Goal: Task Accomplishment & Management: Complete application form

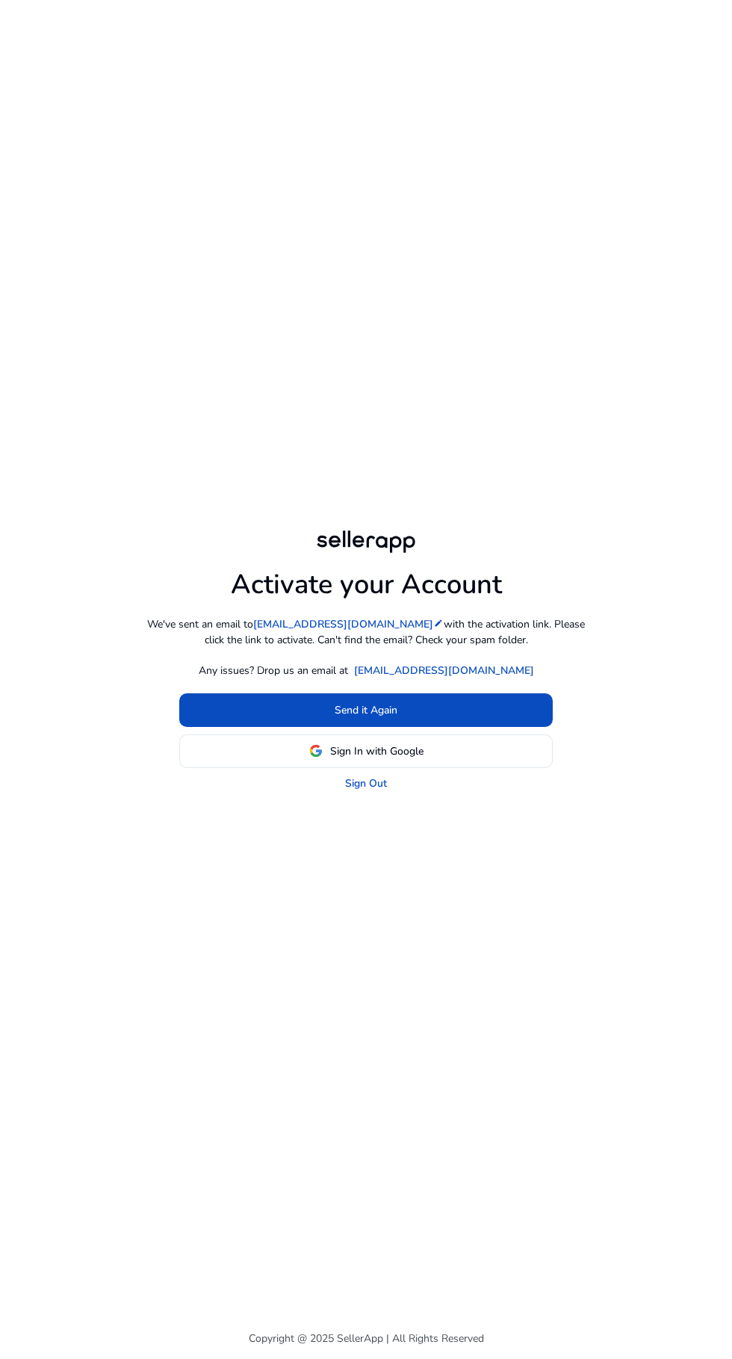
click at [238, 728] on span at bounding box center [365, 710] width 373 height 36
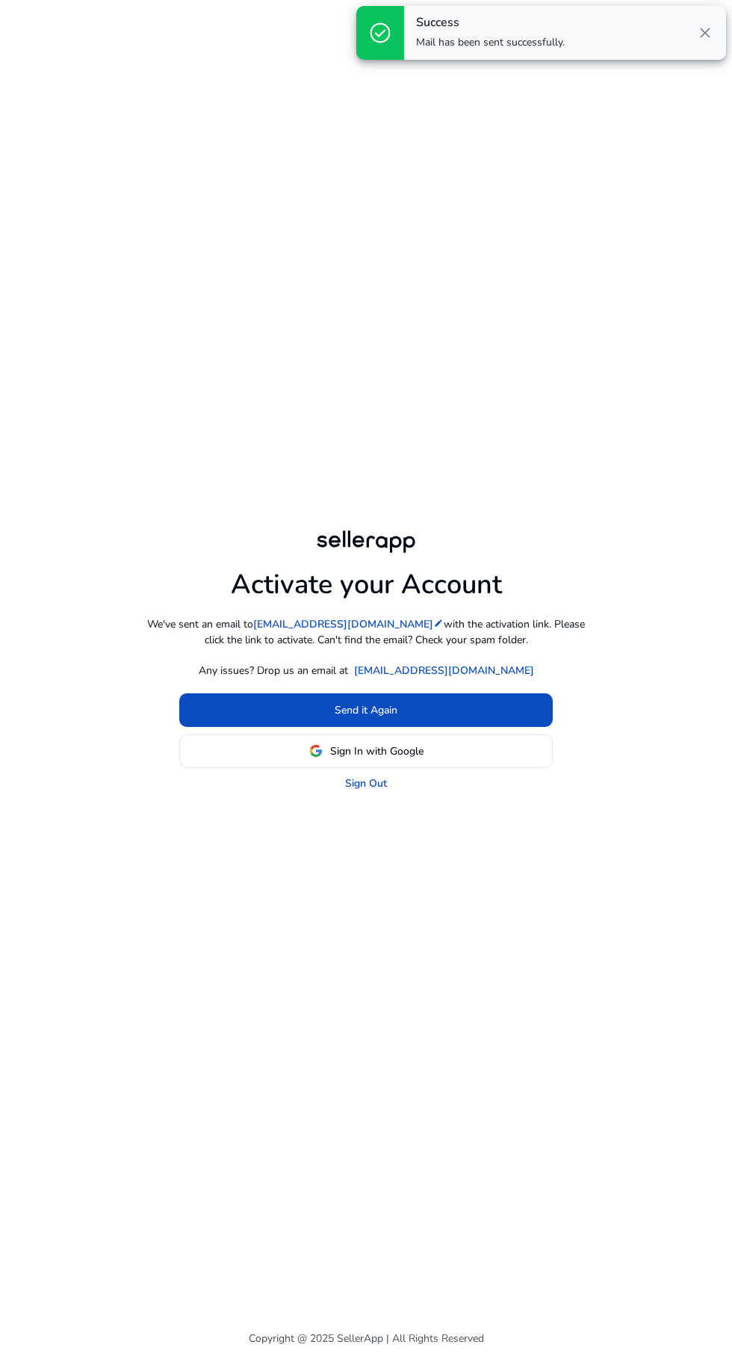
click at [566, 34] on div "Success Mail has been sent successfully. close" at bounding box center [565, 33] width 322 height 54
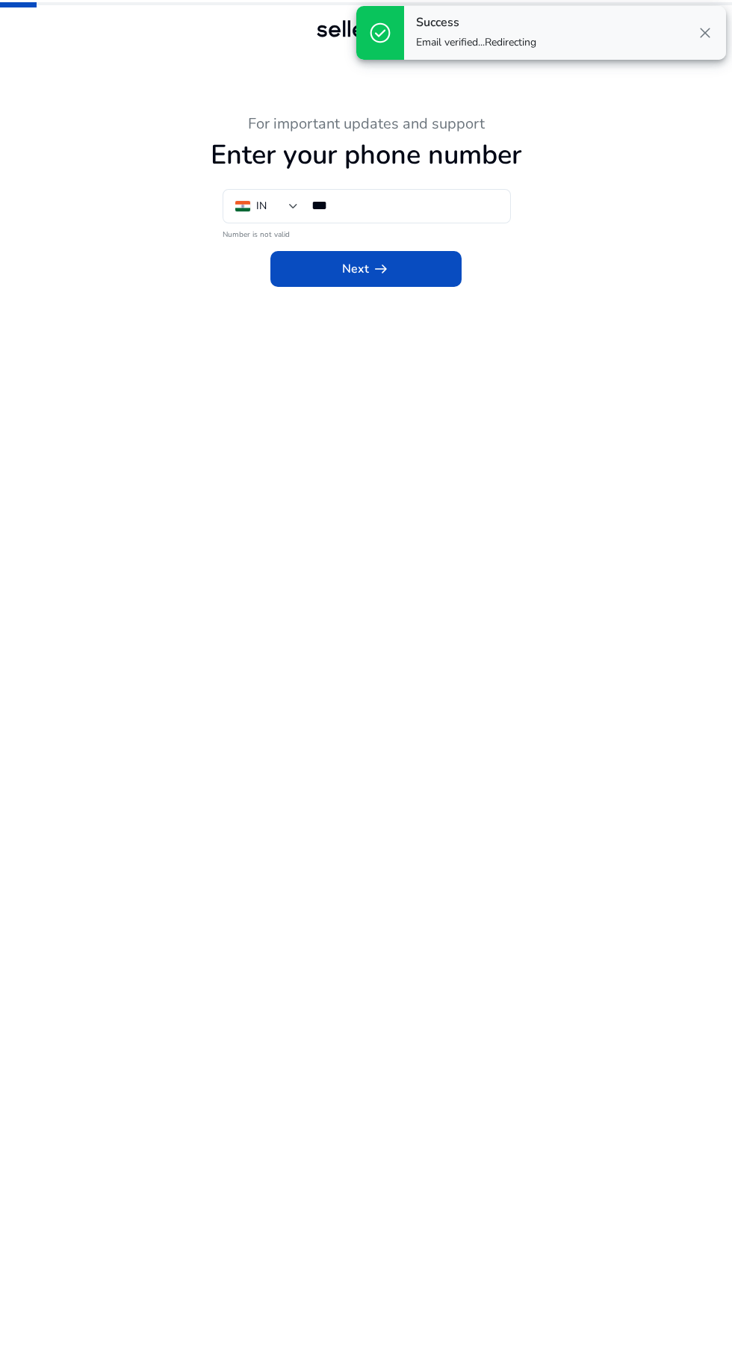
click at [374, 205] on input "***" at bounding box center [404, 205] width 187 height 16
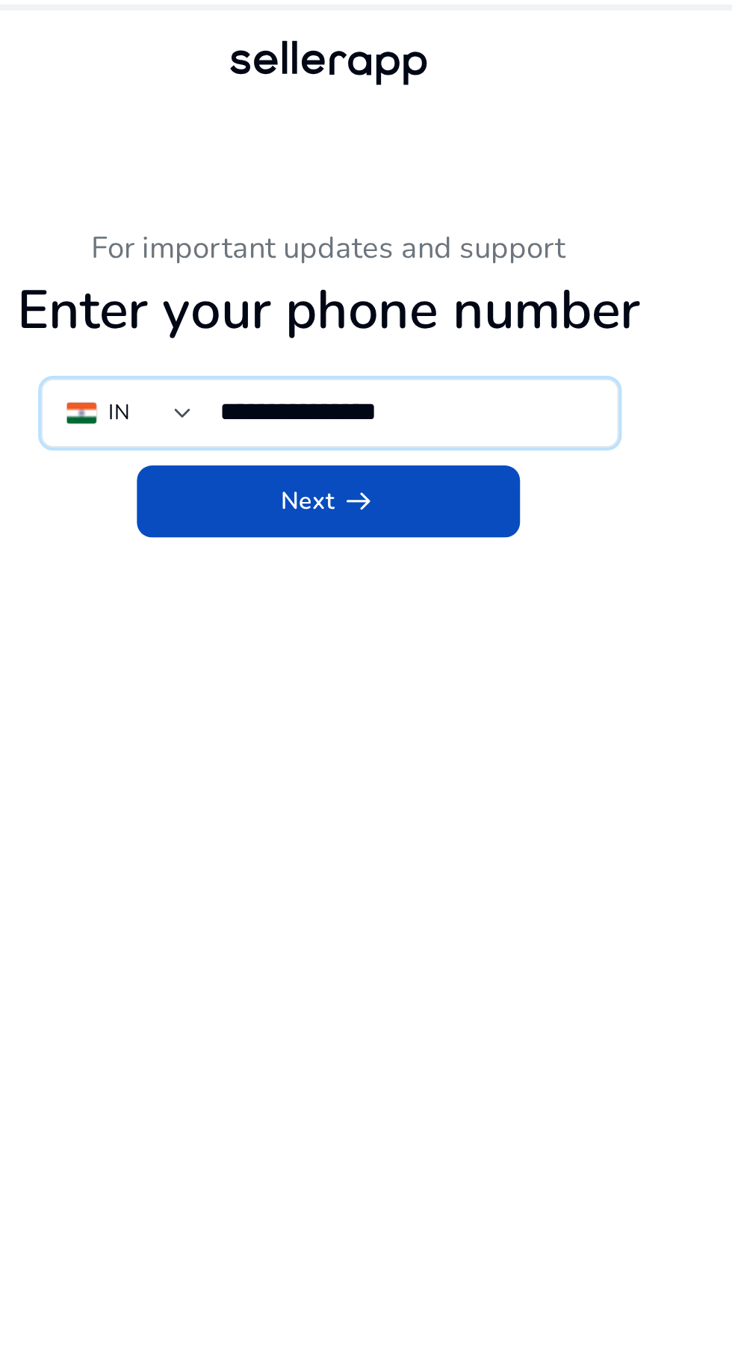
type input "**********"
click at [412, 251] on span at bounding box center [365, 250] width 191 height 36
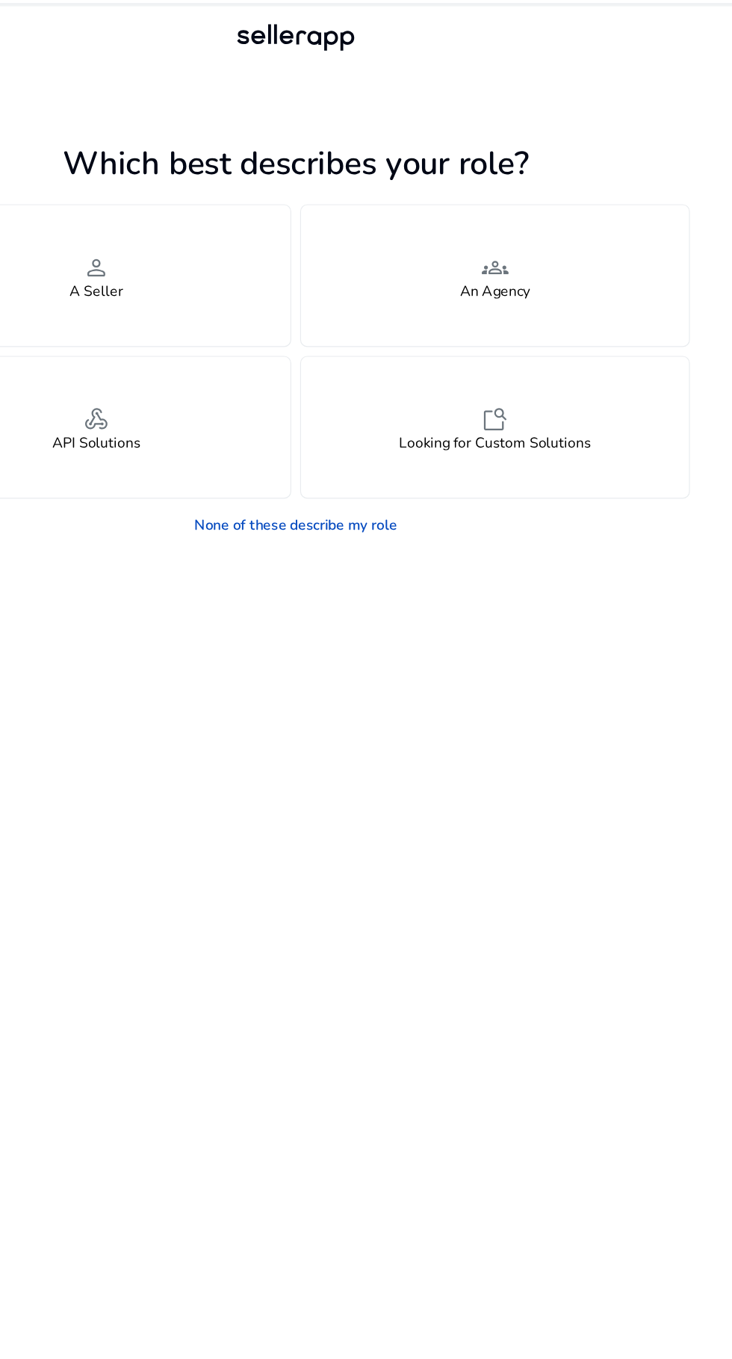
scroll to position [24, 0]
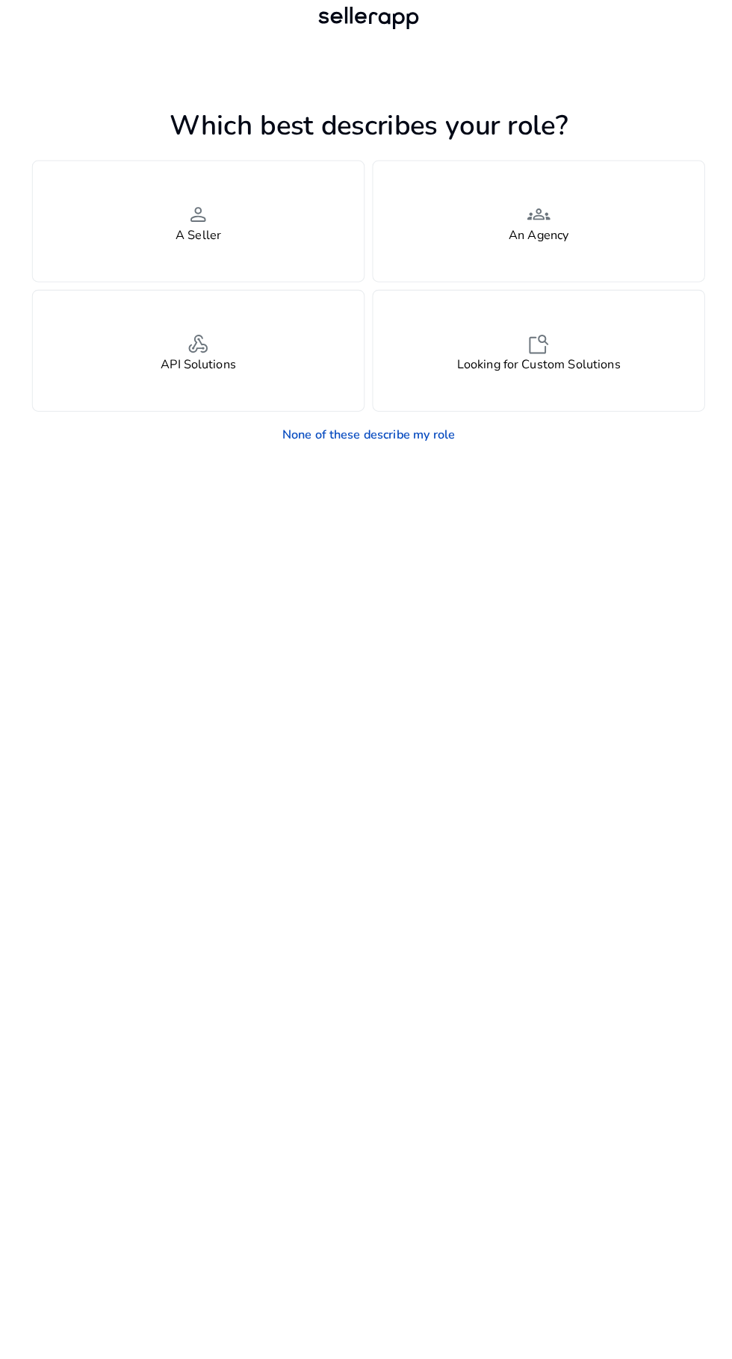
click at [138, 199] on div "person A Seller" at bounding box center [199, 231] width 325 height 118
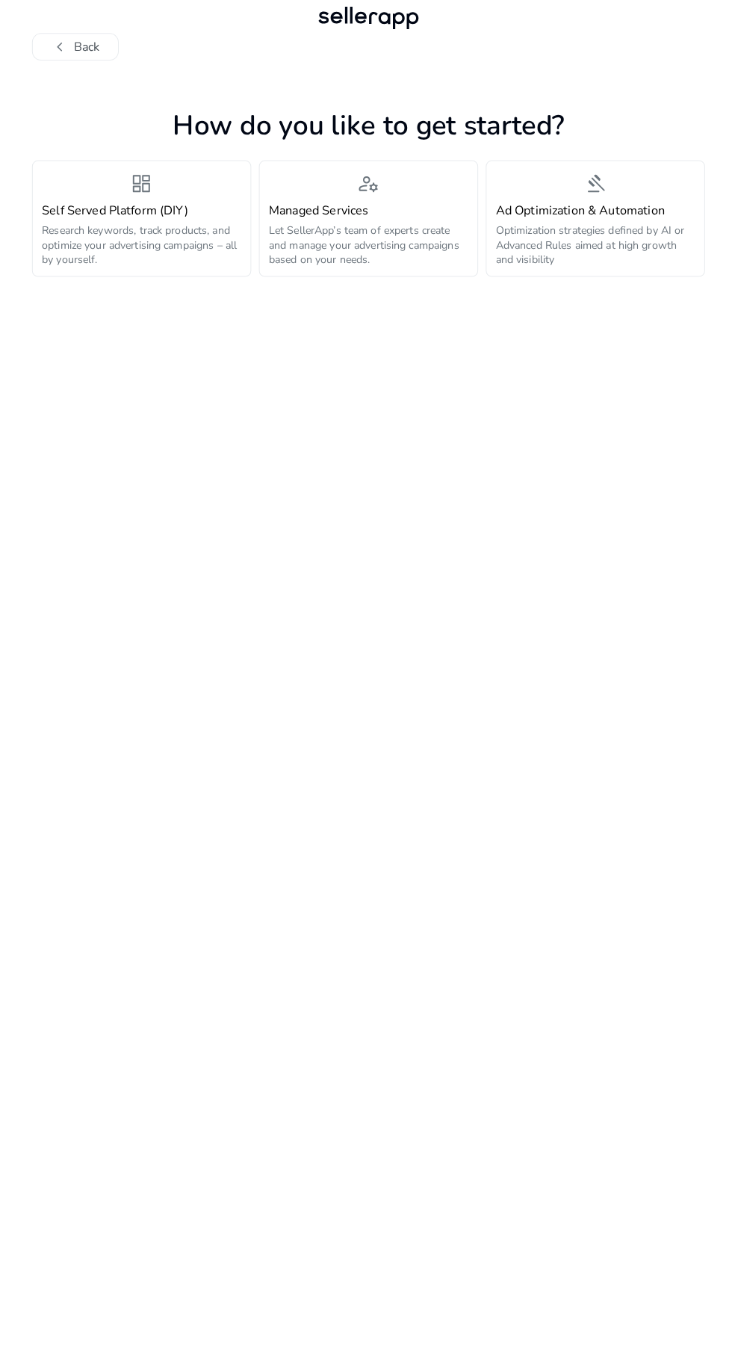
click at [73, 188] on div "dashboard Self Served Platform (DIY) Research keywords, track products, and opt…" at bounding box center [144, 228] width 196 height 95
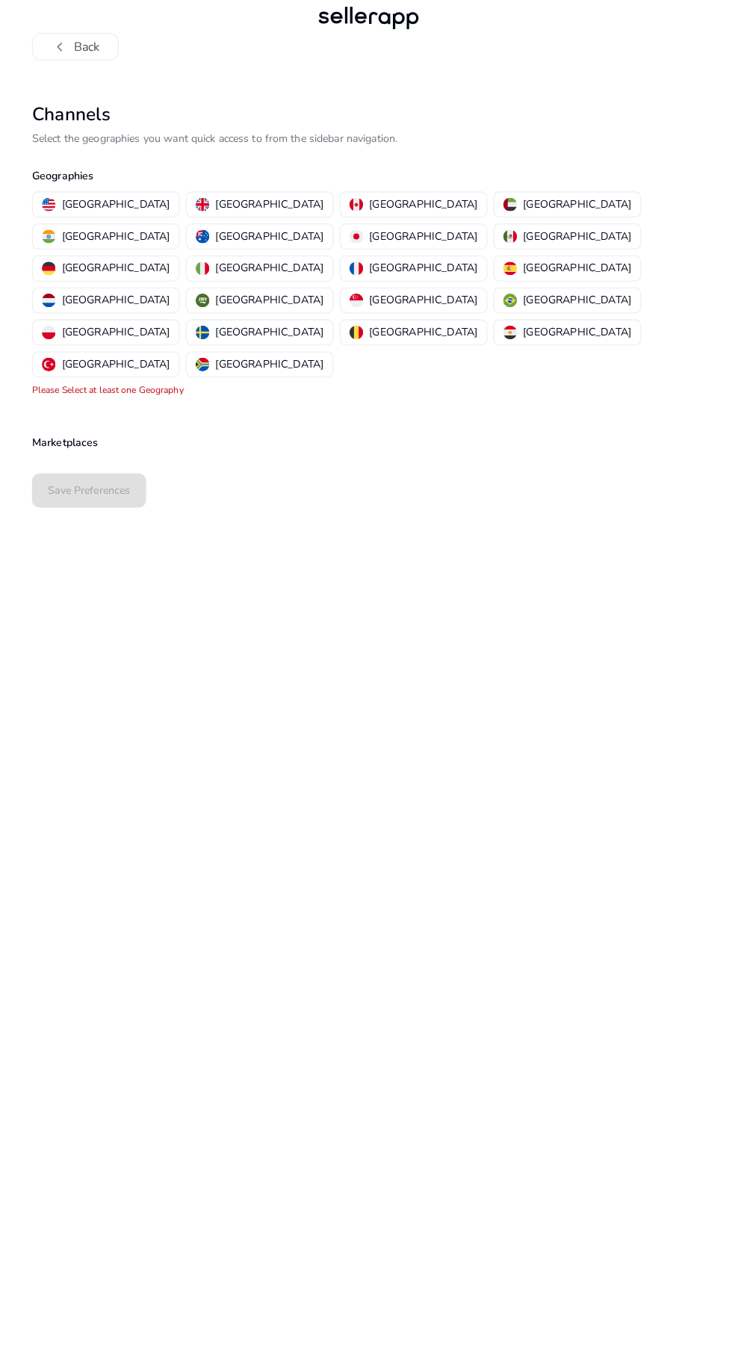
click at [63, 51] on span "chevron_left" at bounding box center [64, 60] width 18 height 18
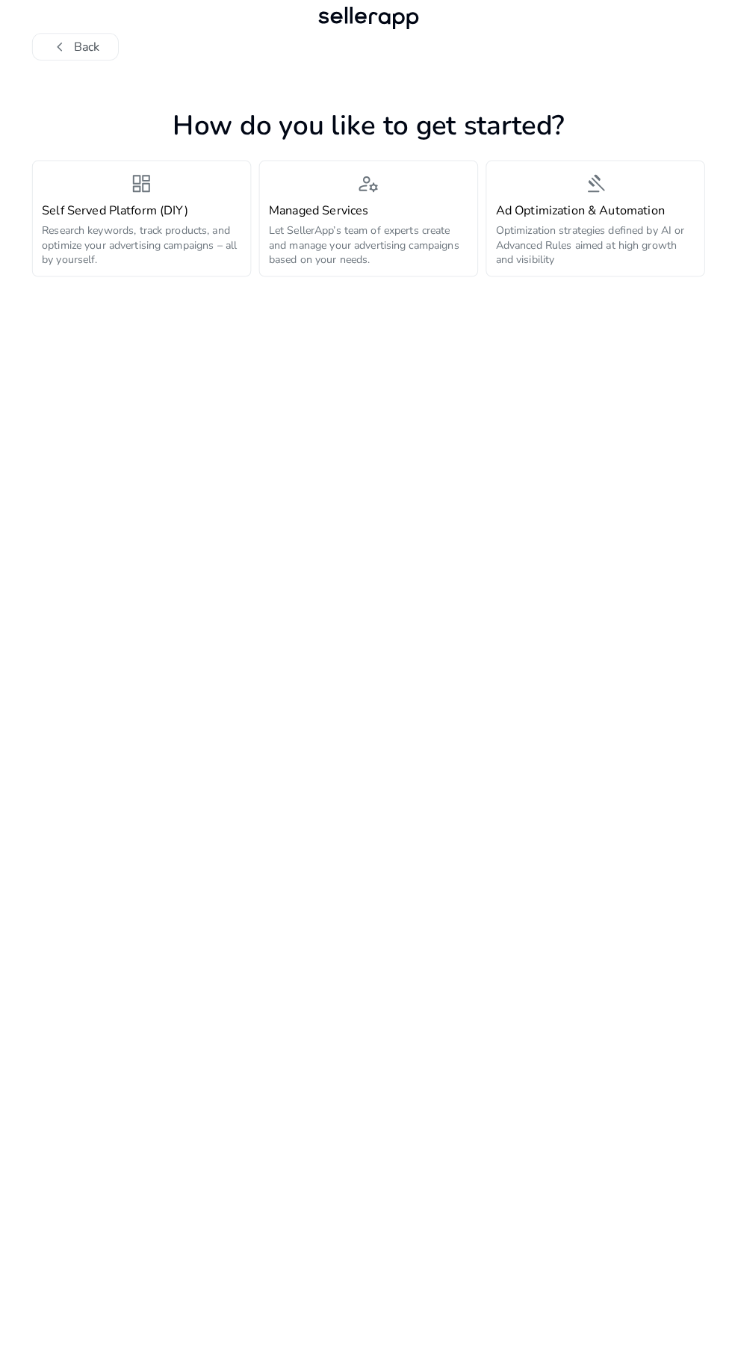
click at [113, 233] on p "Research keywords, track products, and optimize your advertising campaigns – al…" at bounding box center [144, 254] width 196 height 43
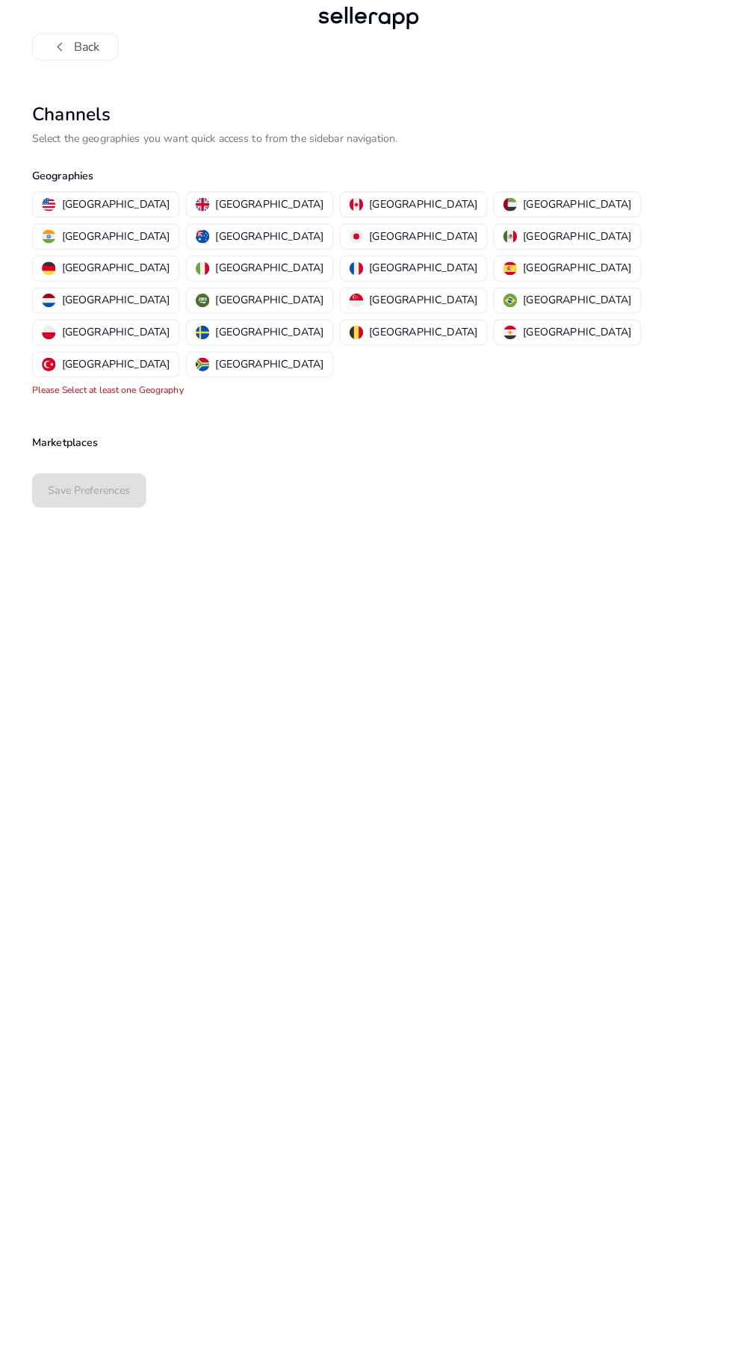
click at [62, 206] on div "United States" at bounding box center [108, 214] width 125 height 16
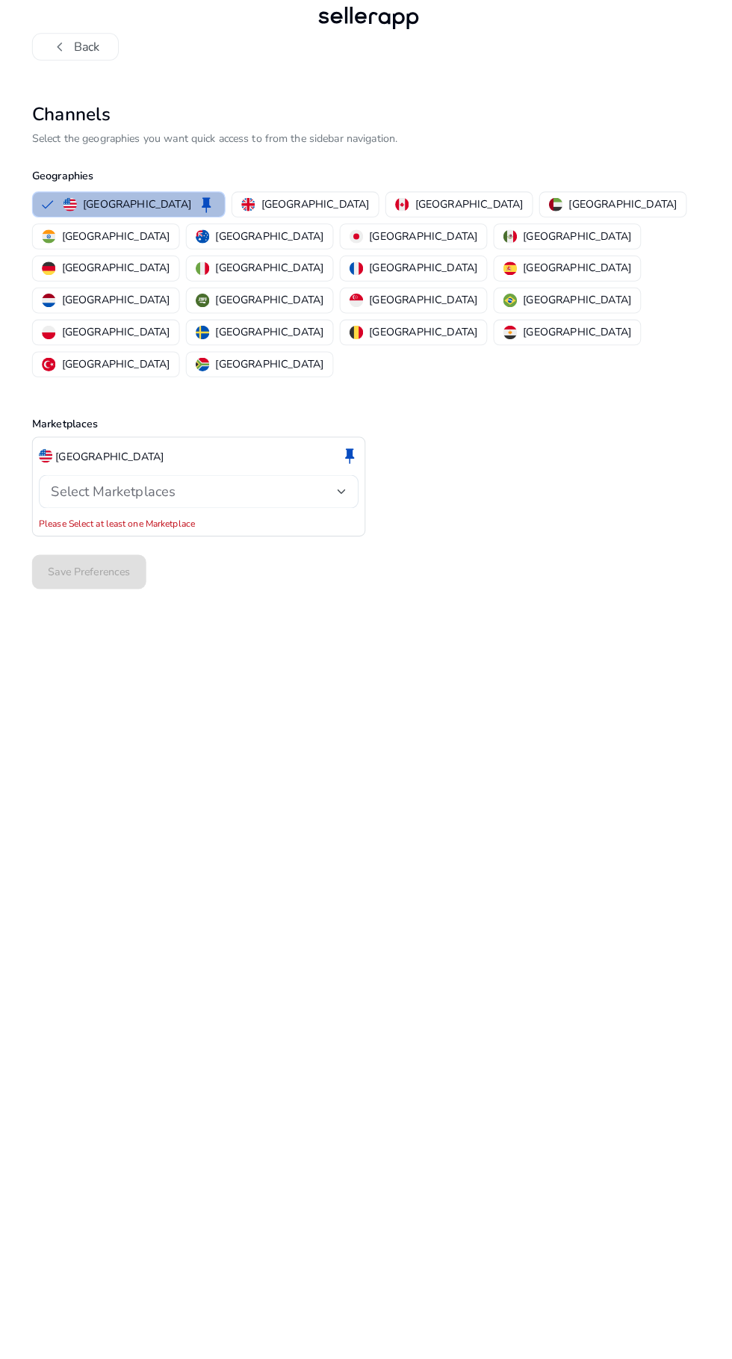
click at [74, 487] on span "Select Marketplaces" at bounding box center [116, 496] width 122 height 18
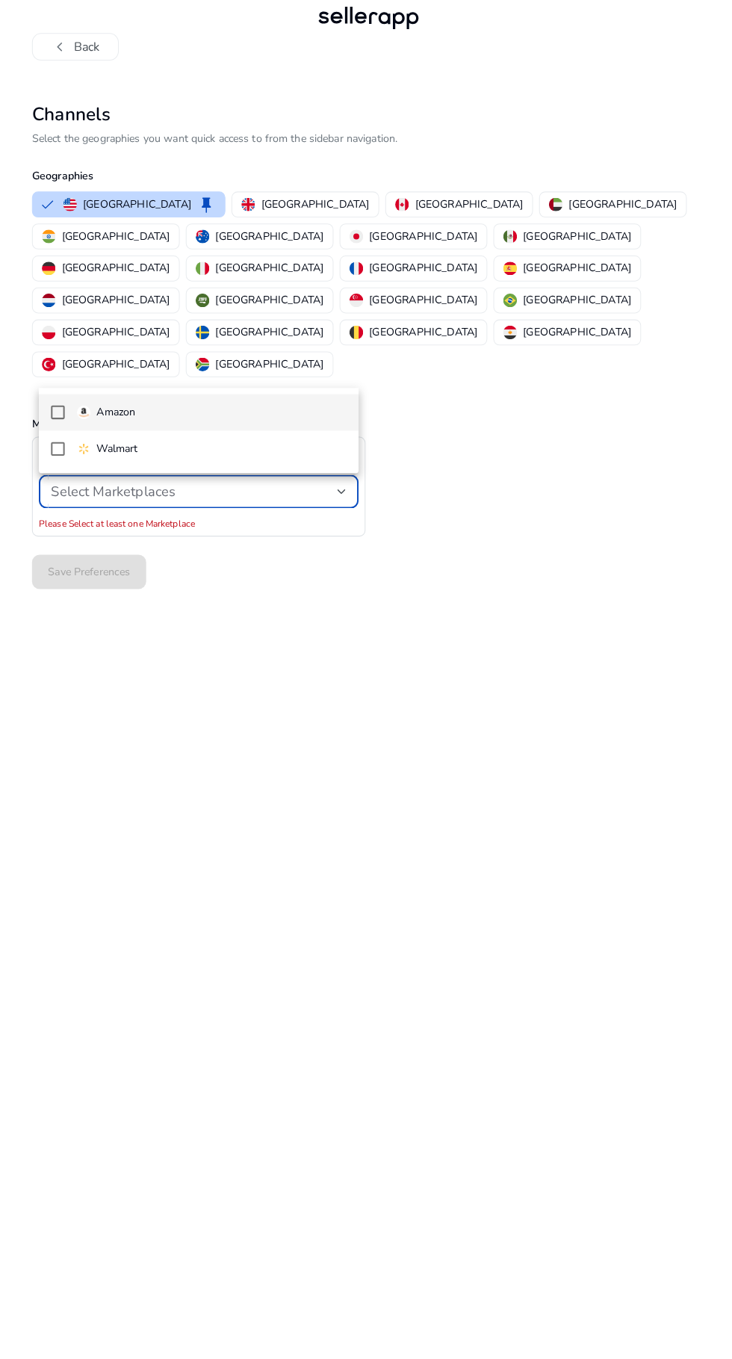
click at [67, 400] on div "Amazon Walmart" at bounding box center [200, 436] width 314 height 84
click at [53, 424] on mat-option "Amazon" at bounding box center [200, 418] width 314 height 36
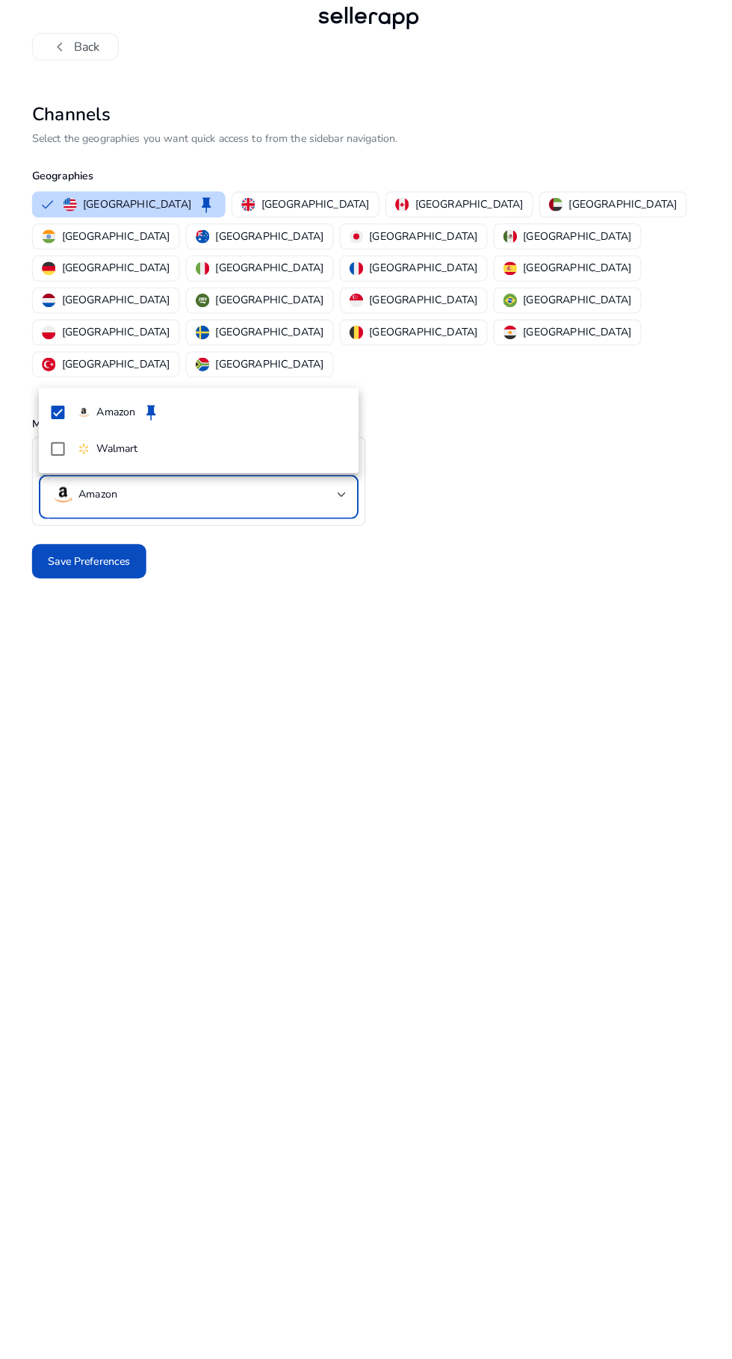
click at [453, 551] on div at bounding box center [366, 679] width 732 height 1359
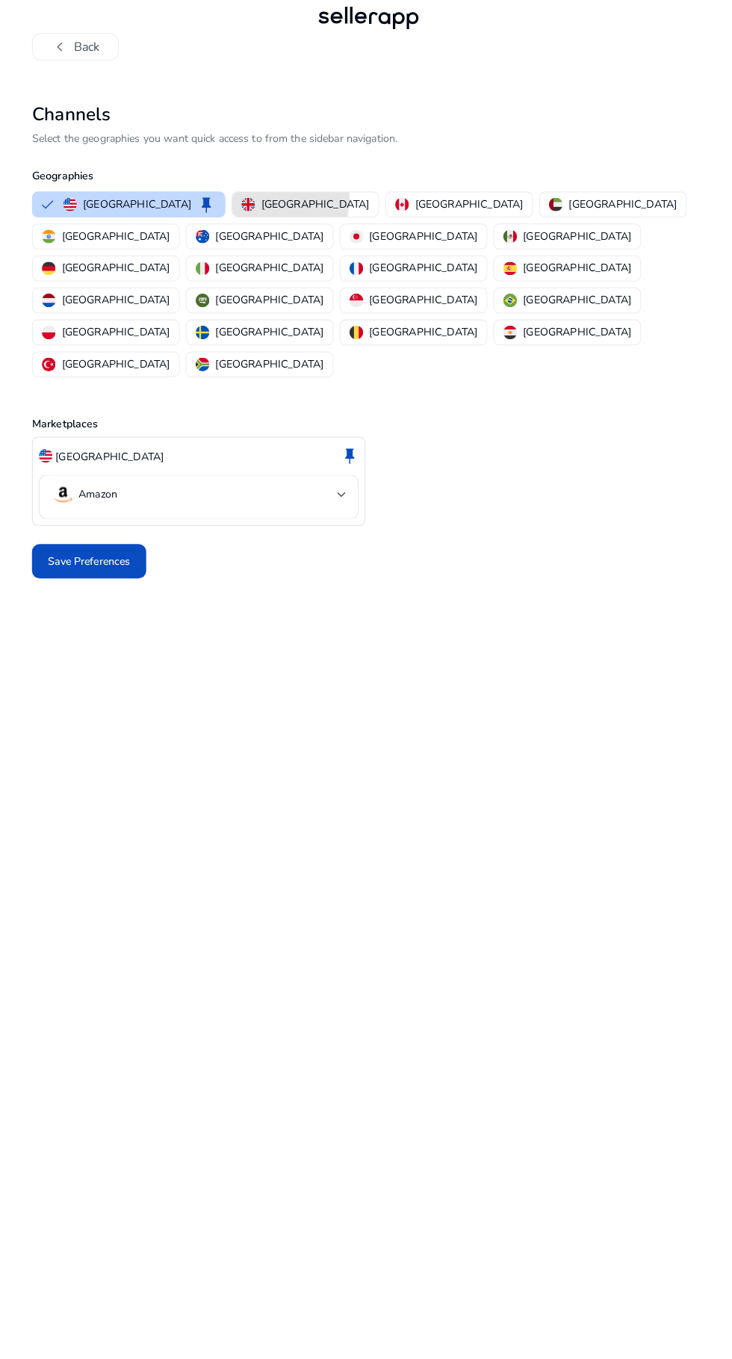
click at [241, 208] on img "button" at bounding box center [247, 214] width 13 height 13
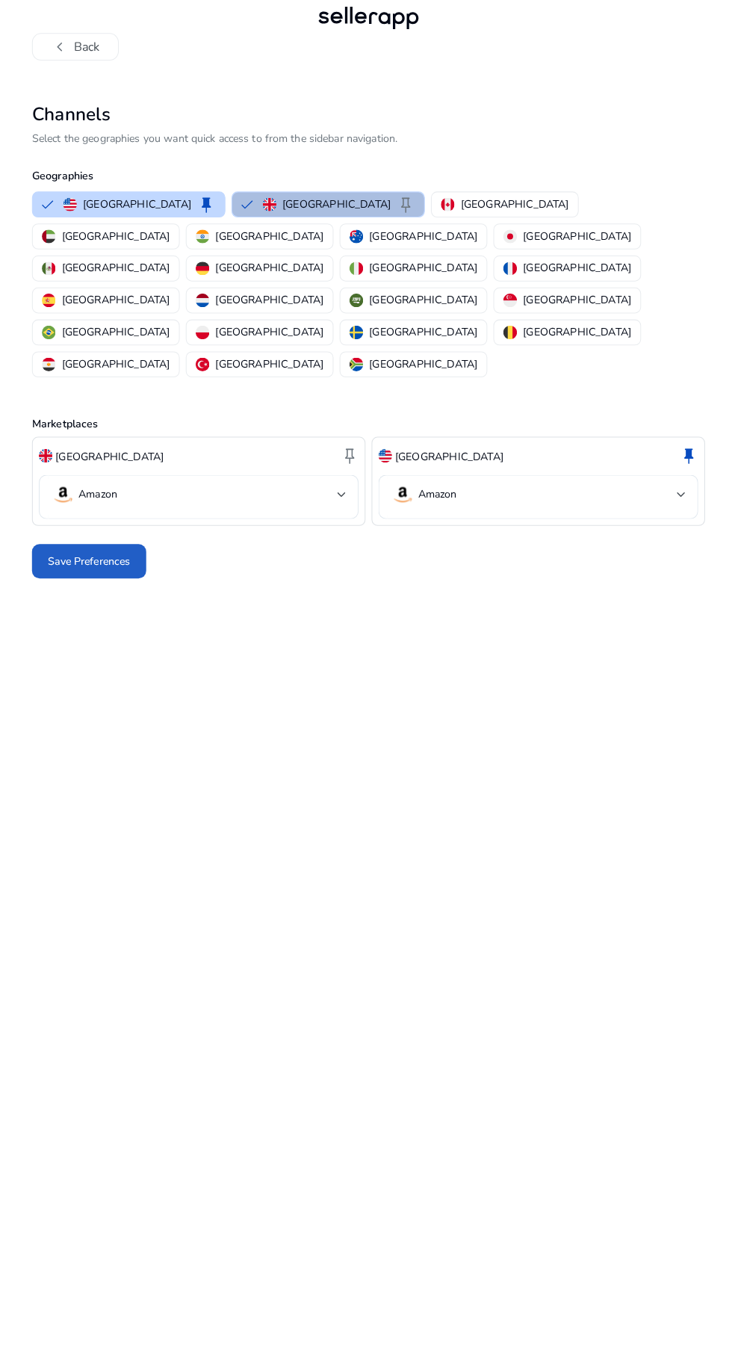
click at [81, 556] on span "Save Preferences" at bounding box center [92, 564] width 81 height 16
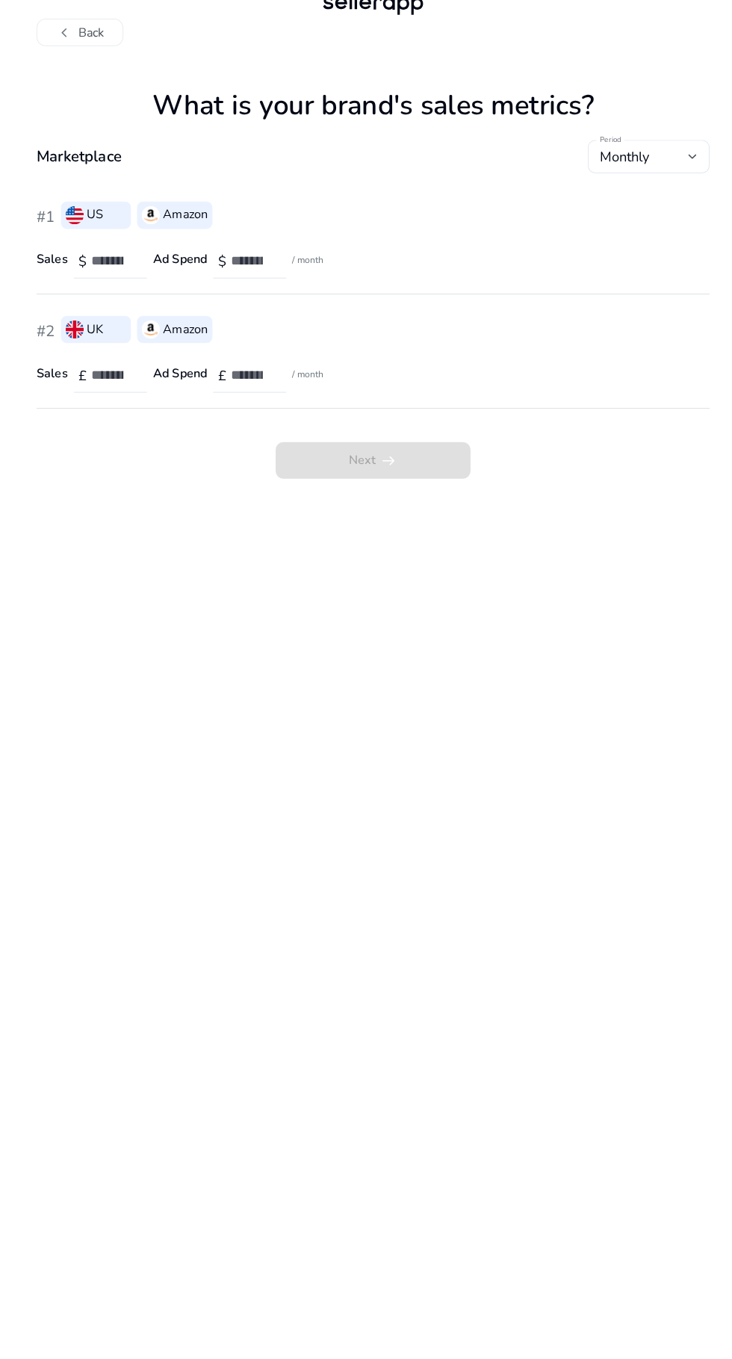
scroll to position [0, 0]
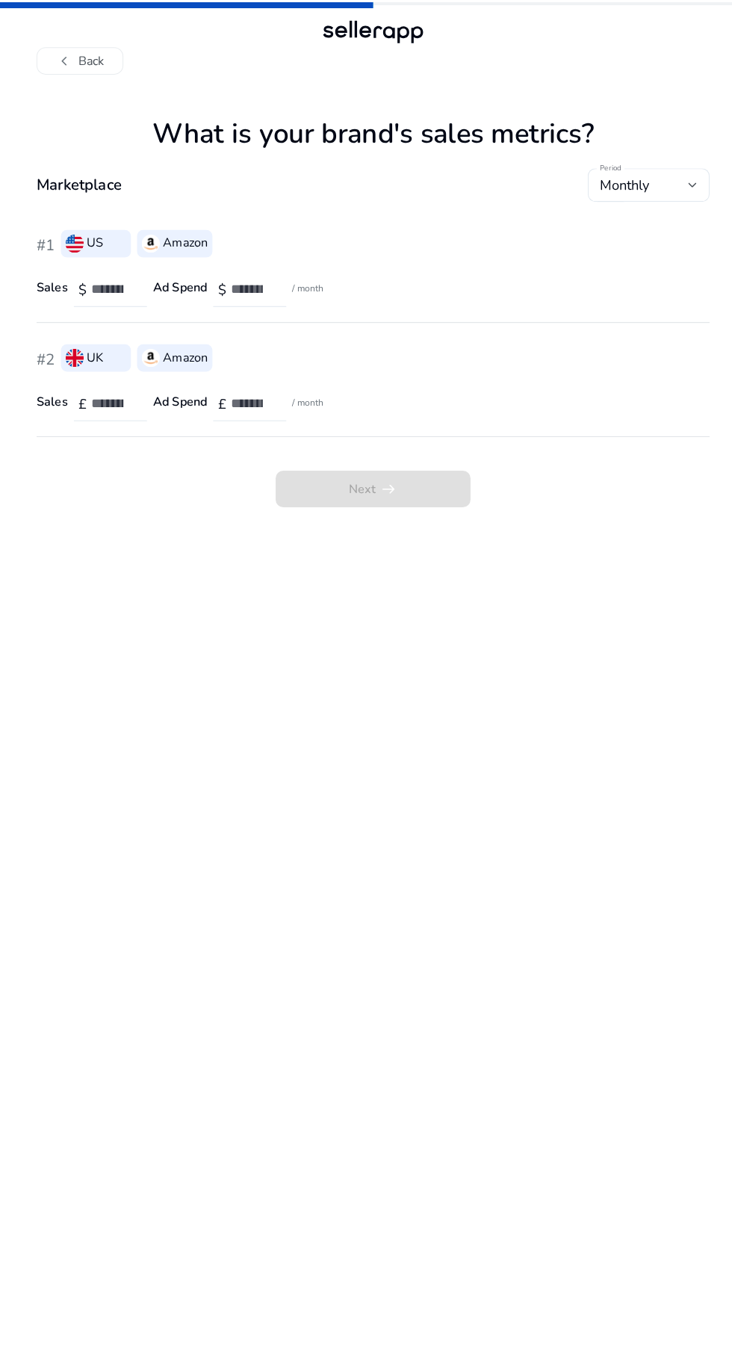
click at [102, 283] on input "number" at bounding box center [111, 284] width 43 height 16
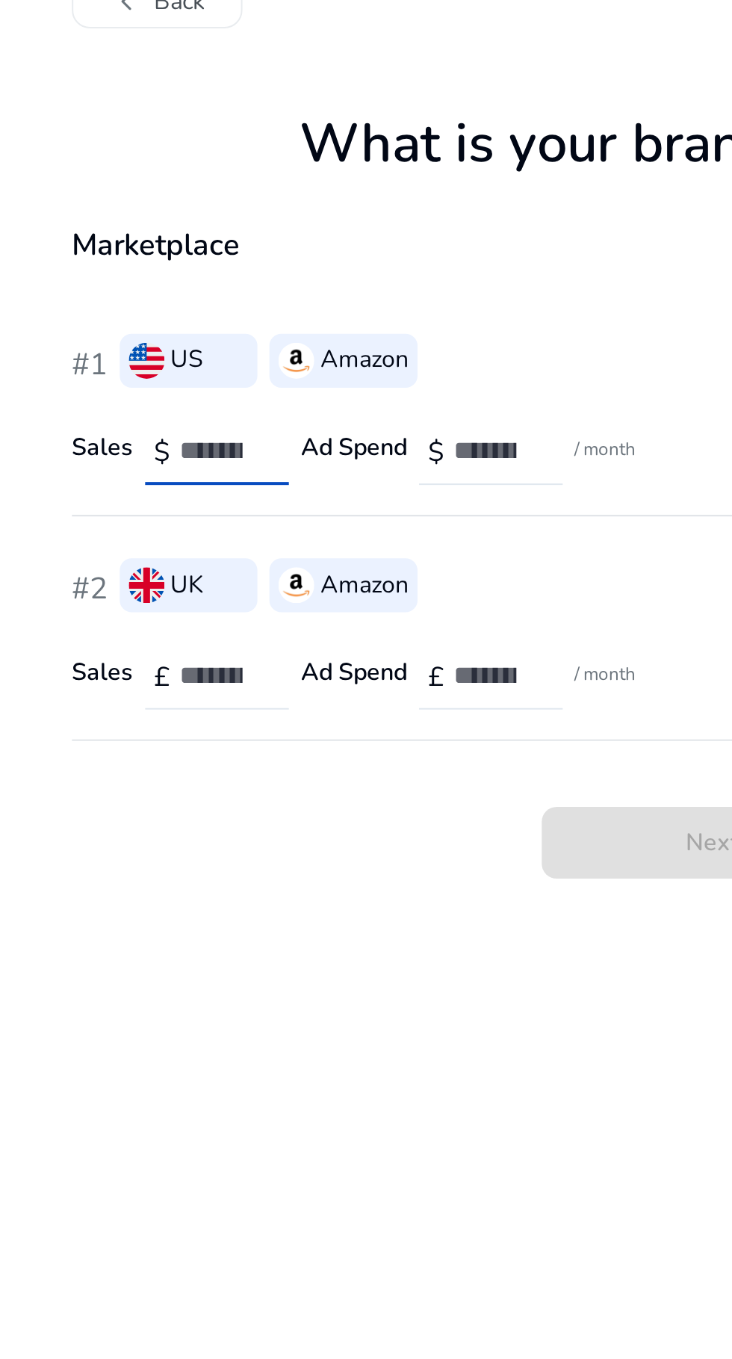
type input "*"
click at [243, 282] on input "number" at bounding box center [247, 284] width 43 height 16
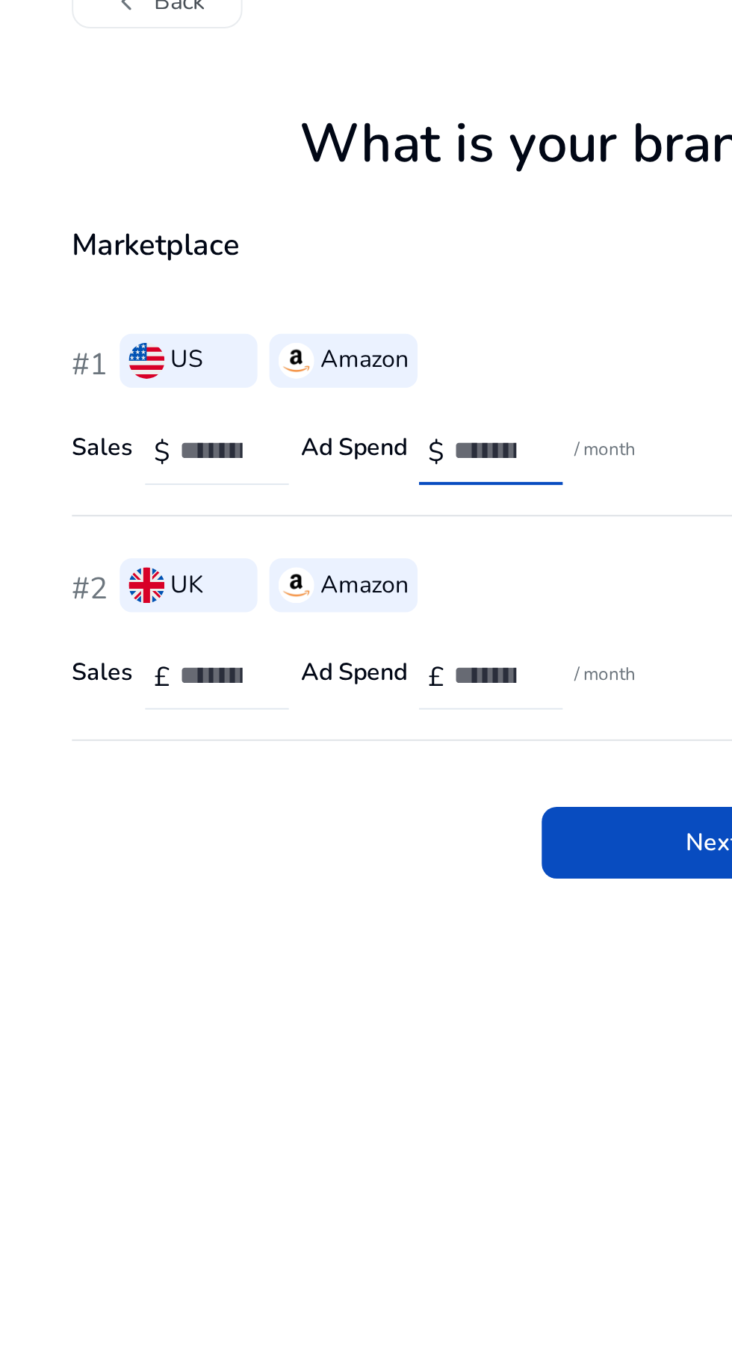
type input "*"
click at [102, 401] on input "number" at bounding box center [111, 396] width 43 height 16
type input "*"
click at [243, 389] on input "number" at bounding box center [247, 396] width 43 height 16
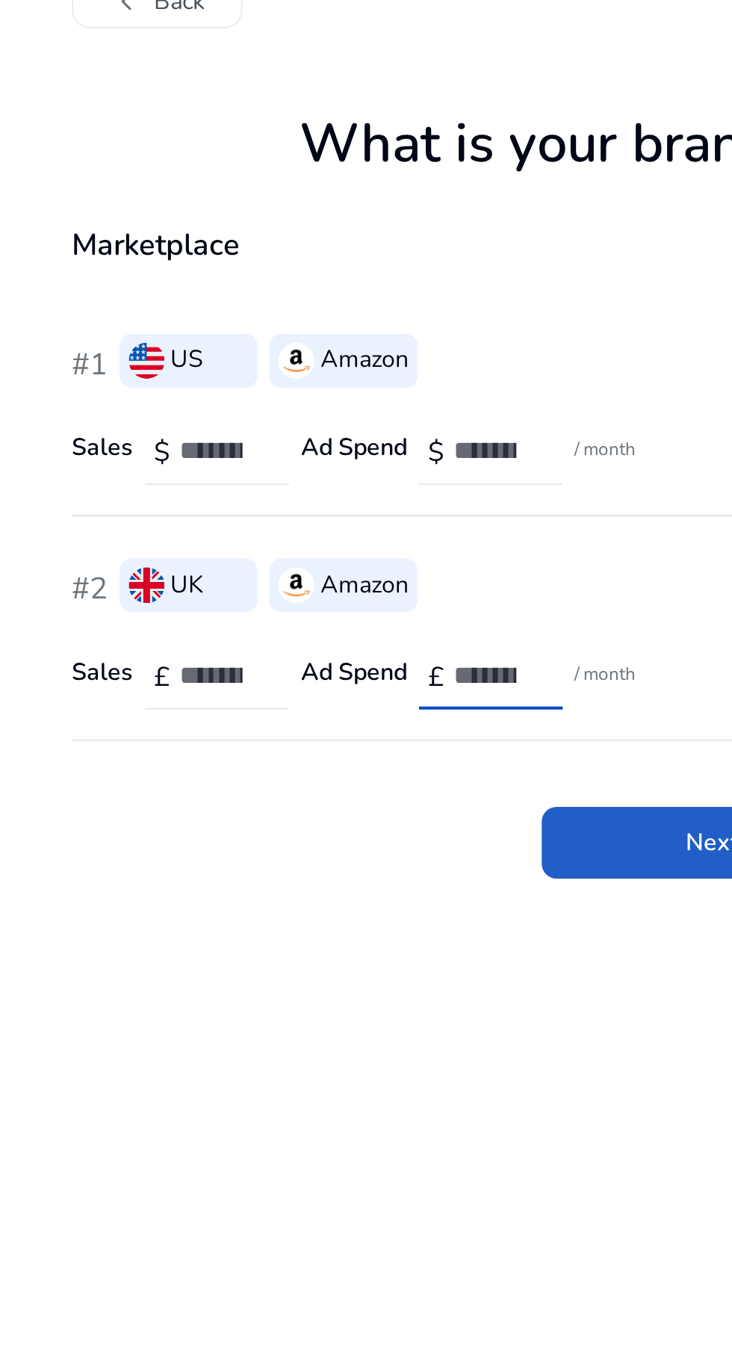
type input "*"
click at [331, 483] on span at bounding box center [365, 480] width 191 height 36
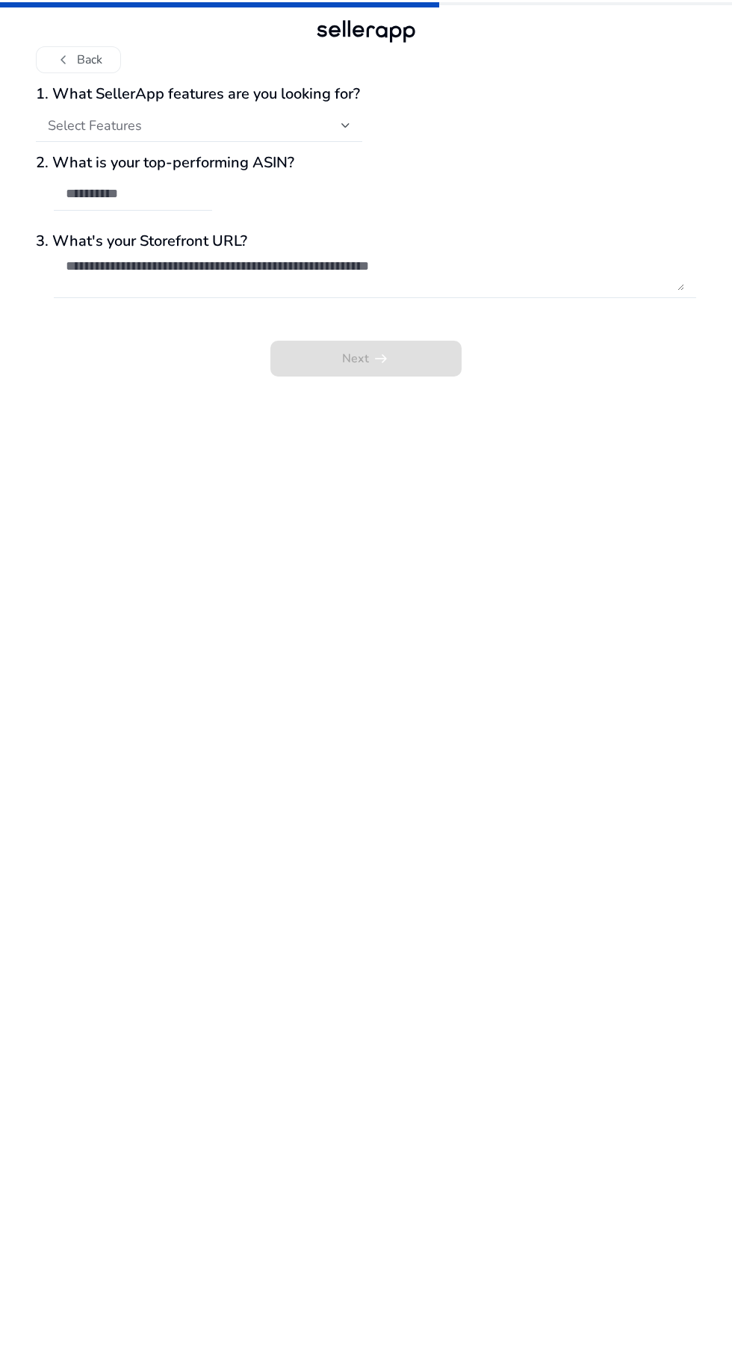
scroll to position [1, 0]
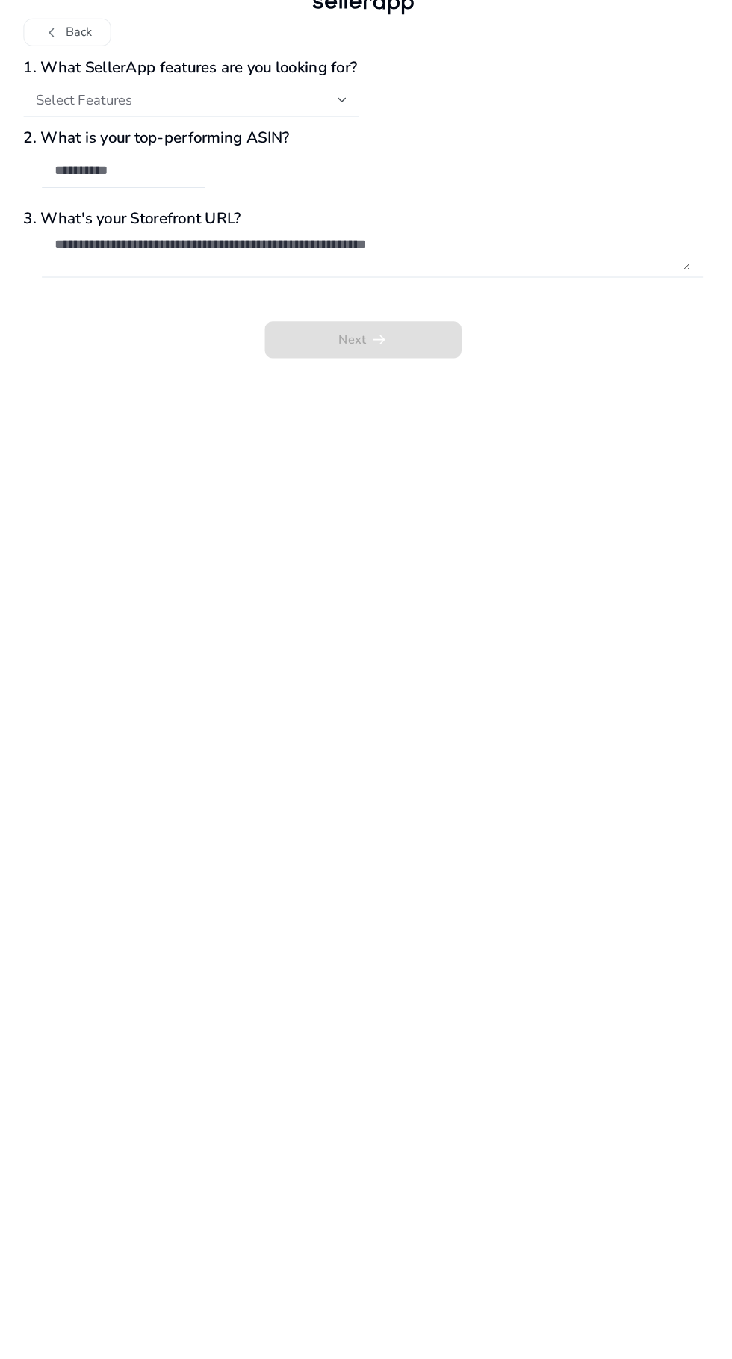
click at [260, 131] on div "Select Features" at bounding box center [195, 125] width 294 height 16
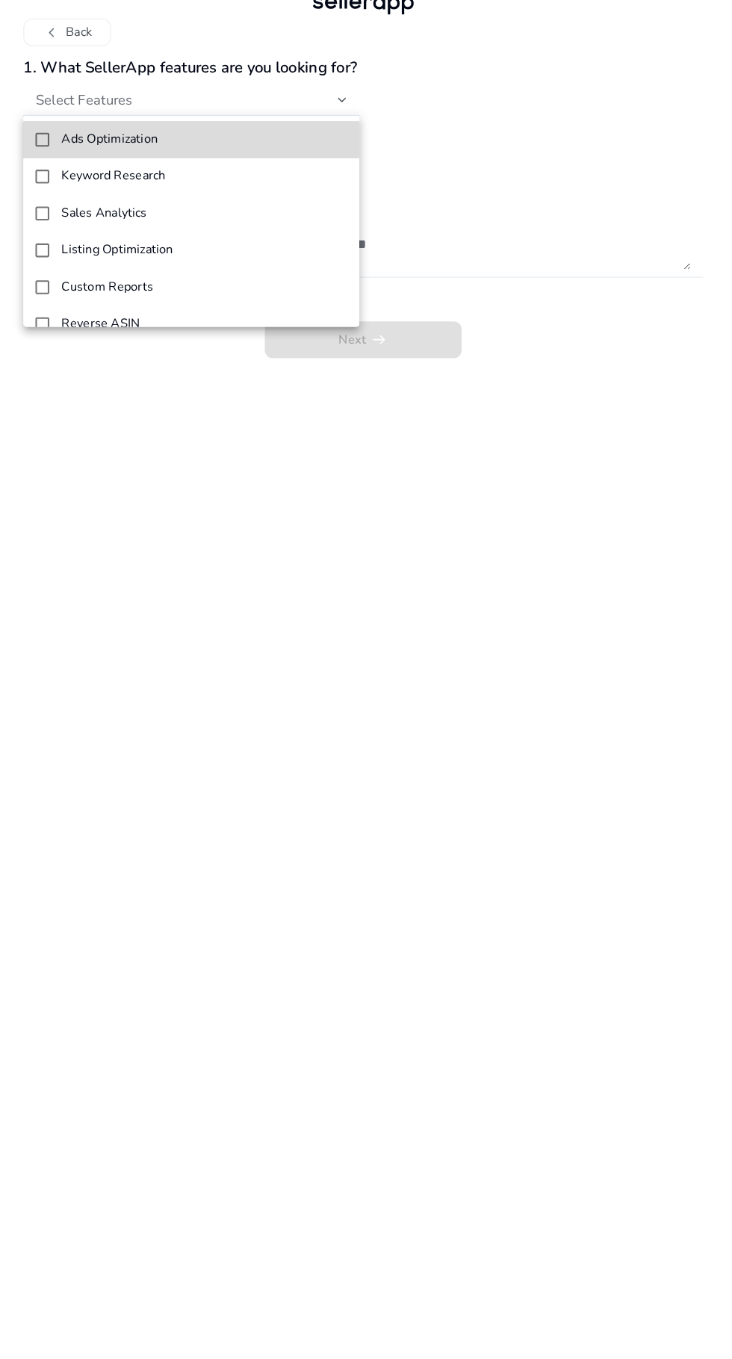
click at [249, 164] on span "Ads Optimization" at bounding box center [211, 164] width 277 height 14
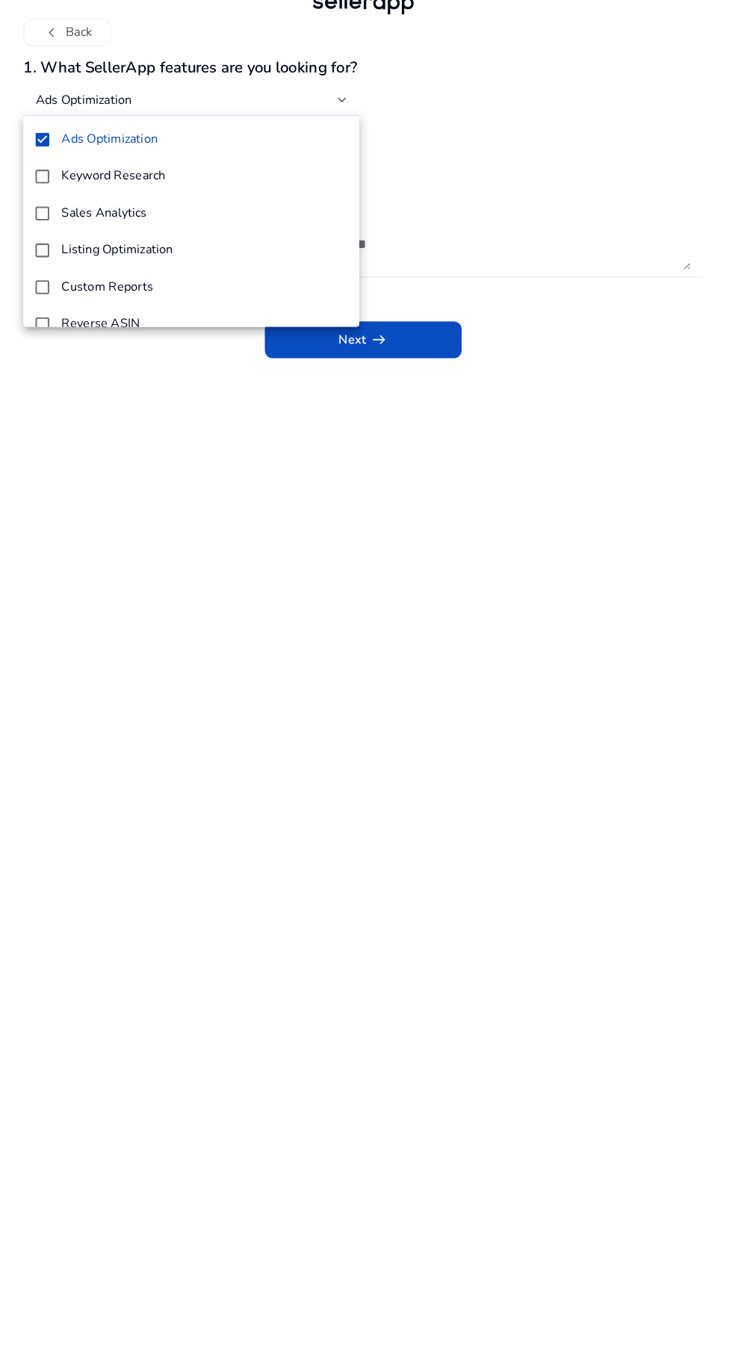
click at [542, 167] on div at bounding box center [366, 679] width 732 height 1359
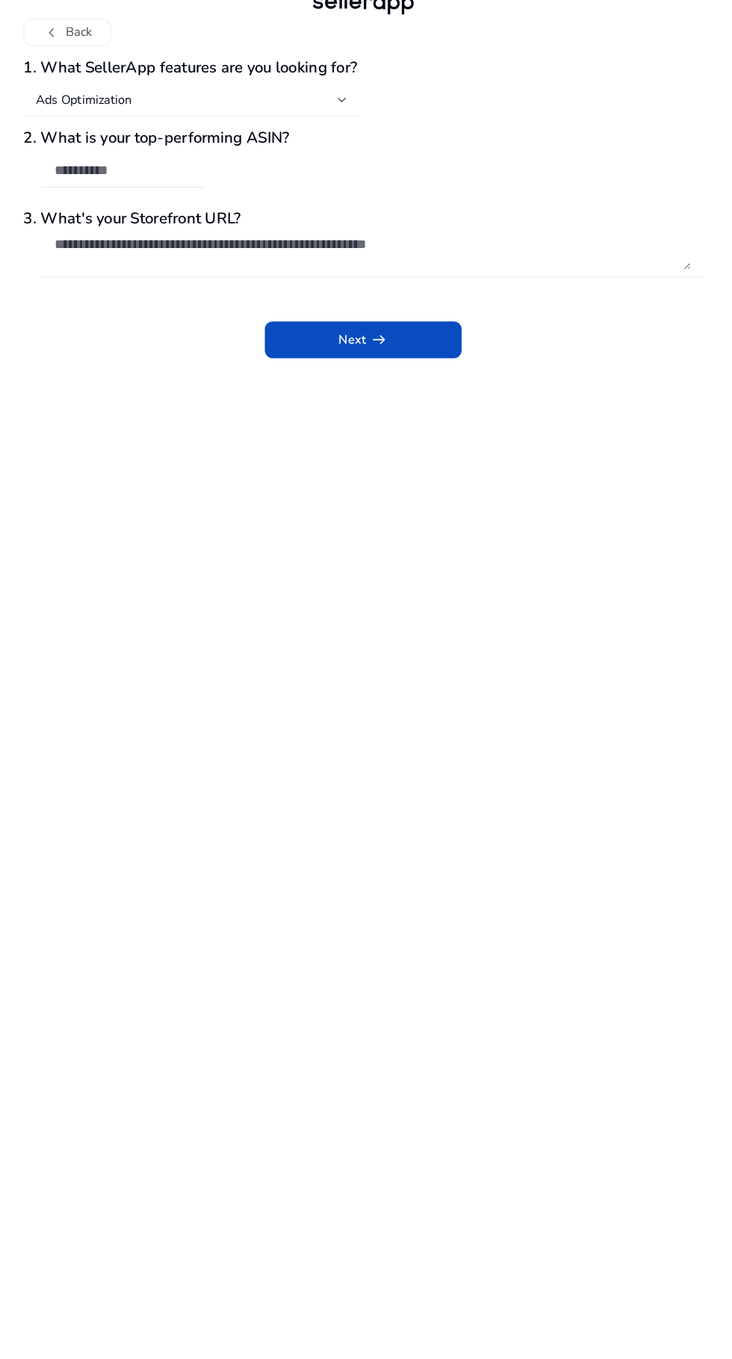
click at [199, 191] on input "text" at bounding box center [133, 193] width 134 height 16
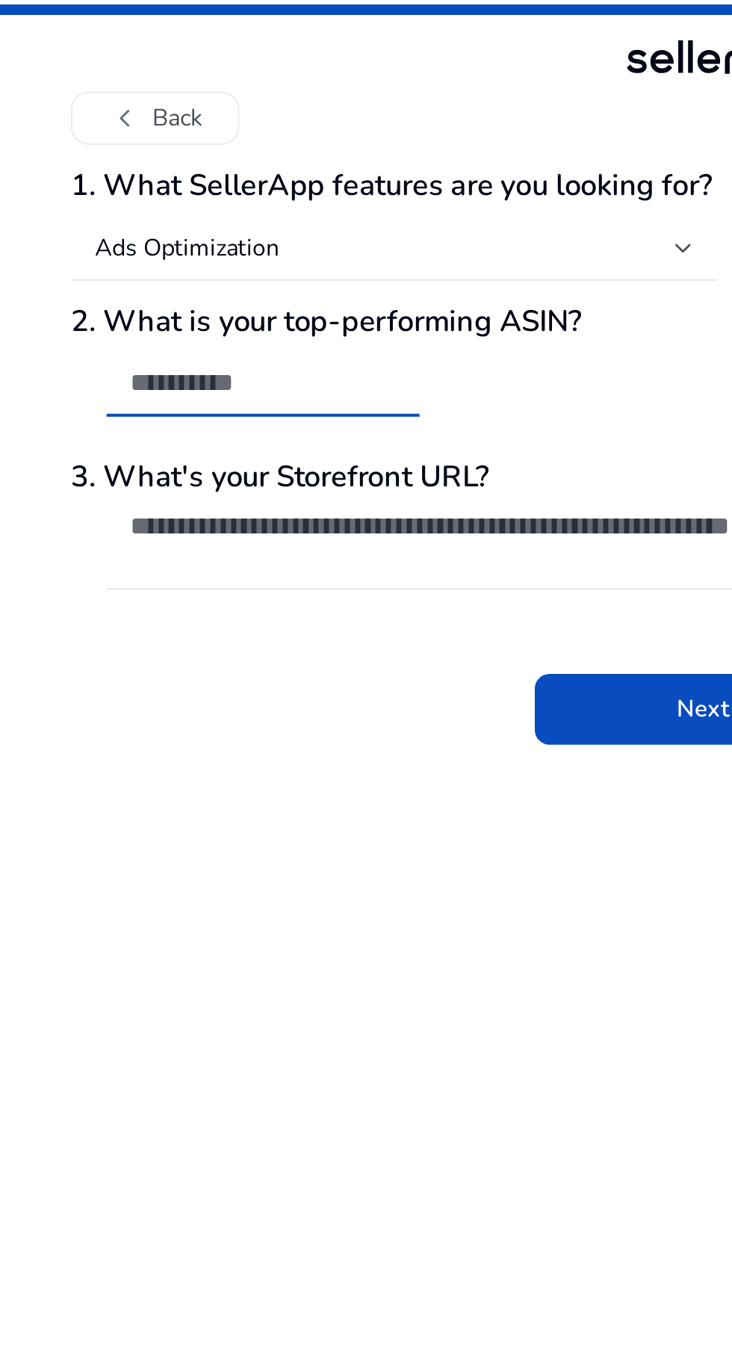
scroll to position [0, 0]
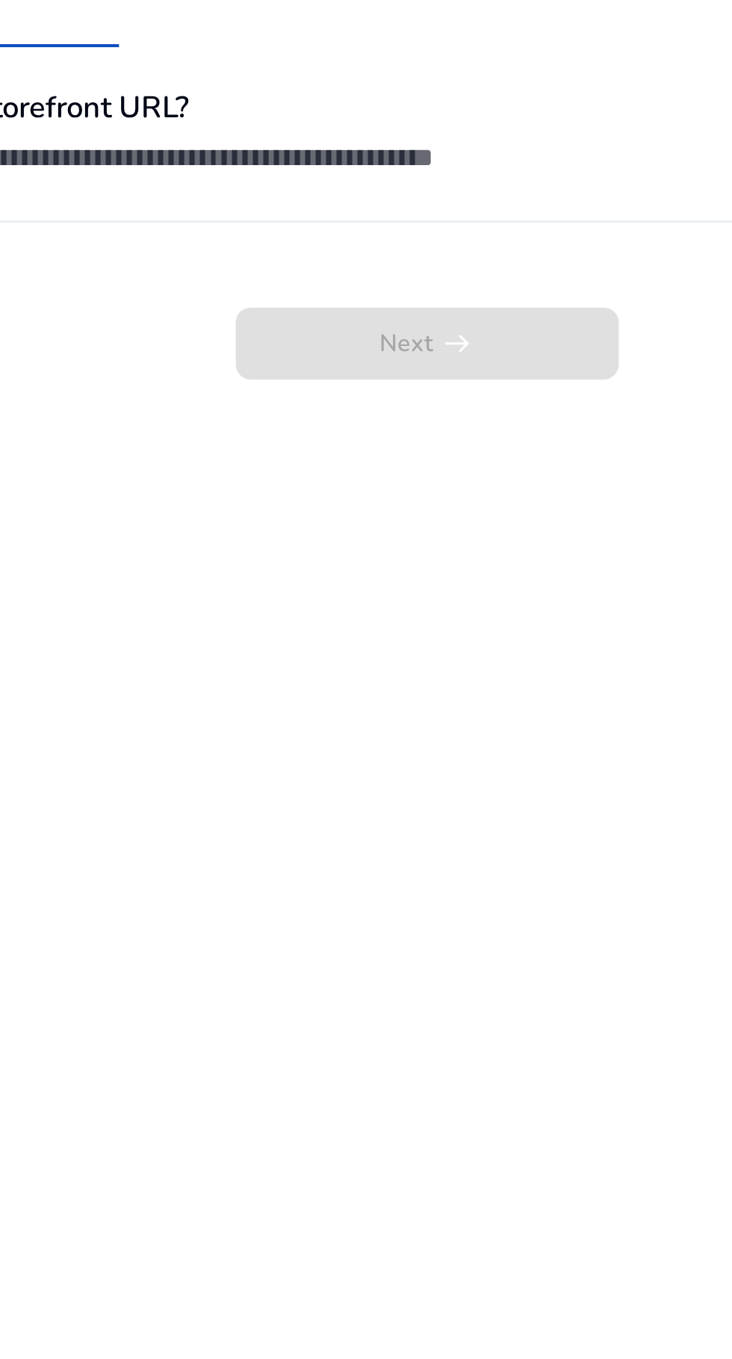
type input "**"
click at [318, 260] on textarea at bounding box center [375, 274] width 618 height 33
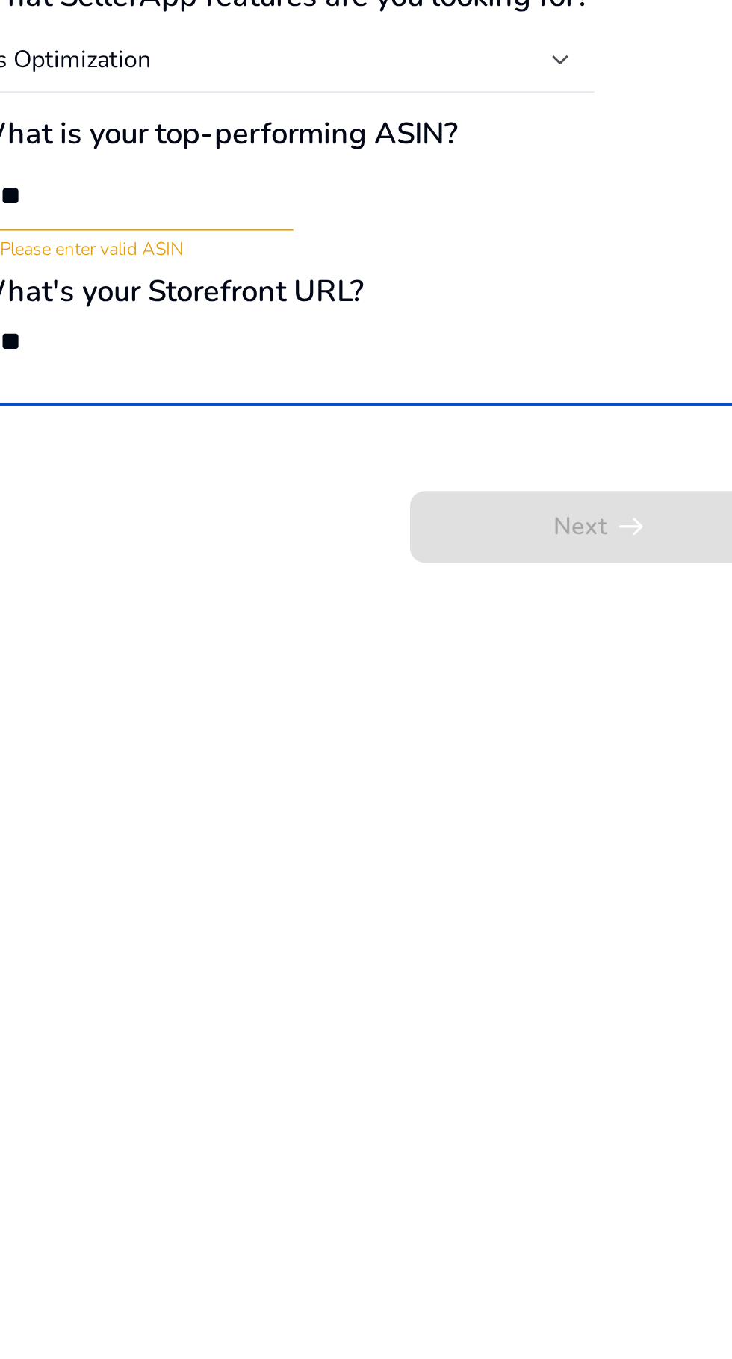
type textarea "*"
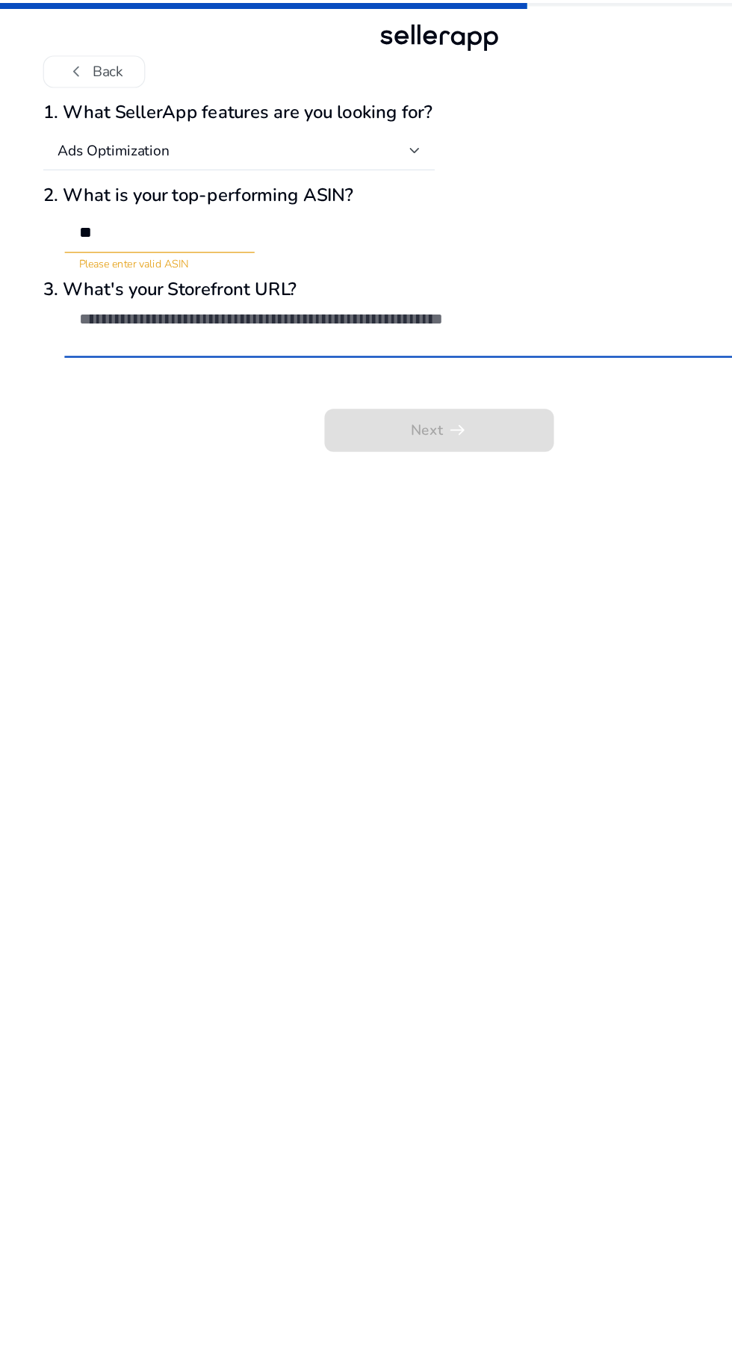
click at [90, 61] on button "chevron_left Back" at bounding box center [78, 59] width 85 height 27
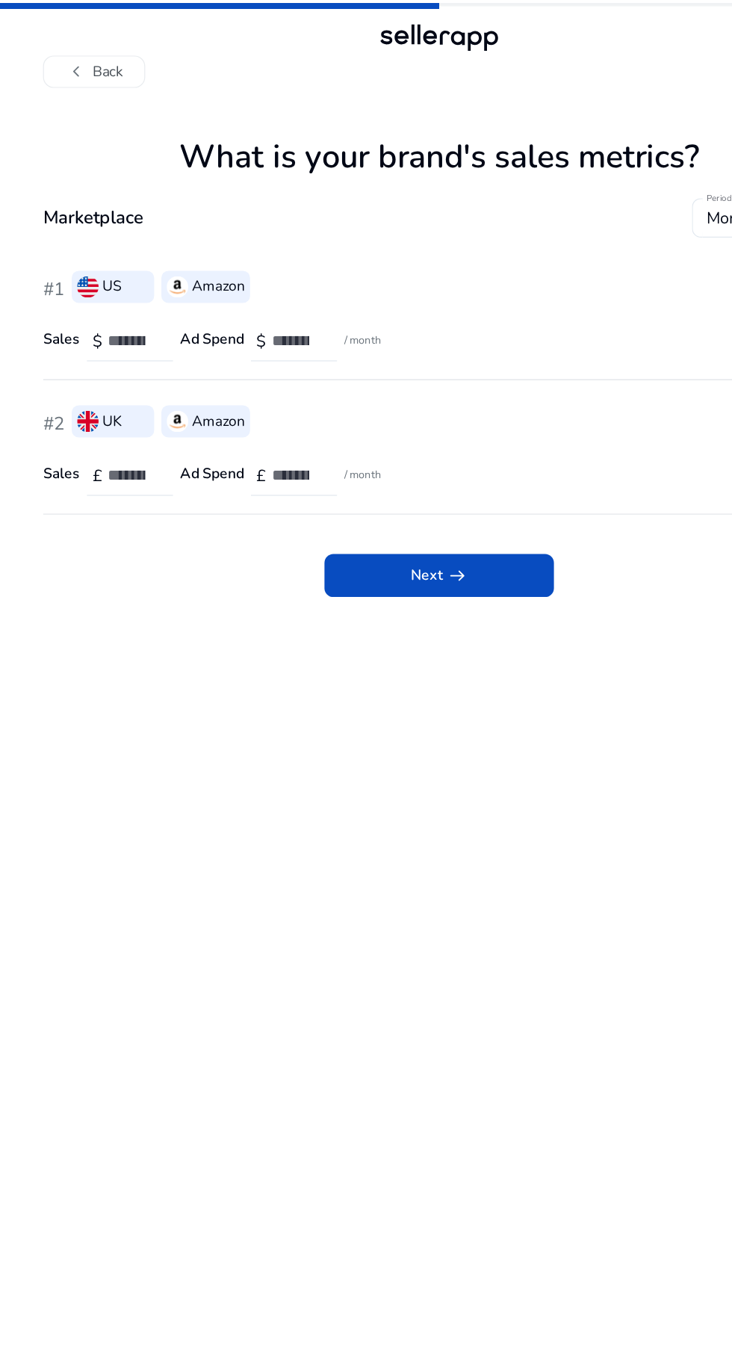
click at [106, 69] on button "chevron_left Back" at bounding box center [78, 59] width 85 height 27
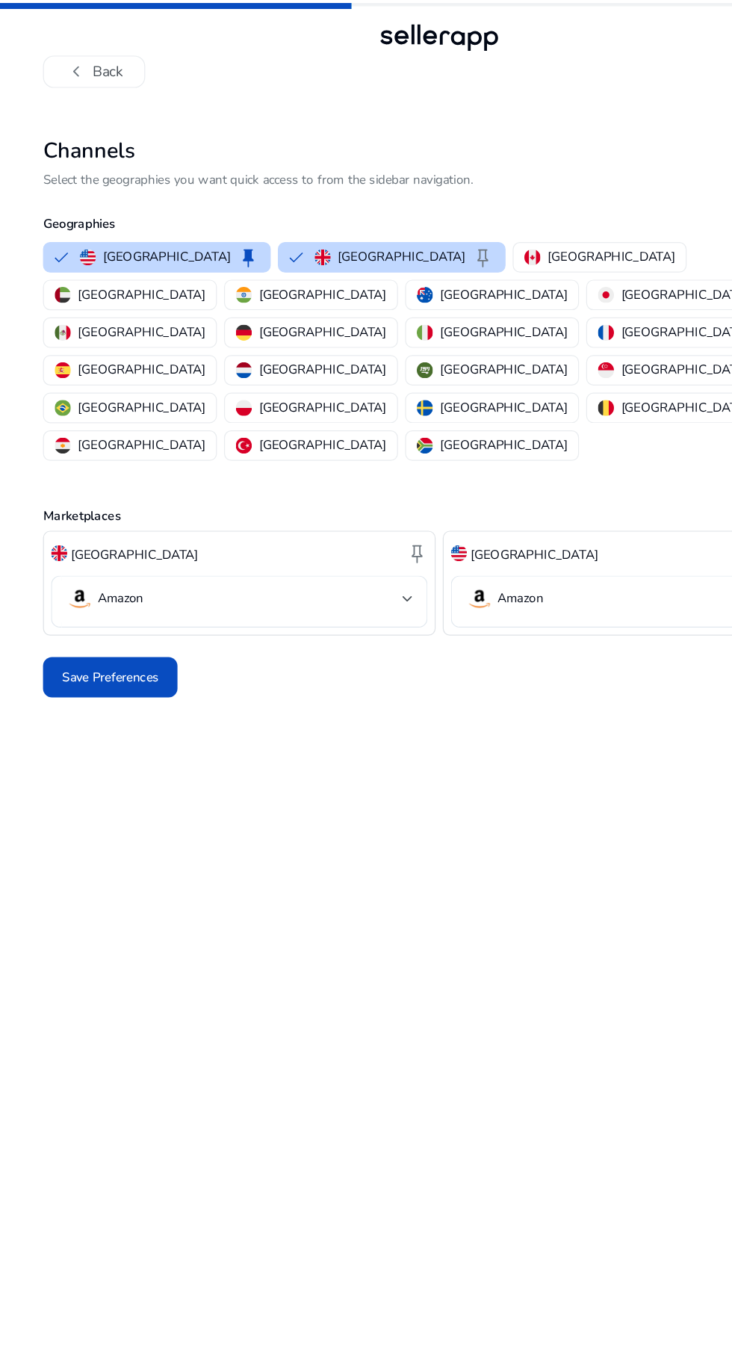
click at [66, 60] on span "chevron_left" at bounding box center [64, 60] width 18 height 18
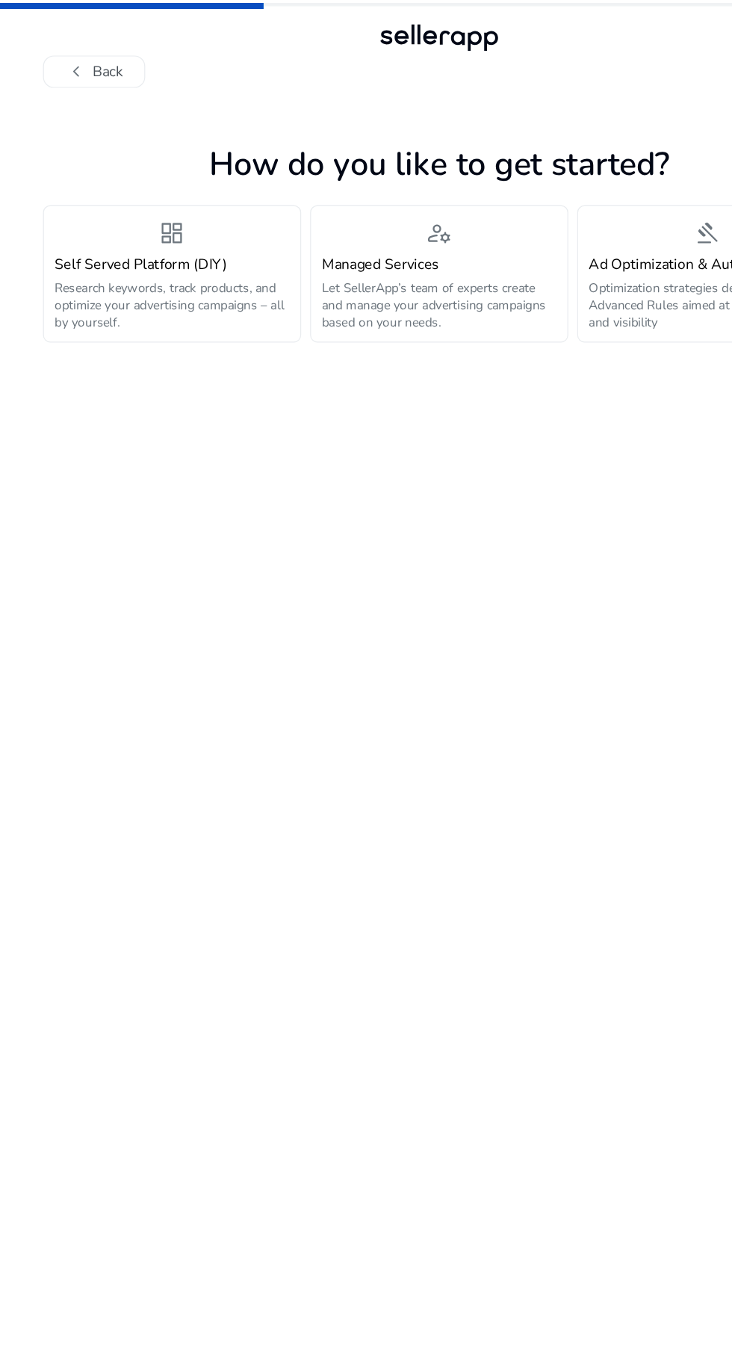
click at [75, 64] on button "chevron_left Back" at bounding box center [78, 59] width 85 height 27
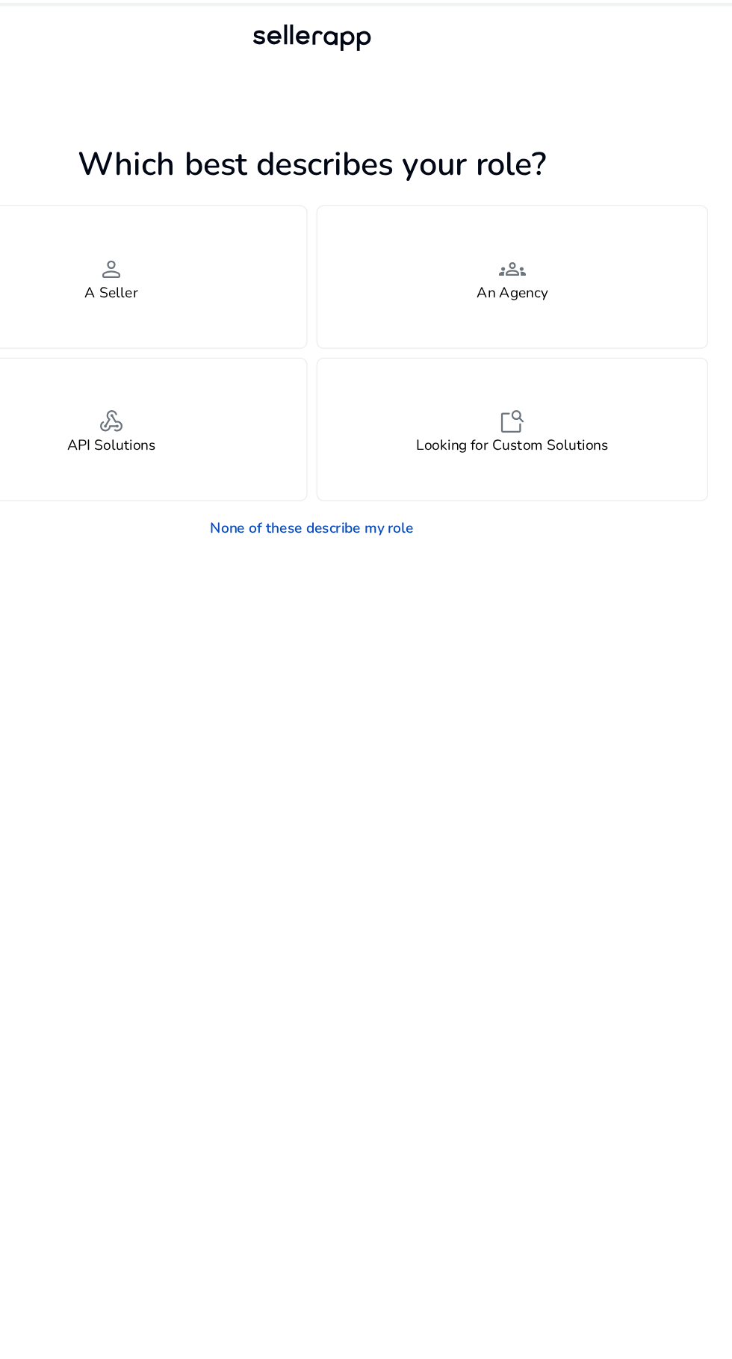
click at [604, 367] on h4 "Looking for Custom Solutions" at bounding box center [533, 372] width 161 height 14
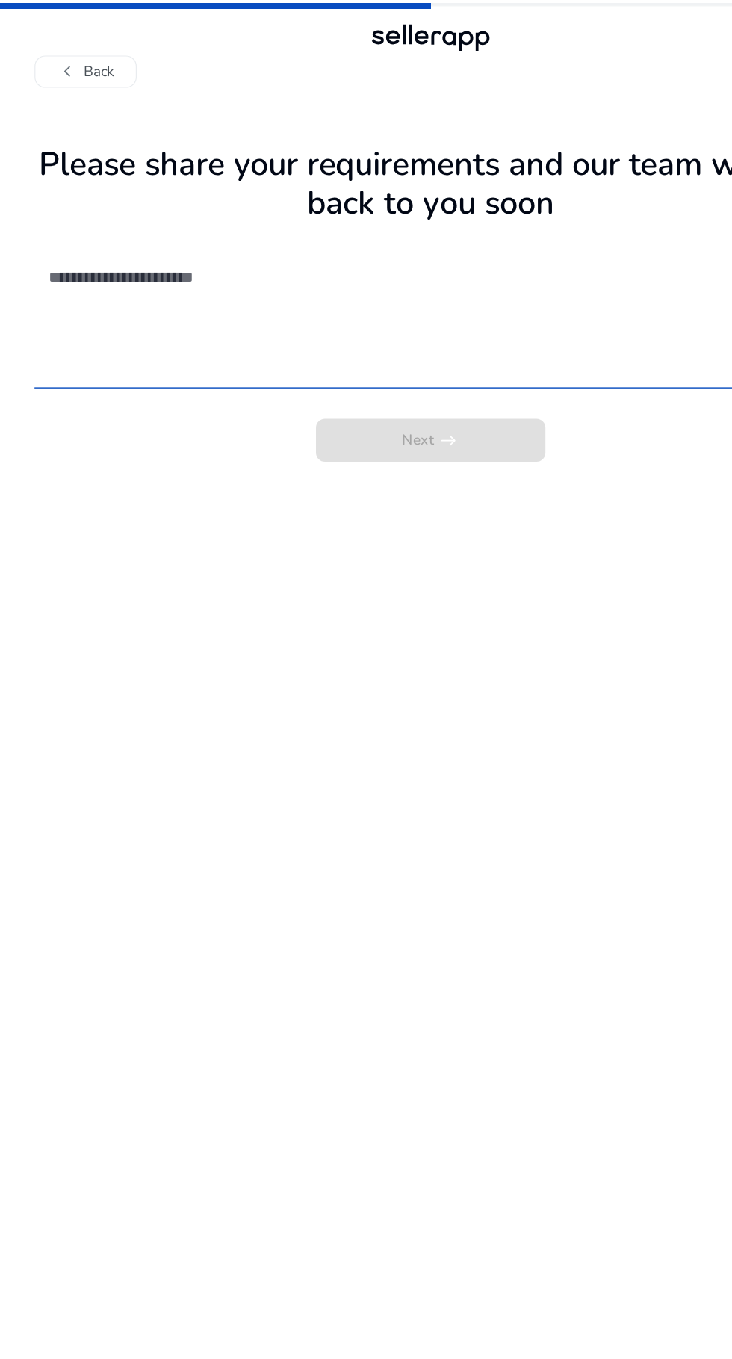
type textarea "*"
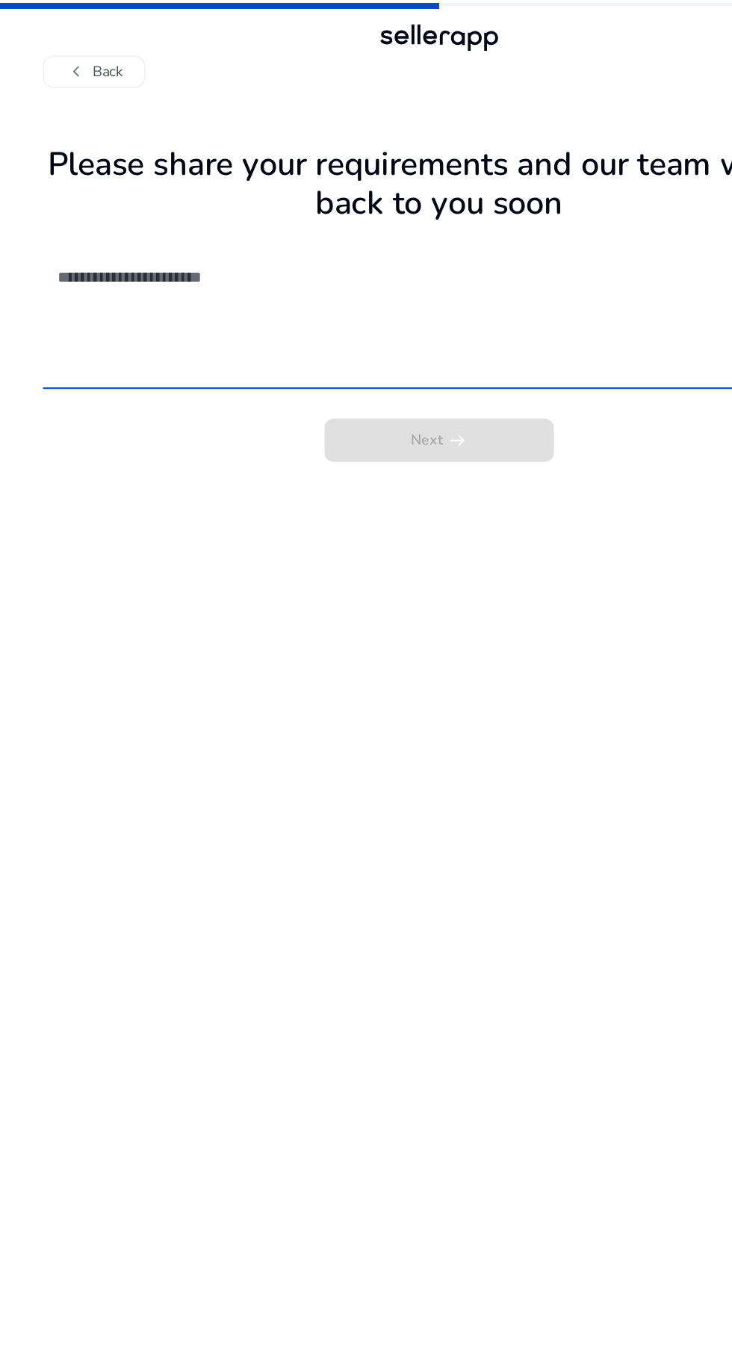
type textarea "*"
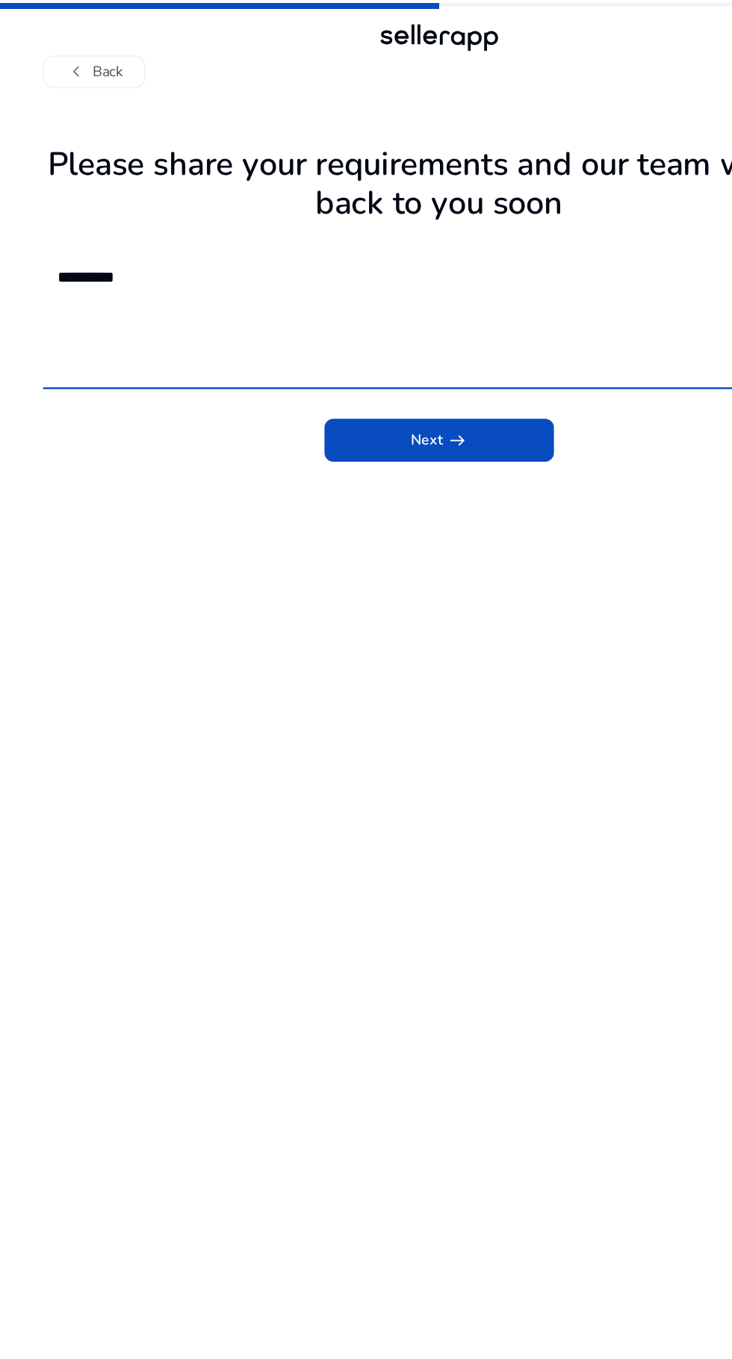
type textarea "********"
click at [385, 376] on span "arrow_right_alt" at bounding box center [381, 367] width 18 height 18
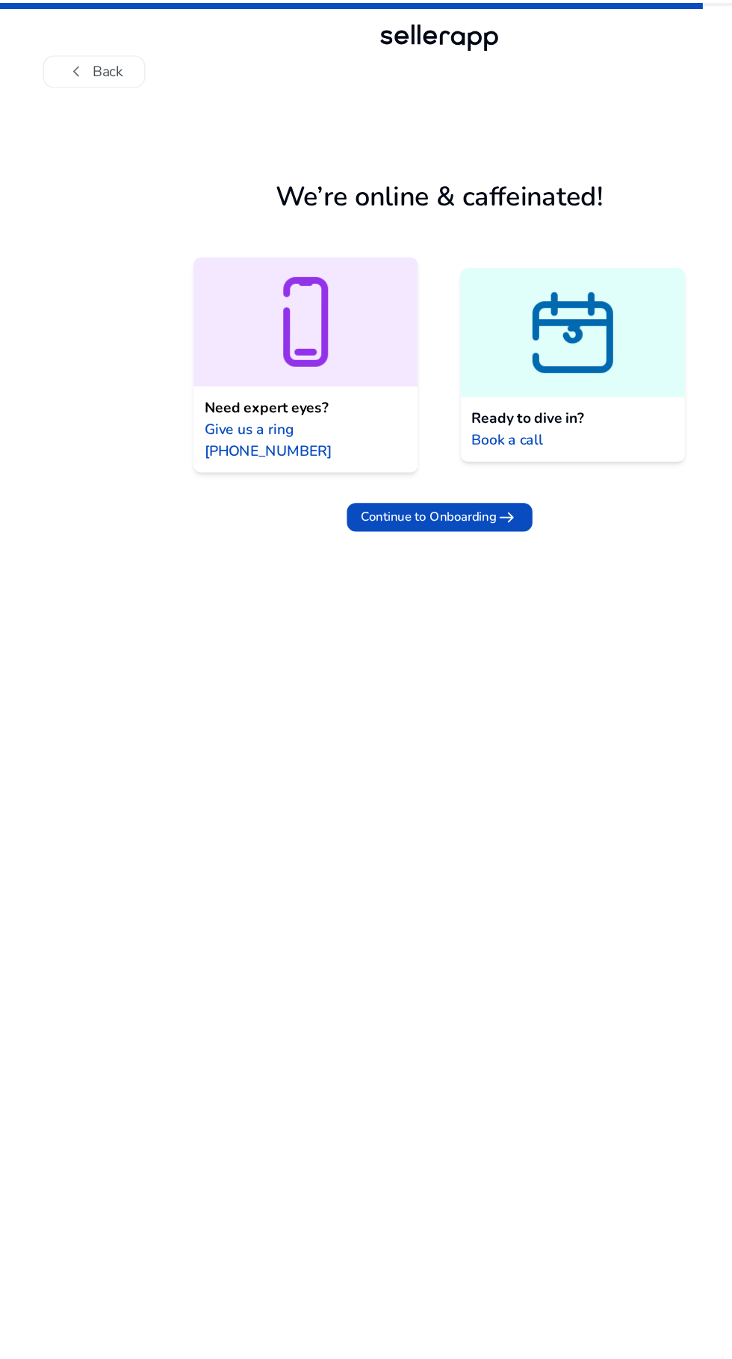
click at [415, 422] on span "arrow_right_alt" at bounding box center [423, 431] width 18 height 18
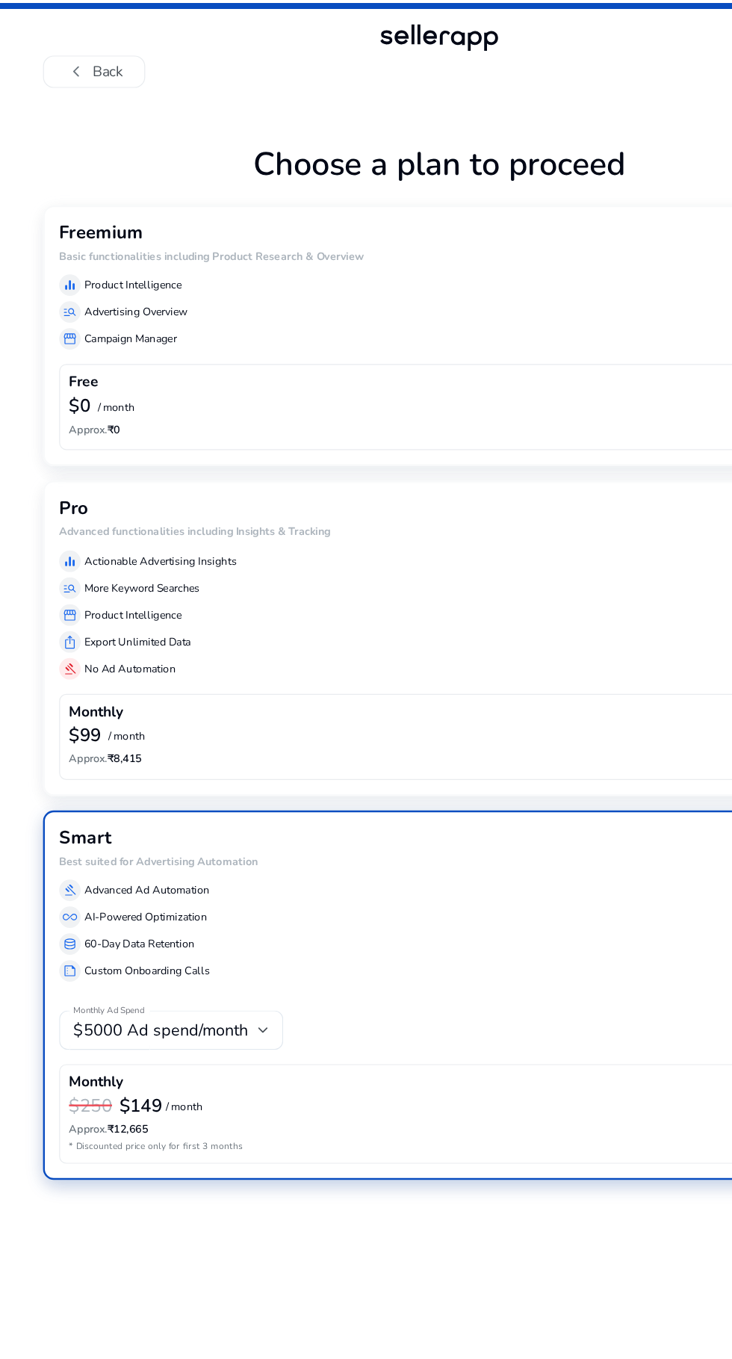
click at [502, 303] on div "Free $0 / month Approx. ₹0" at bounding box center [365, 339] width 633 height 72
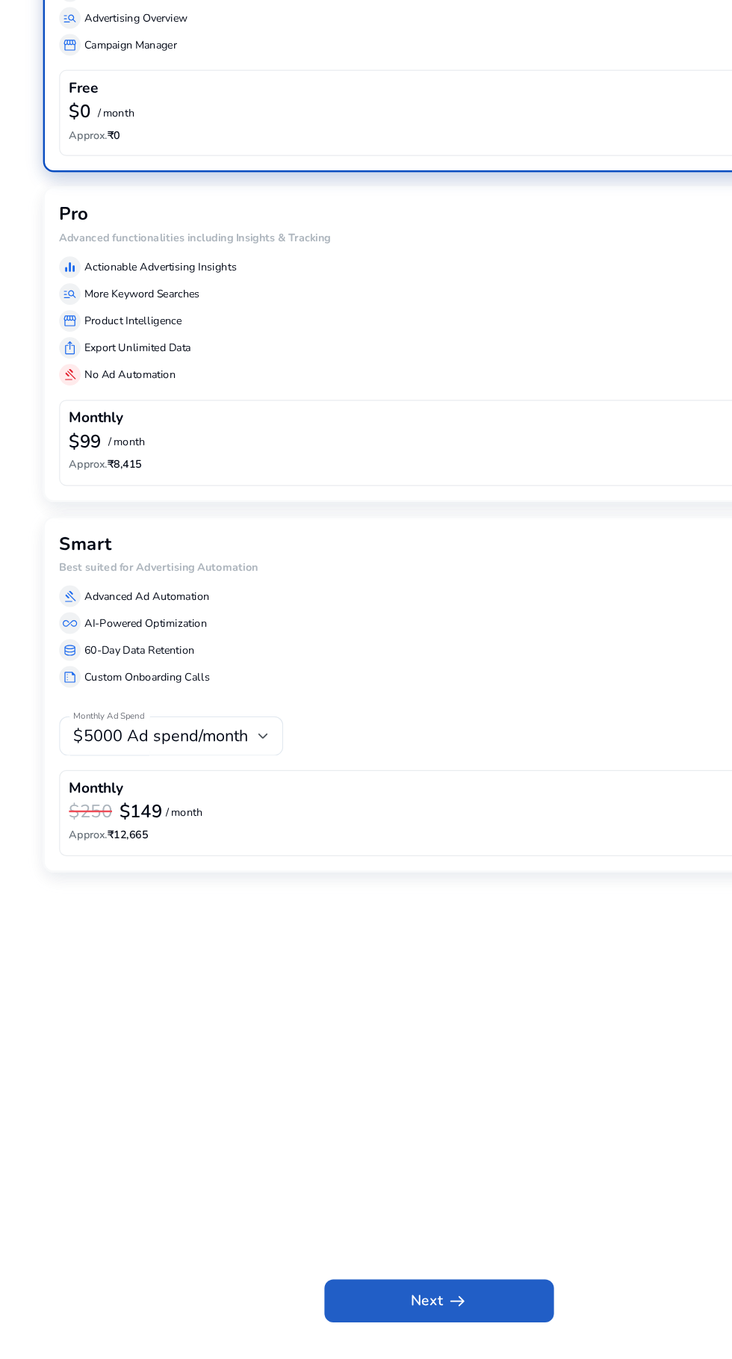
click at [369, 1338] on app-icon "arrow_right_alt" at bounding box center [379, 1329] width 21 height 18
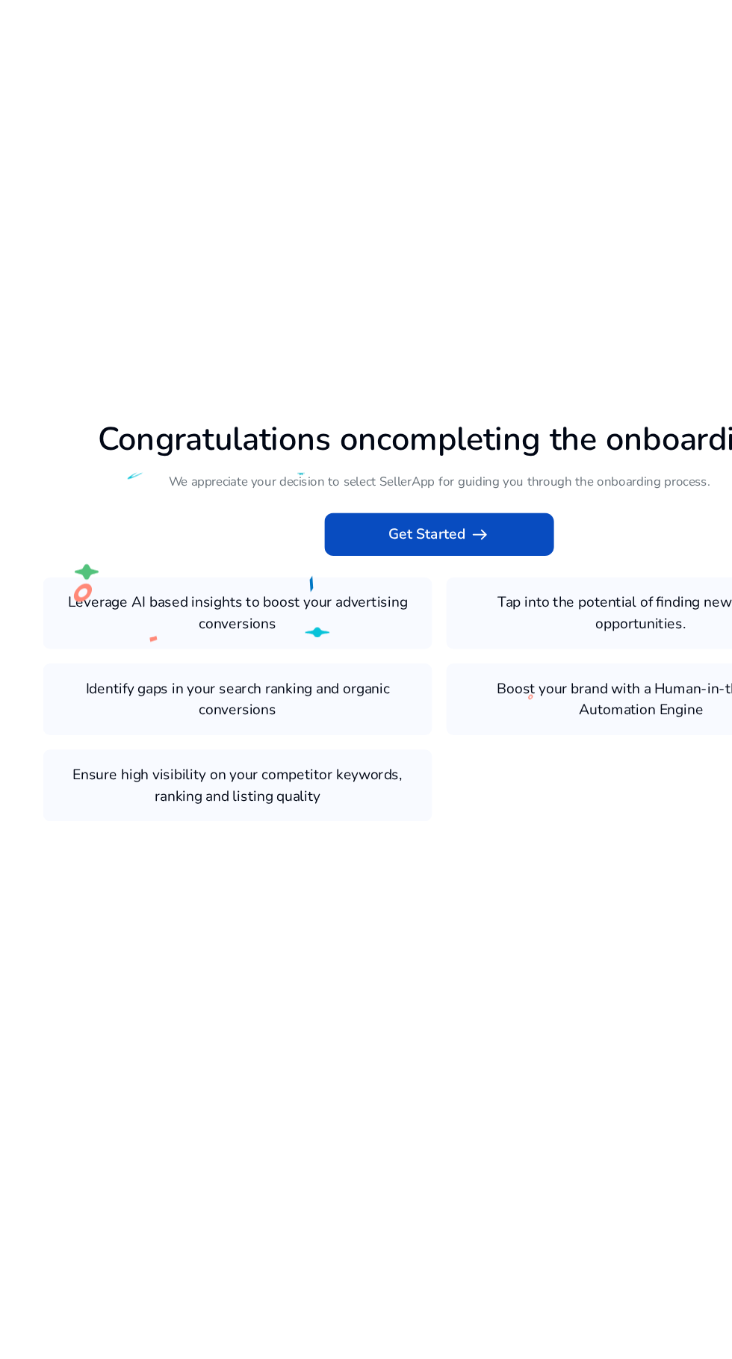
click at [399, 639] on span "arrow_right_alt" at bounding box center [400, 630] width 18 height 18
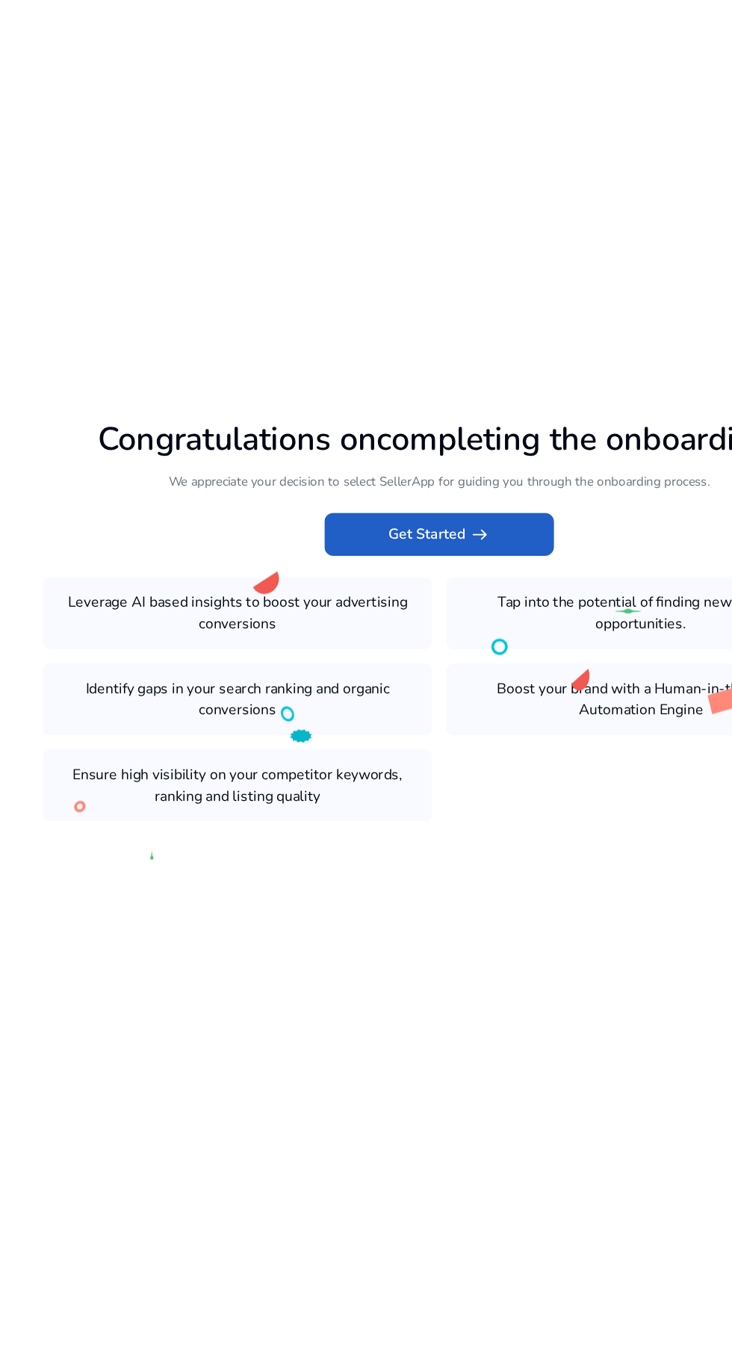
click at [388, 639] on app-icon "arrow_right_alt" at bounding box center [398, 630] width 21 height 18
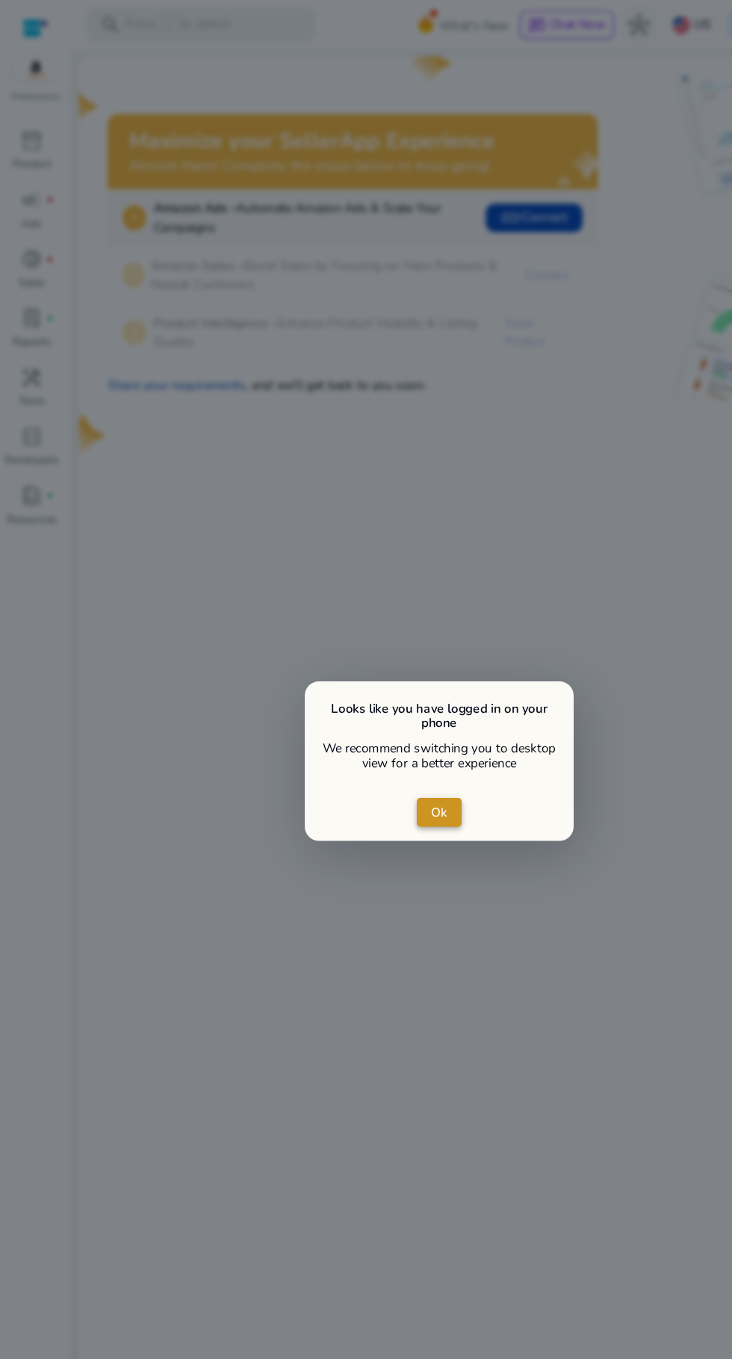
click at [366, 677] on span "Ok" at bounding box center [365, 677] width 13 height 16
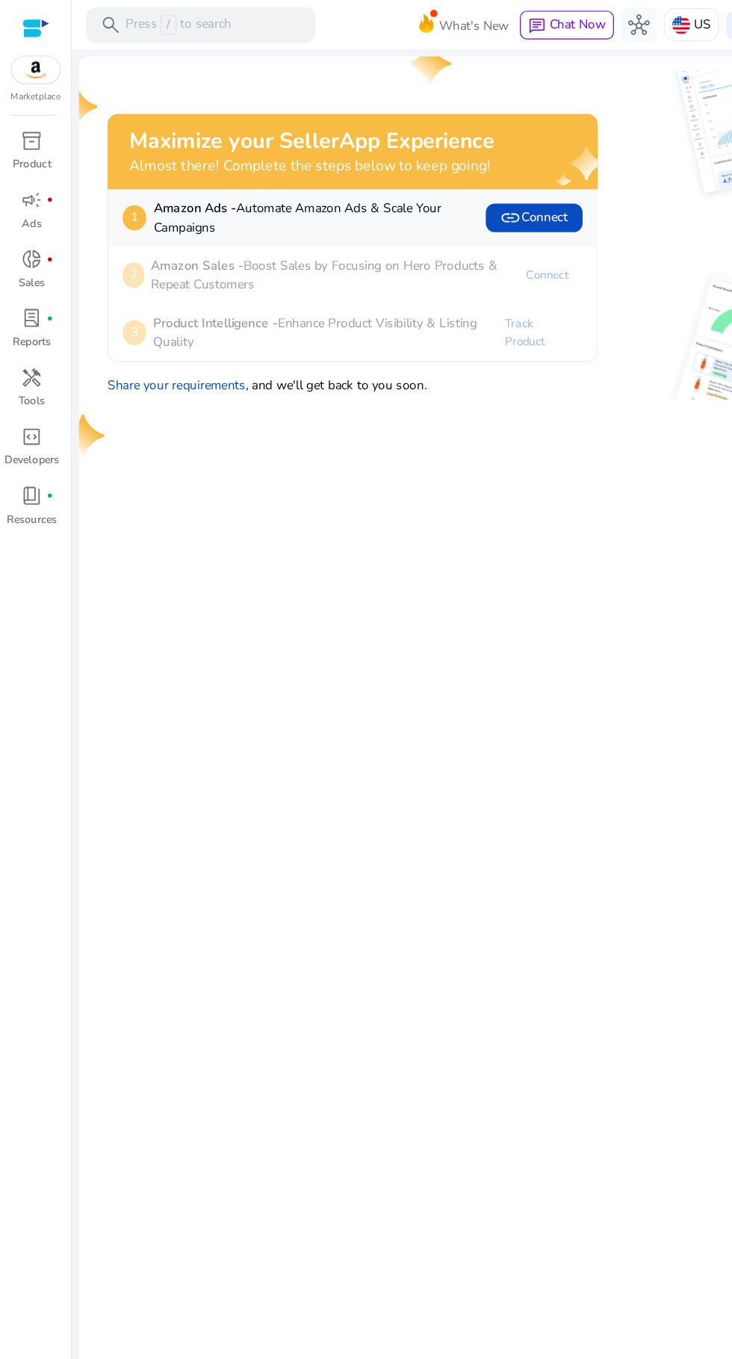
click at [25, 122] on span "inventory_2" at bounding box center [27, 117] width 18 height 18
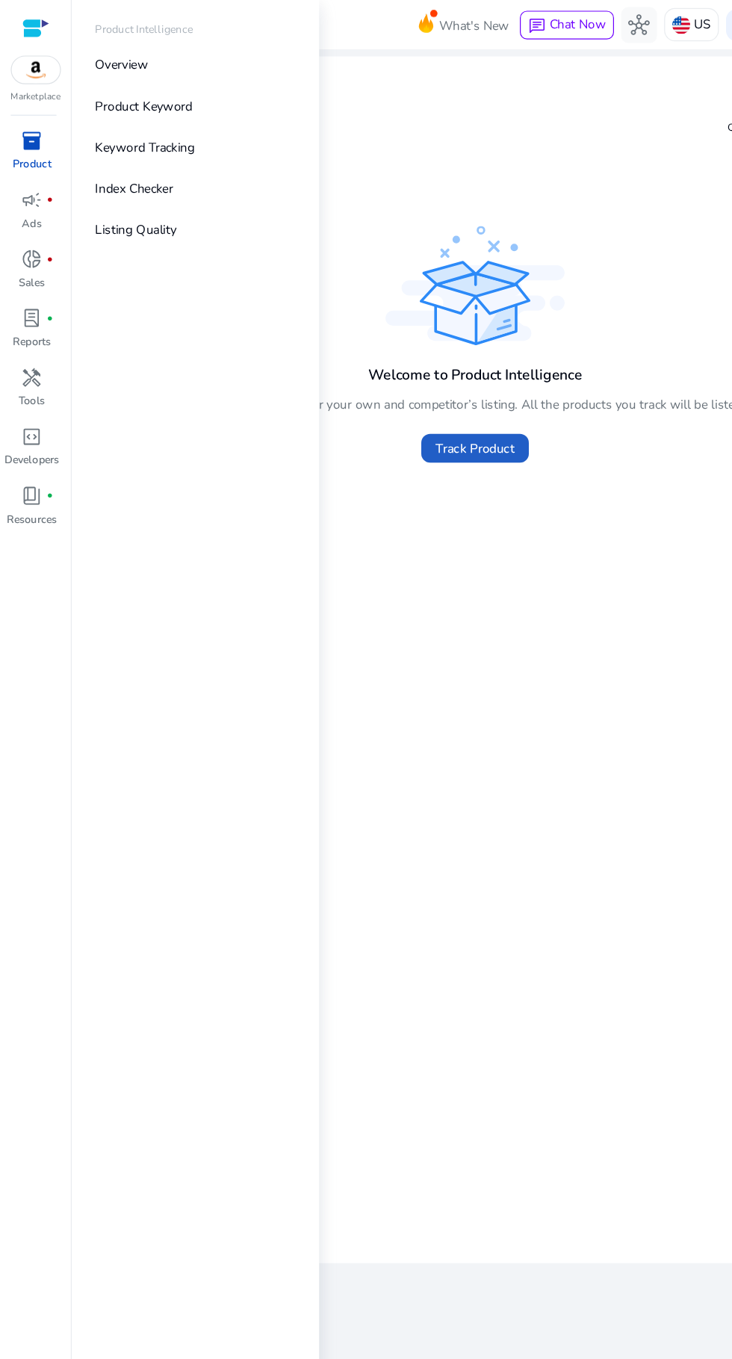
click at [427, 372] on span "Track Product" at bounding box center [396, 374] width 66 height 16
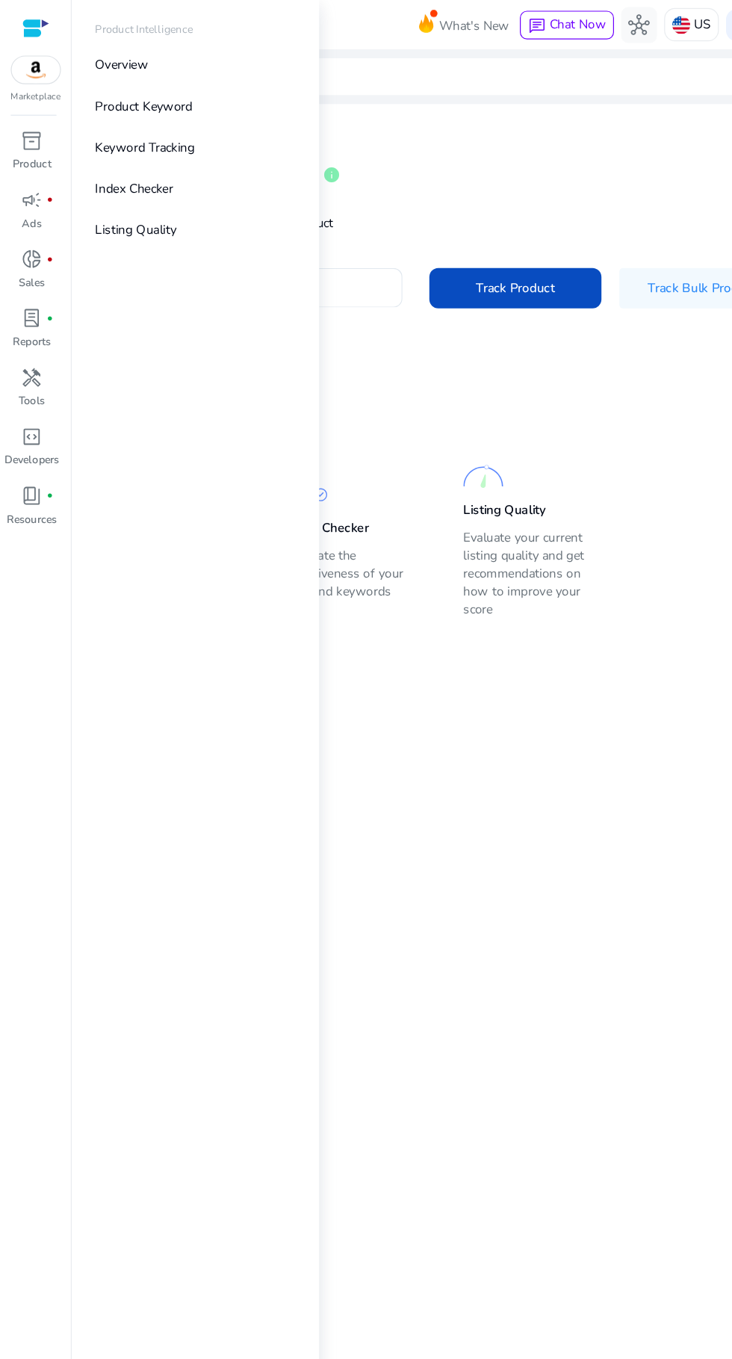
click at [471, 421] on div "Listing Quality Evaluate your current listing quality and get recommendations o…" at bounding box center [444, 449] width 117 height 139
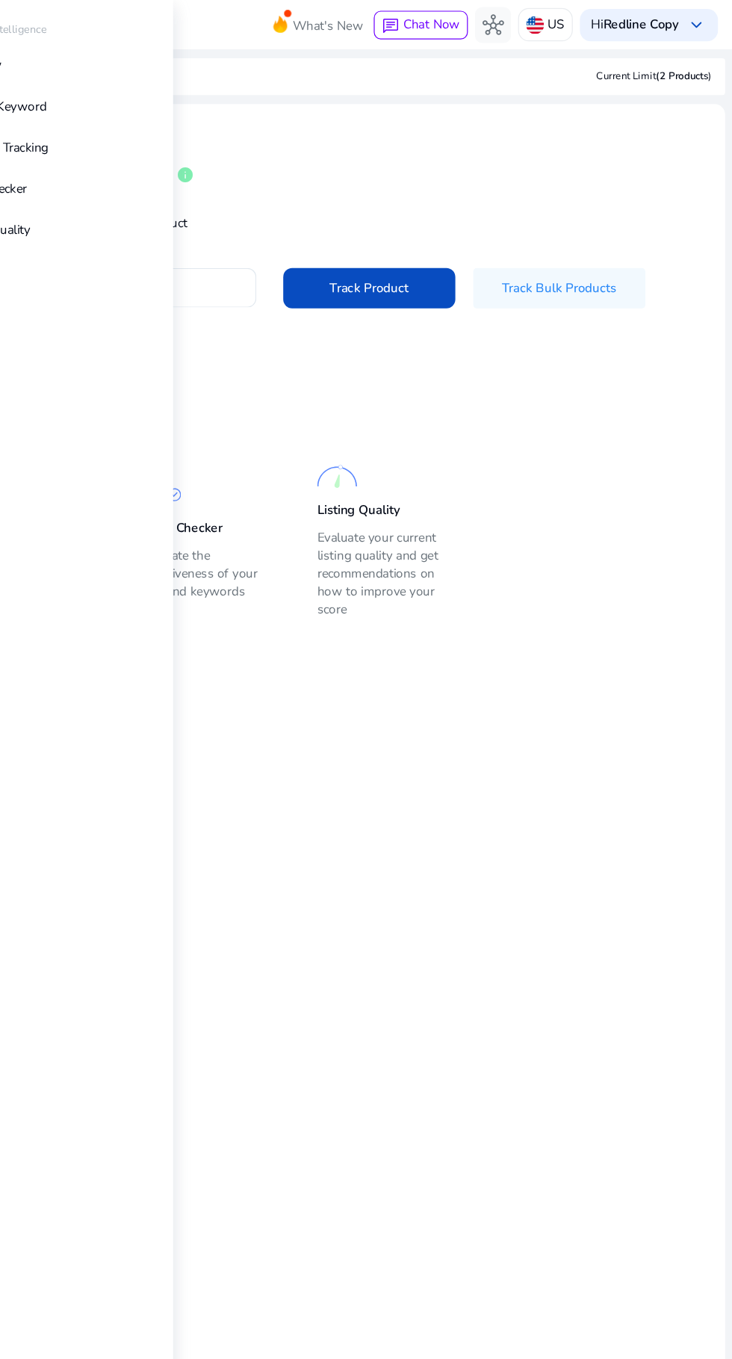
click at [257, 783] on div "Product Intelligence Overview Product Keyword Keyword Tracking Index Checker Li…" at bounding box center [163, 679] width 206 height 1359
click at [367, 799] on mat-card "Track Product info Get in-depth details by tracking product Enter ASIN or Amazo…" at bounding box center [396, 693] width 660 height 1213
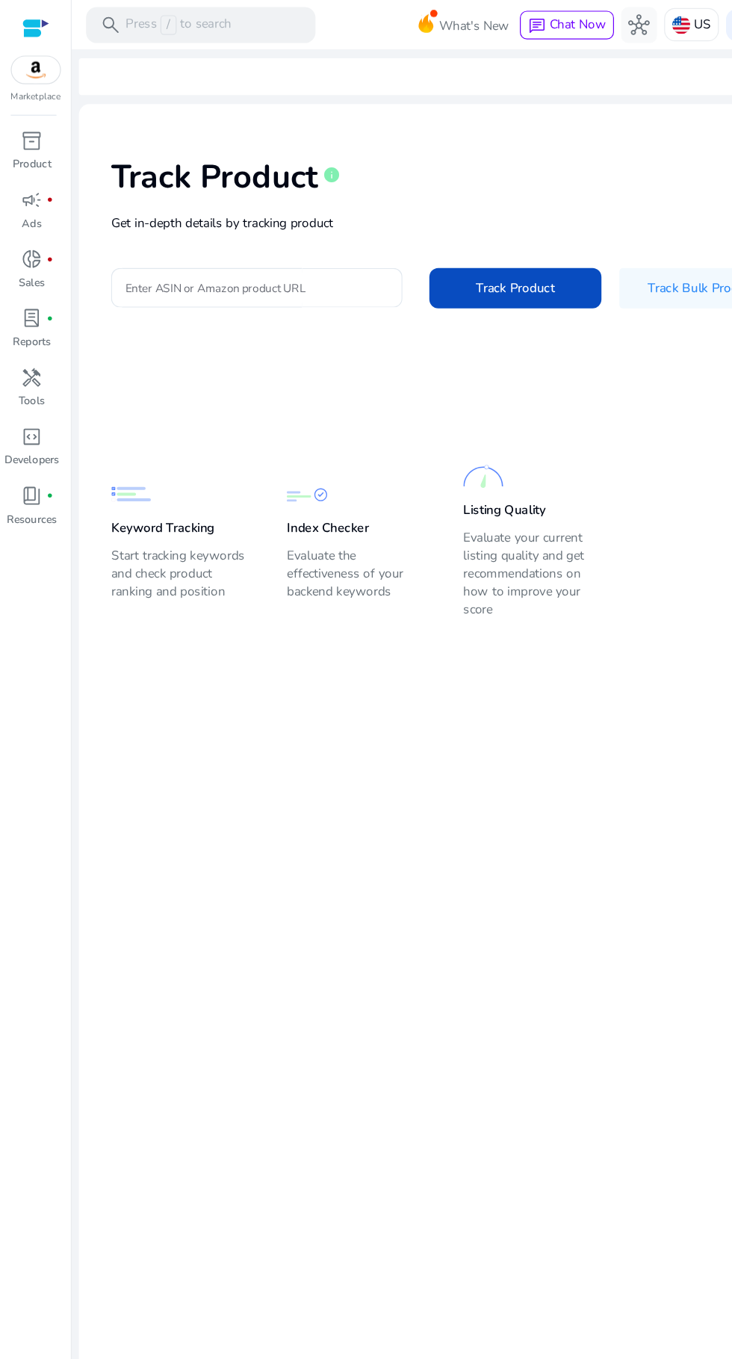
click at [176, 238] on input "Enter ASIN or Amazon product URL" at bounding box center [214, 240] width 219 height 16
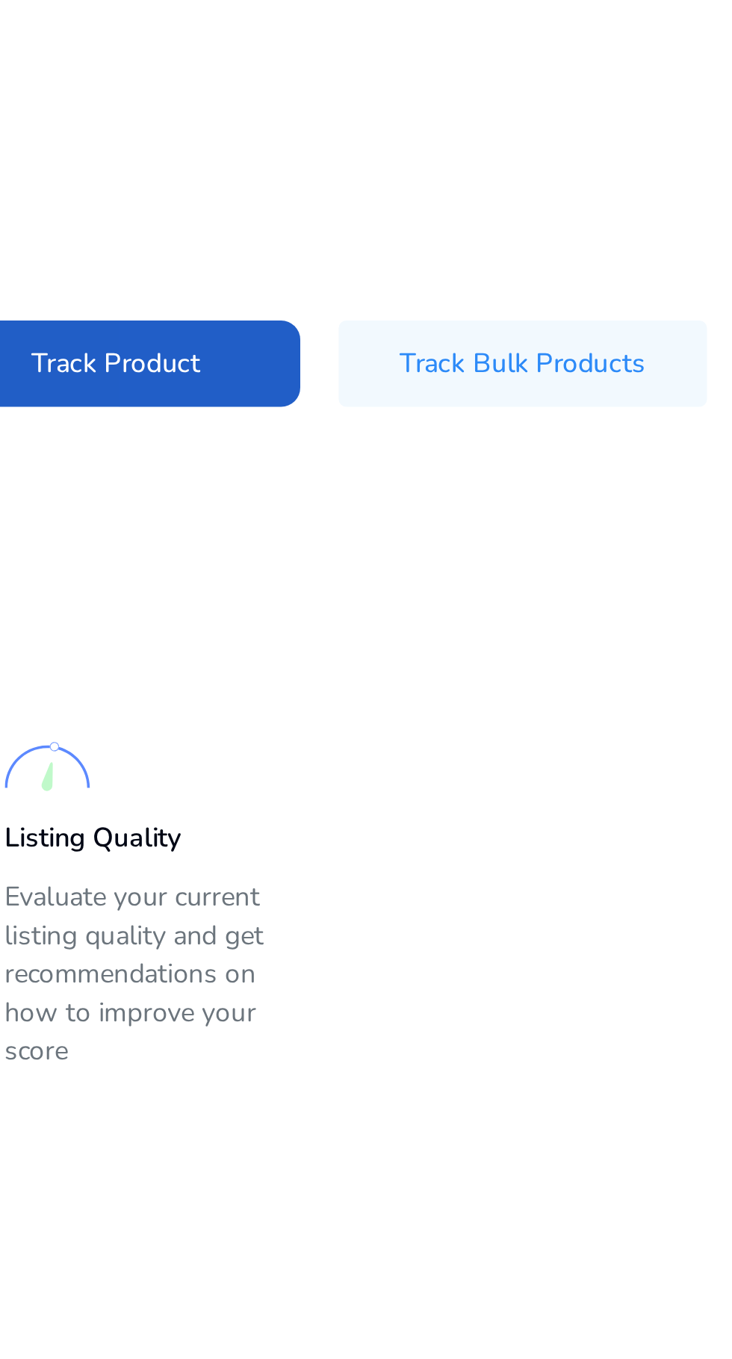
click at [478, 240] on span at bounding box center [429, 241] width 143 height 36
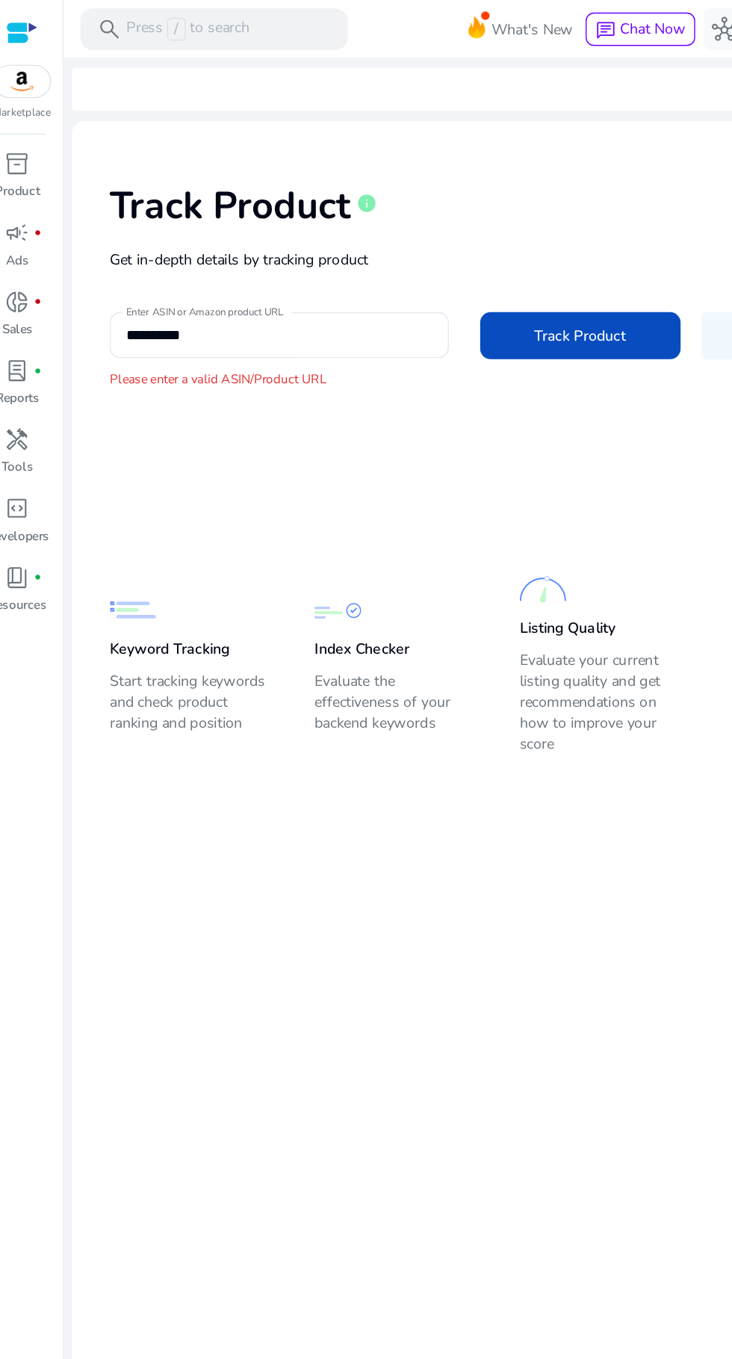
click at [123, 226] on mat-label "Enter ASIN or Amazon product URL" at bounding box center [161, 224] width 113 height 10
click at [123, 232] on input "**********" at bounding box center [214, 240] width 219 height 16
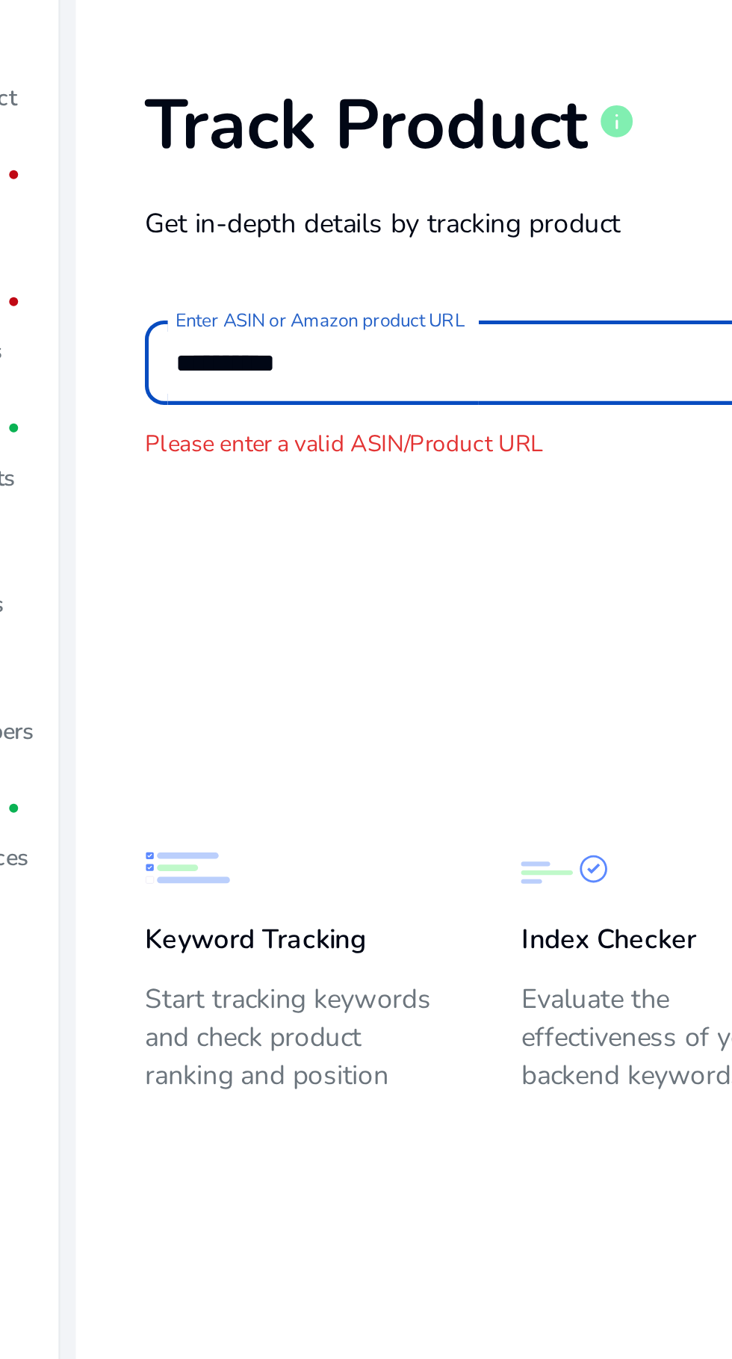
click at [122, 244] on input "**********" at bounding box center [214, 240] width 219 height 16
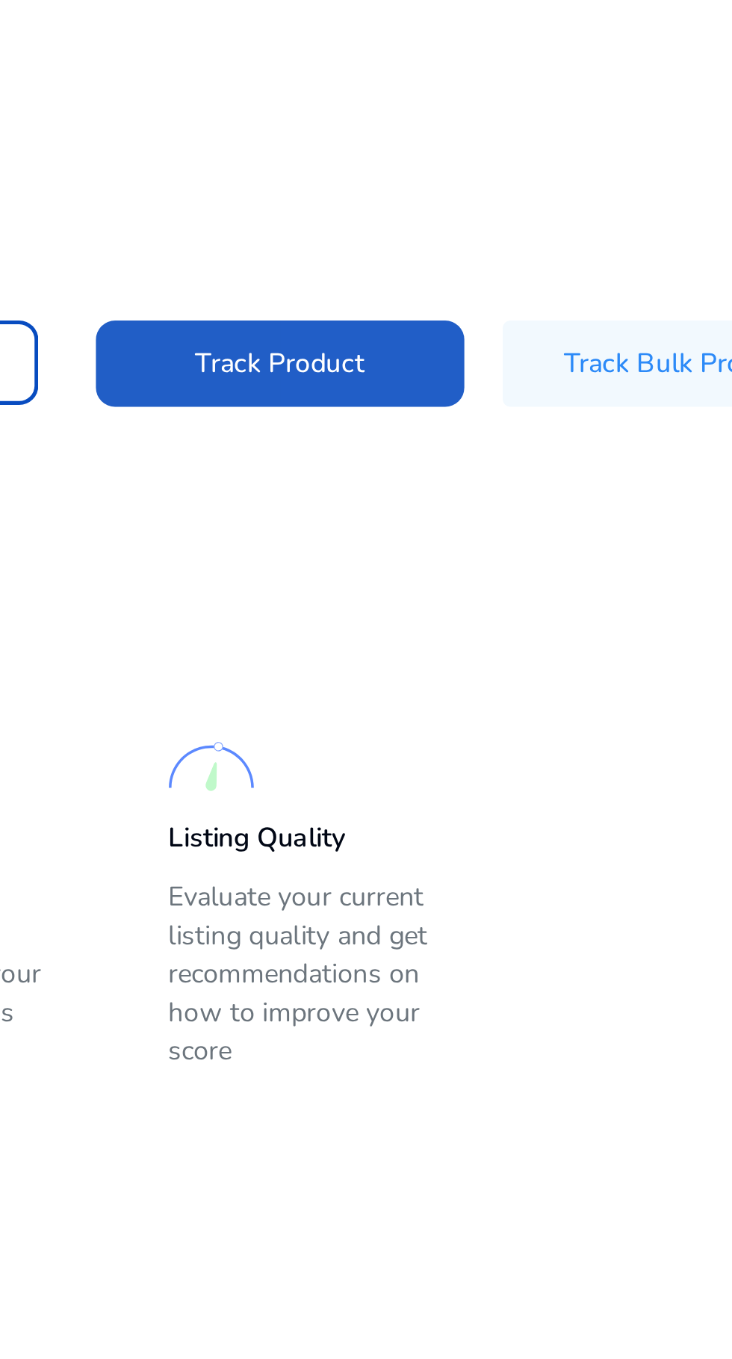
type input "**********"
click at [456, 236] on span "Track Product" at bounding box center [430, 240] width 66 height 16
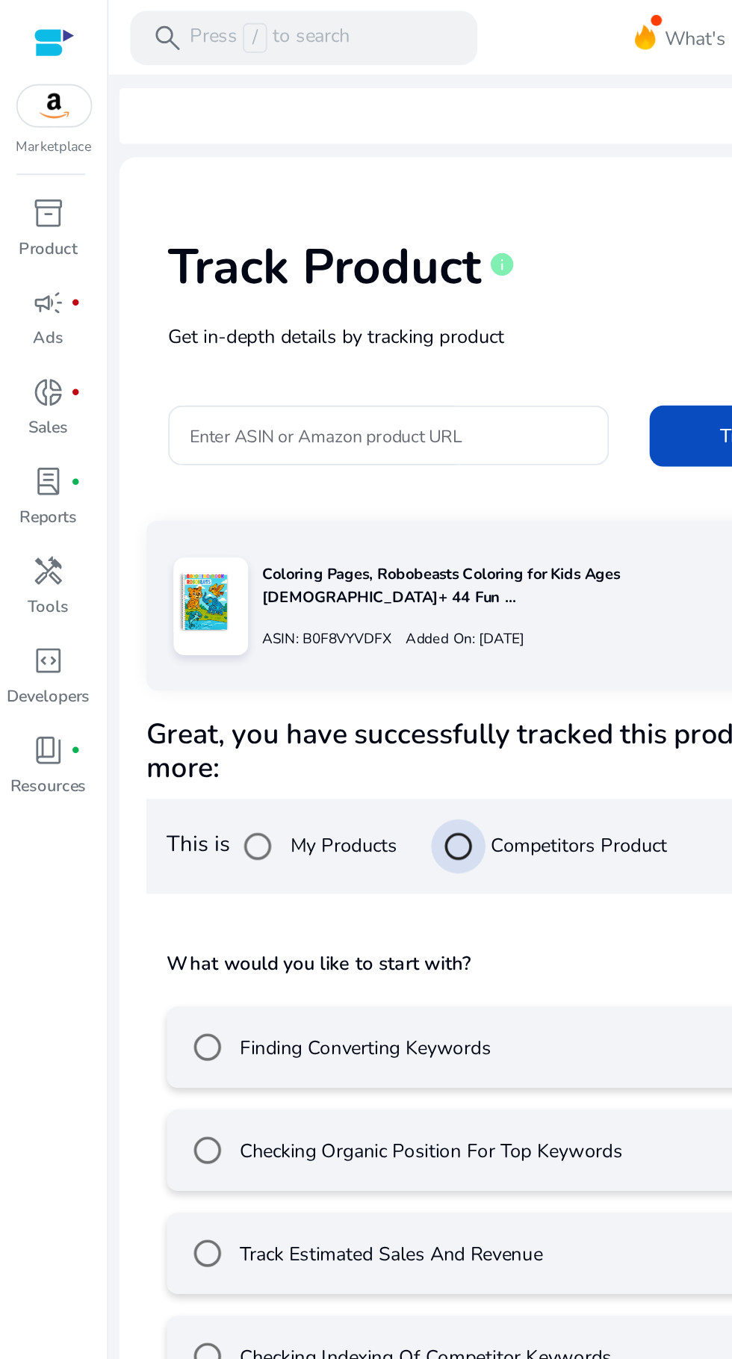
scroll to position [55, 0]
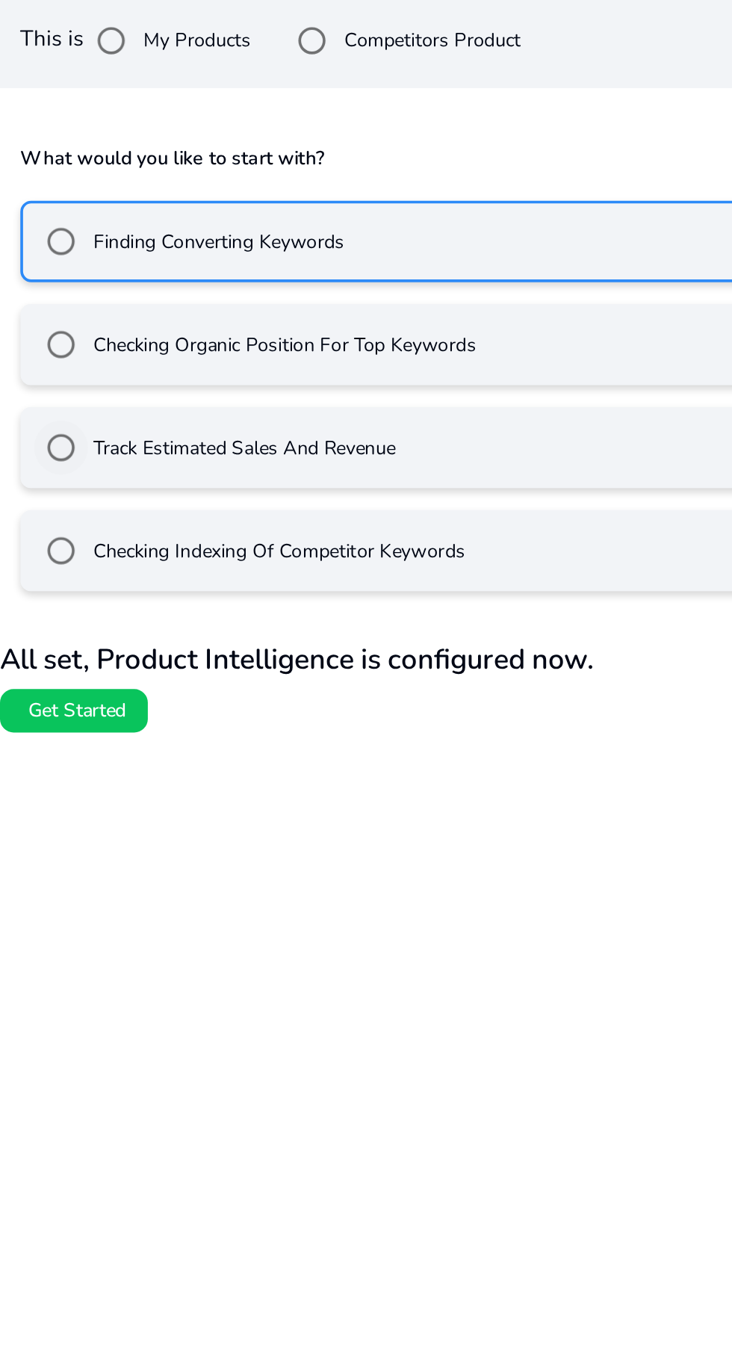
click at [291, 683] on label "Track Estimated Sales And Revenue" at bounding box center [214, 691] width 170 height 16
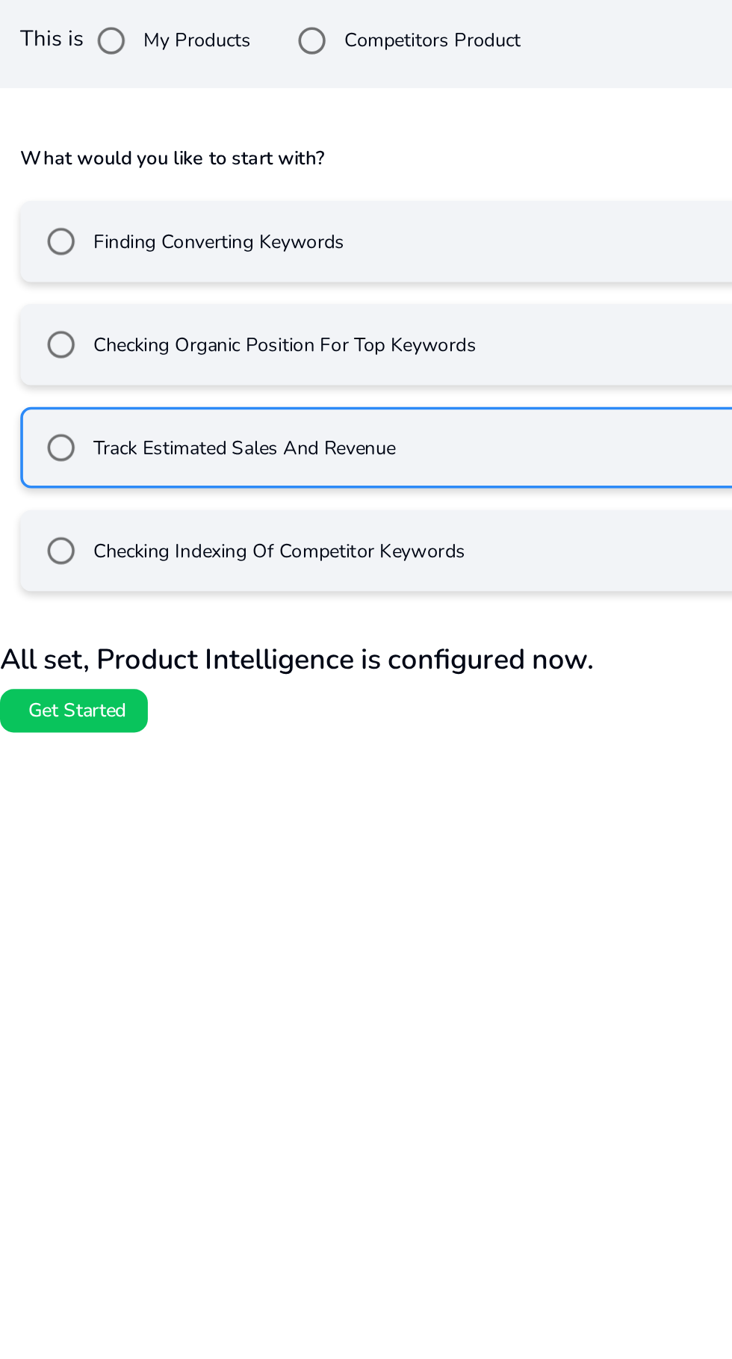
click at [368, 554] on mat-radio-button "Finding Converting Keywords" at bounding box center [292, 576] width 401 height 45
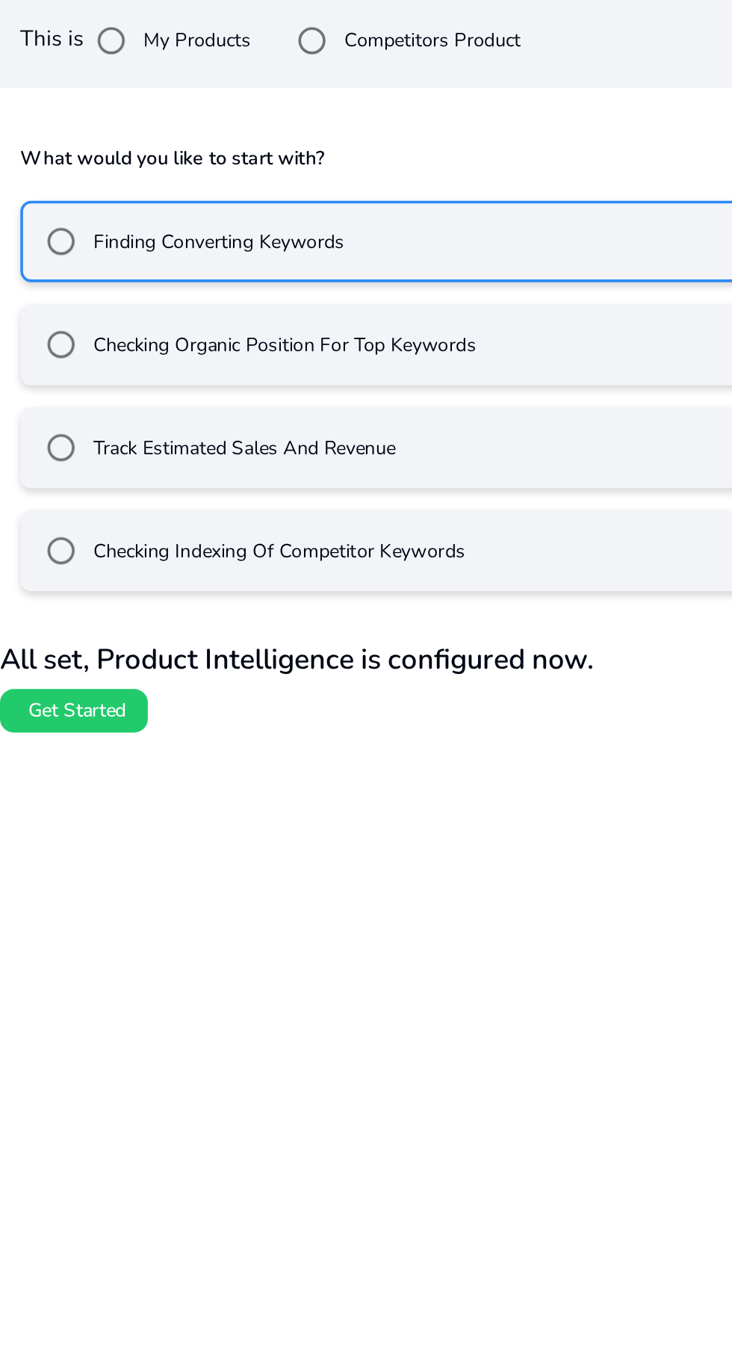
click at [121, 817] on span at bounding box center [121, 835] width 81 height 36
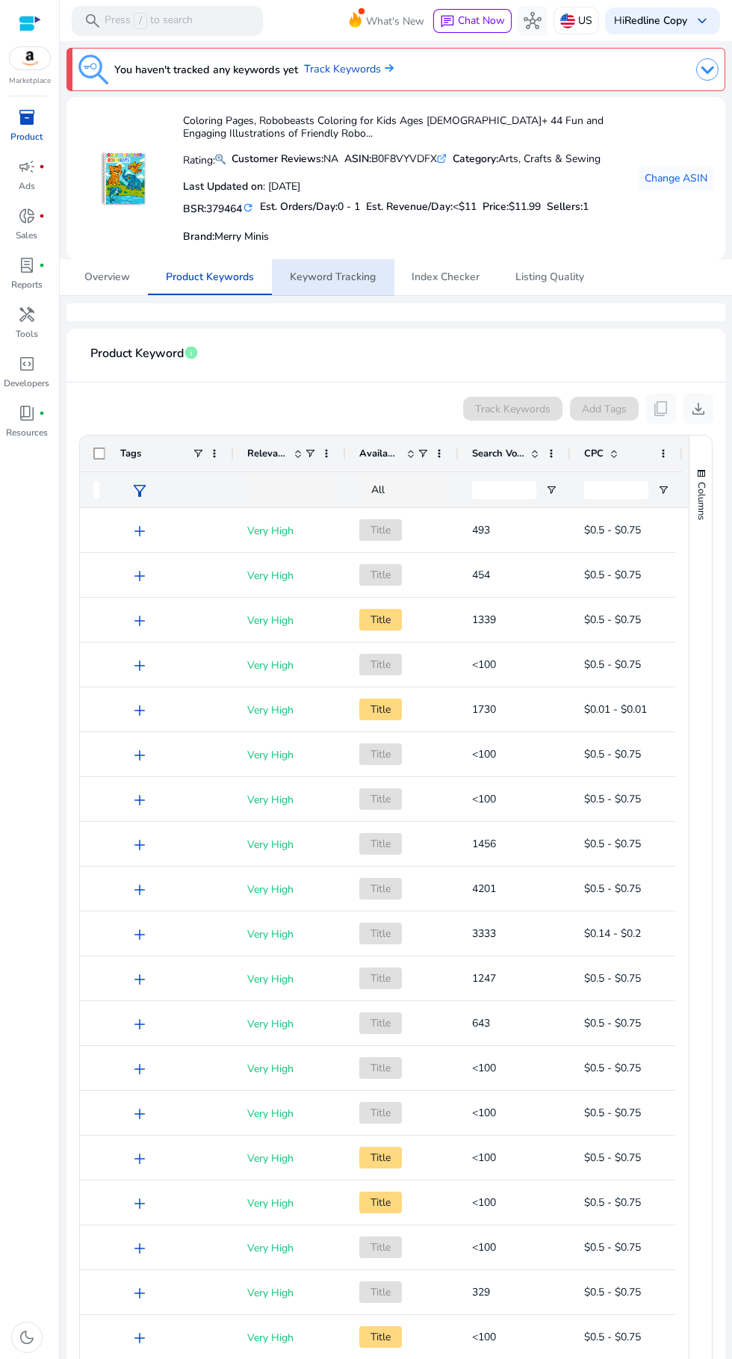
click at [353, 277] on span "Keyword Tracking" at bounding box center [333, 277] width 86 height 10
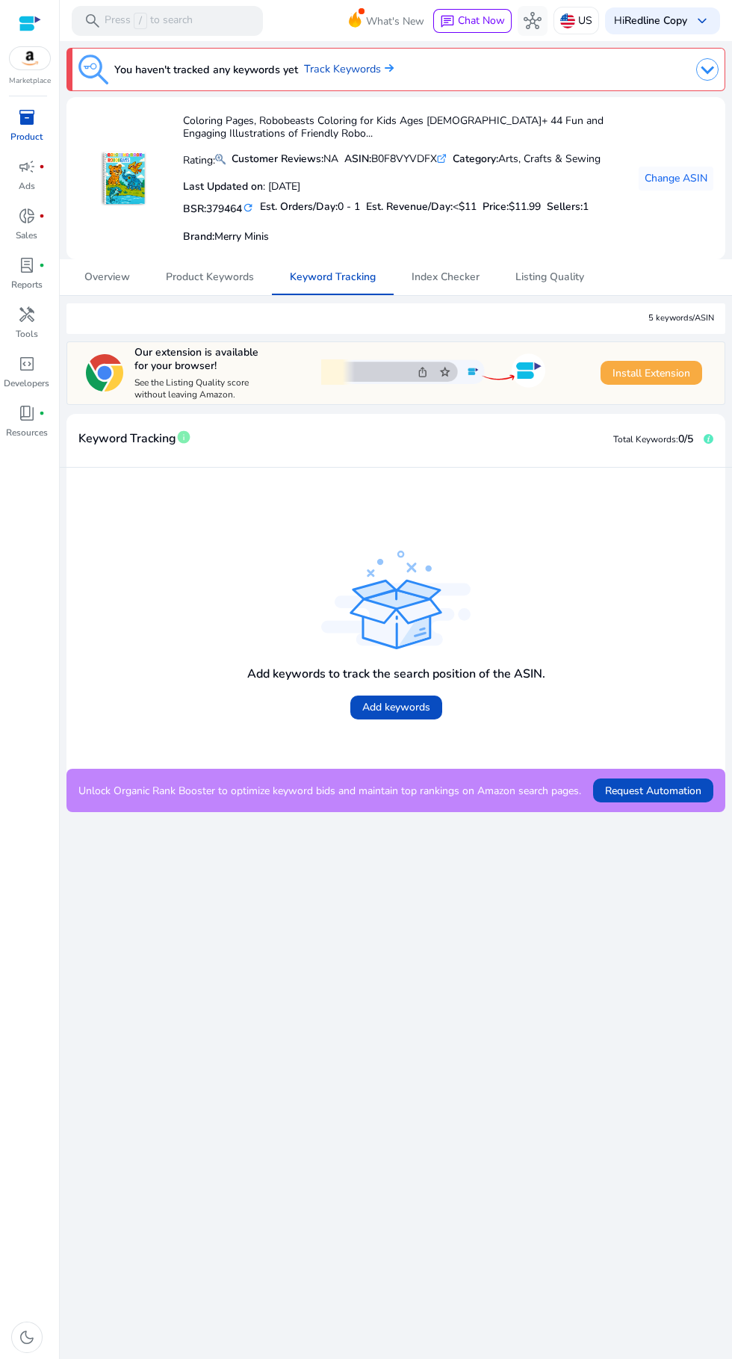
click at [671, 377] on span "Install Extension" at bounding box center [651, 373] width 78 height 16
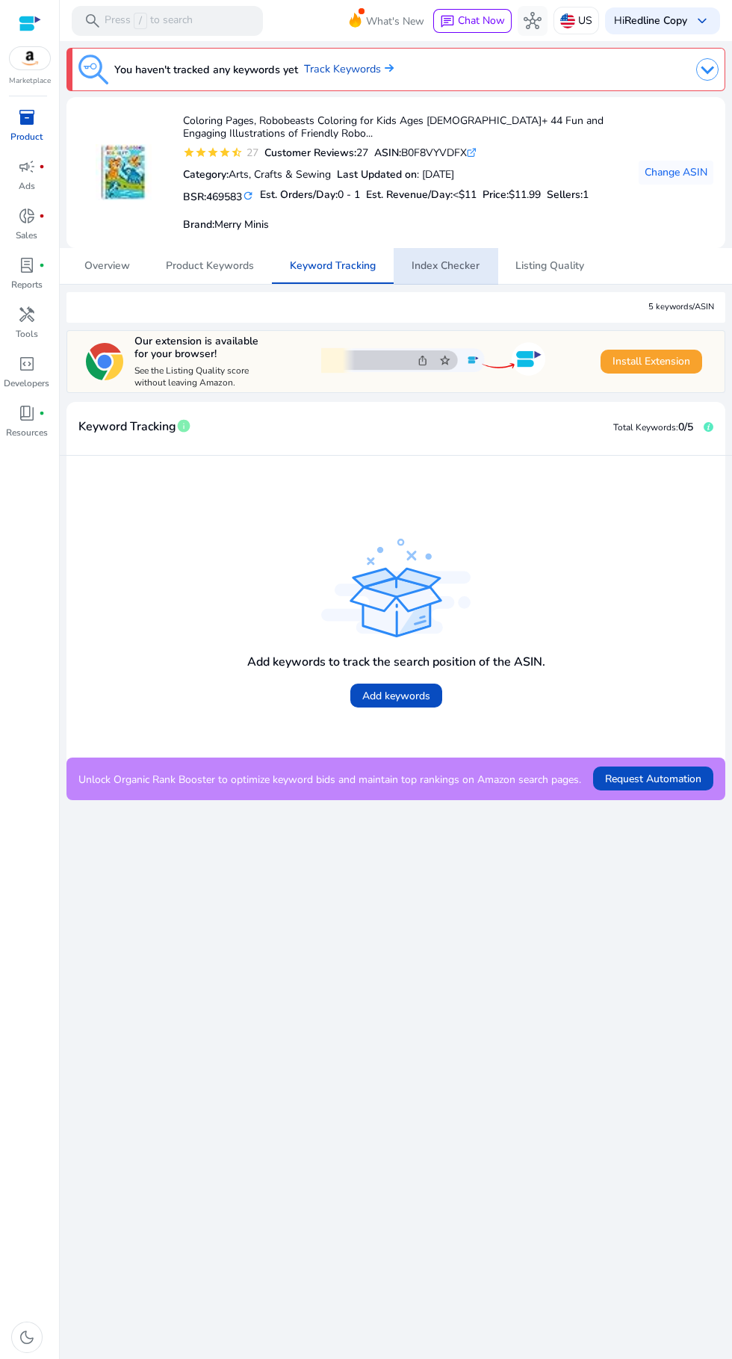
click at [447, 261] on span "Index Checker" at bounding box center [446, 266] width 68 height 10
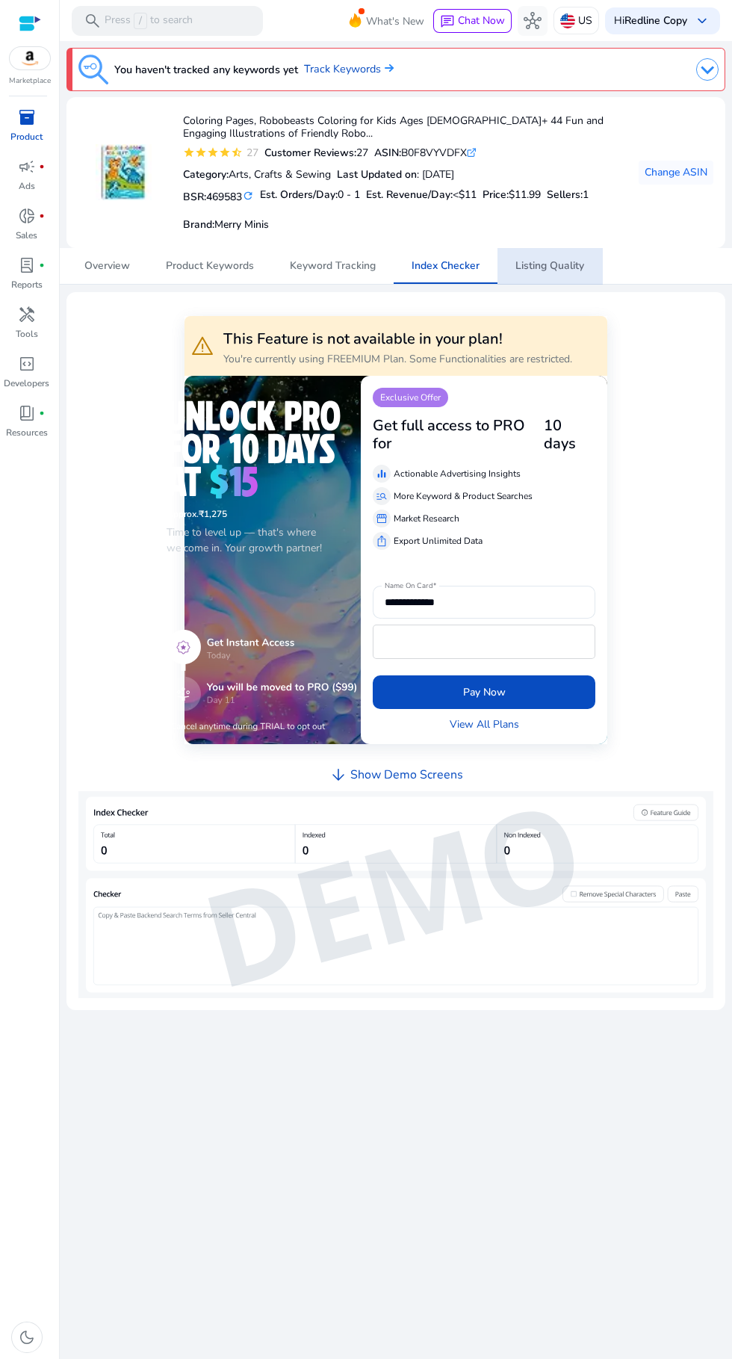
click at [538, 265] on span "Listing Quality" at bounding box center [549, 266] width 69 height 10
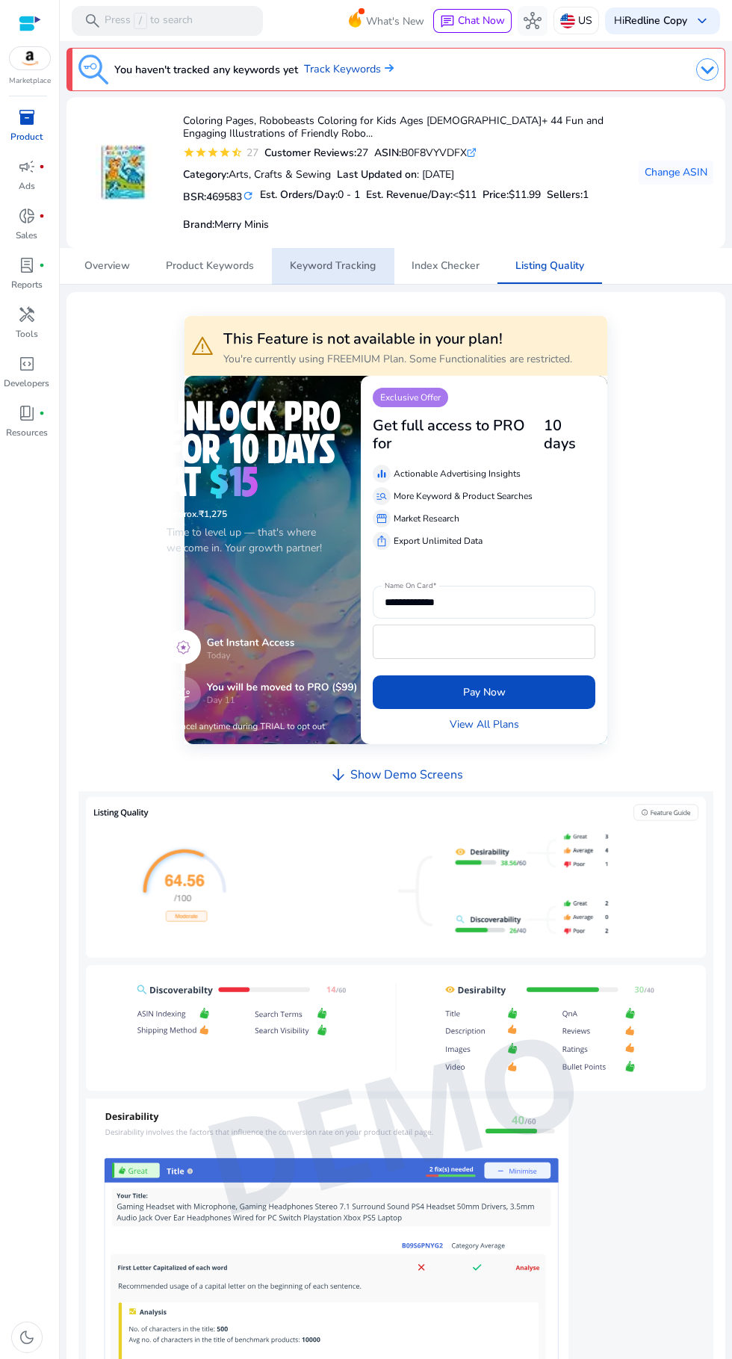
click at [353, 265] on span "Keyword Tracking" at bounding box center [333, 266] width 86 height 10
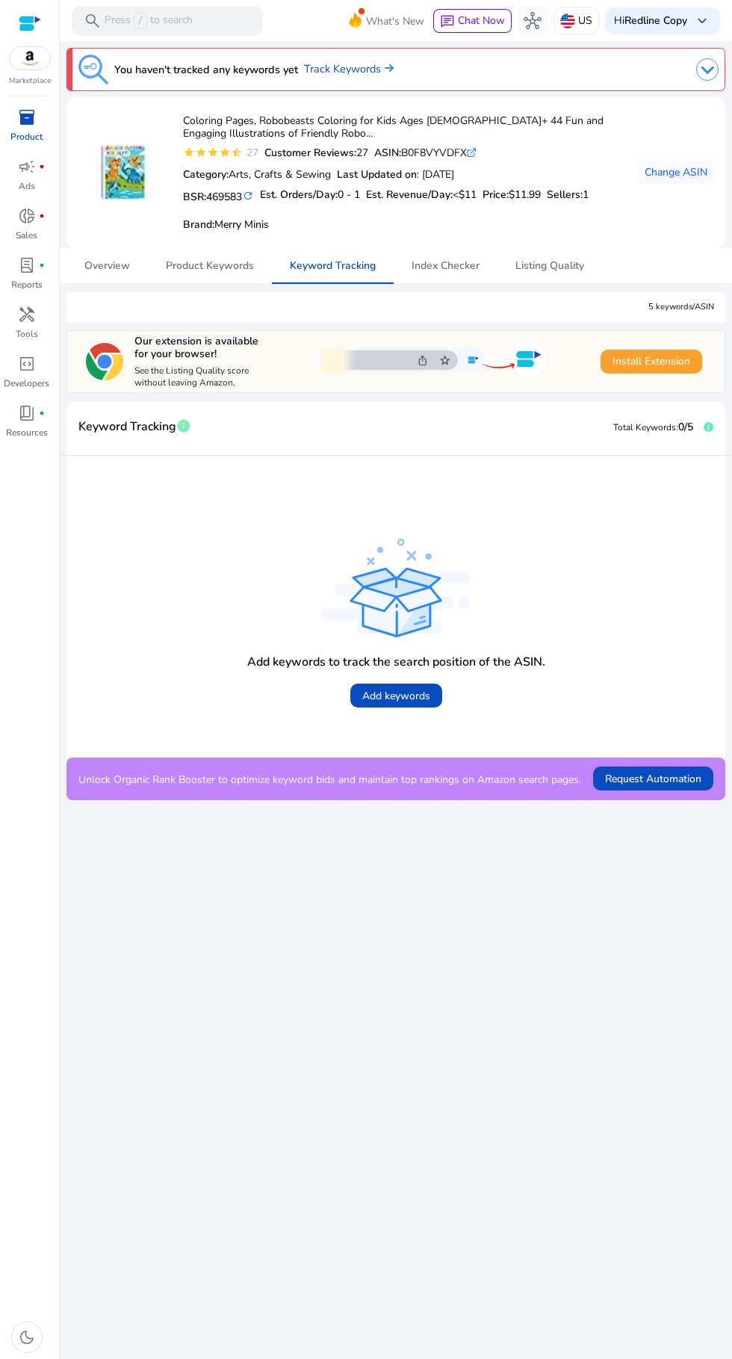
click at [379, 692] on span "Add keywords" at bounding box center [396, 696] width 68 height 16
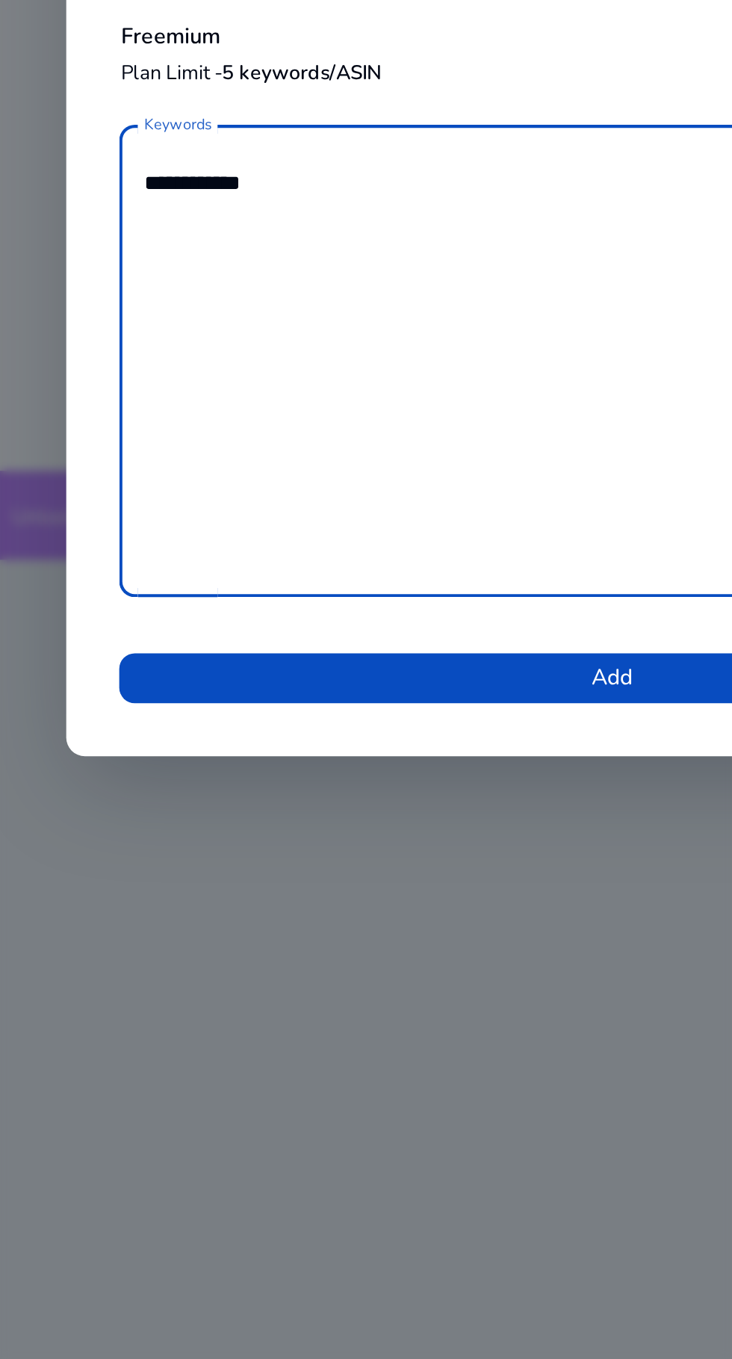
type textarea "**********"
click at [353, 853] on span at bounding box center [366, 857] width 472 height 36
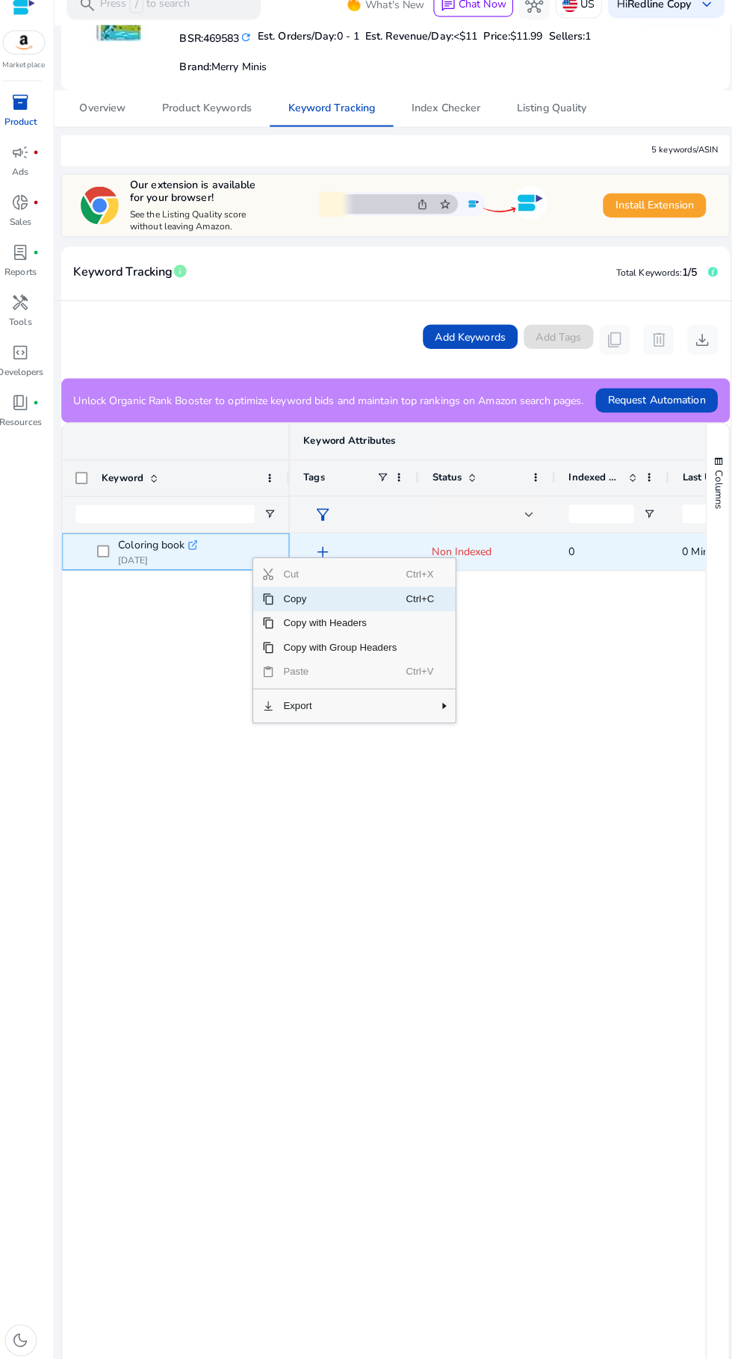
scroll to position [134, 0]
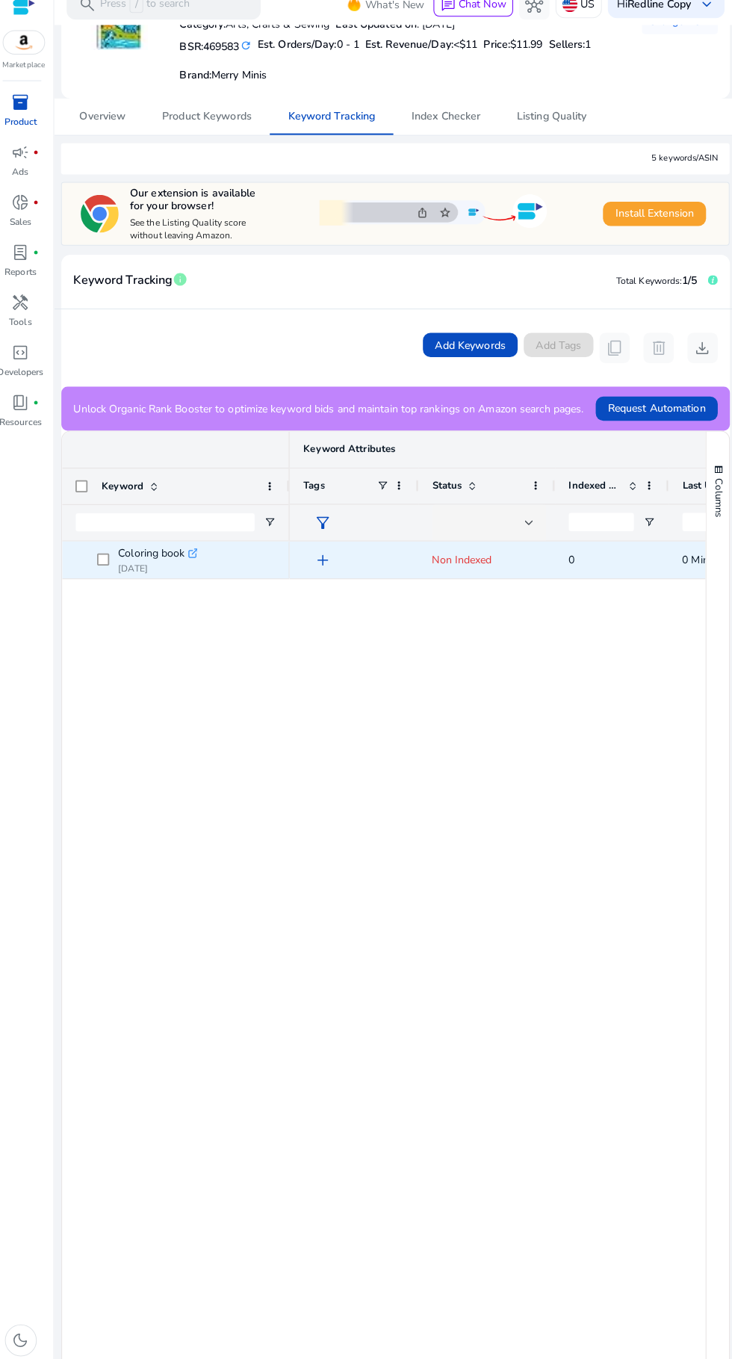
click at [602, 766] on div "add Non Indexed 0 0 Mins ago -" at bounding box center [496, 1094] width 410 height 1088
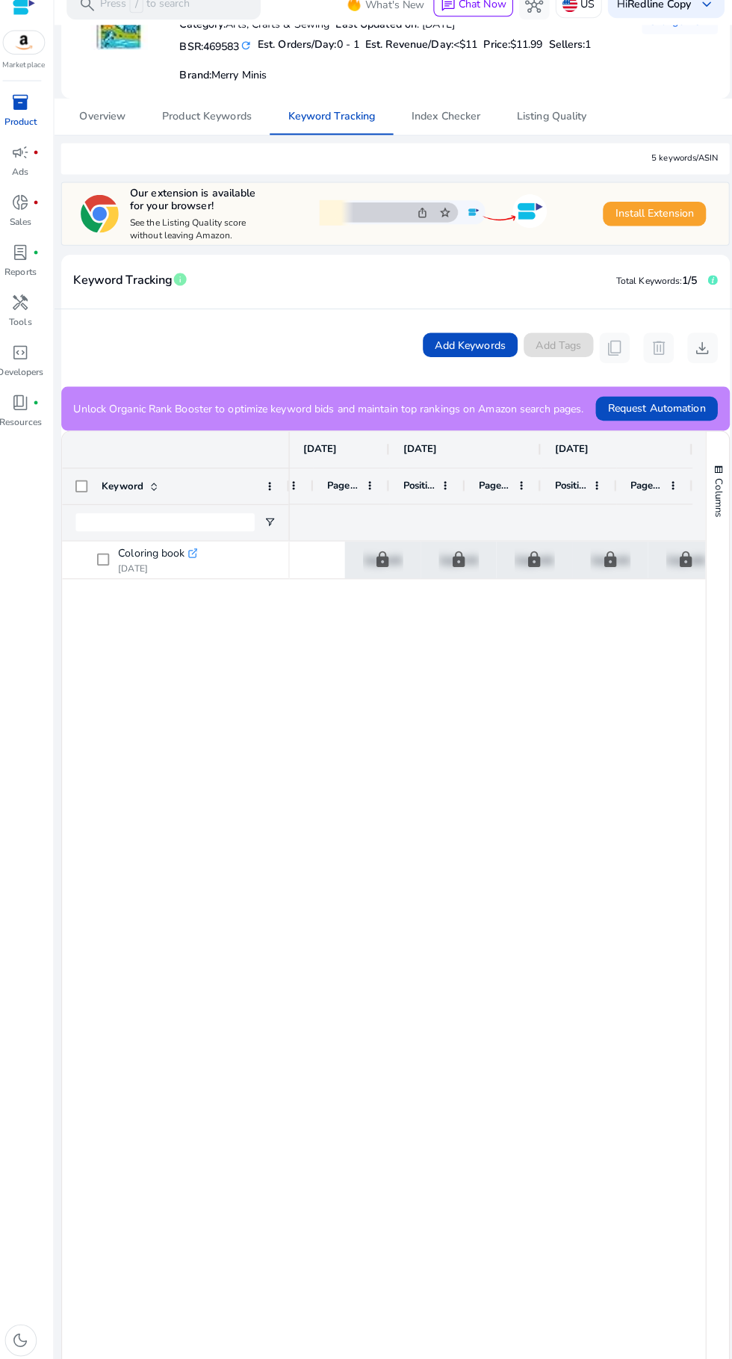
scroll to position [0, 0]
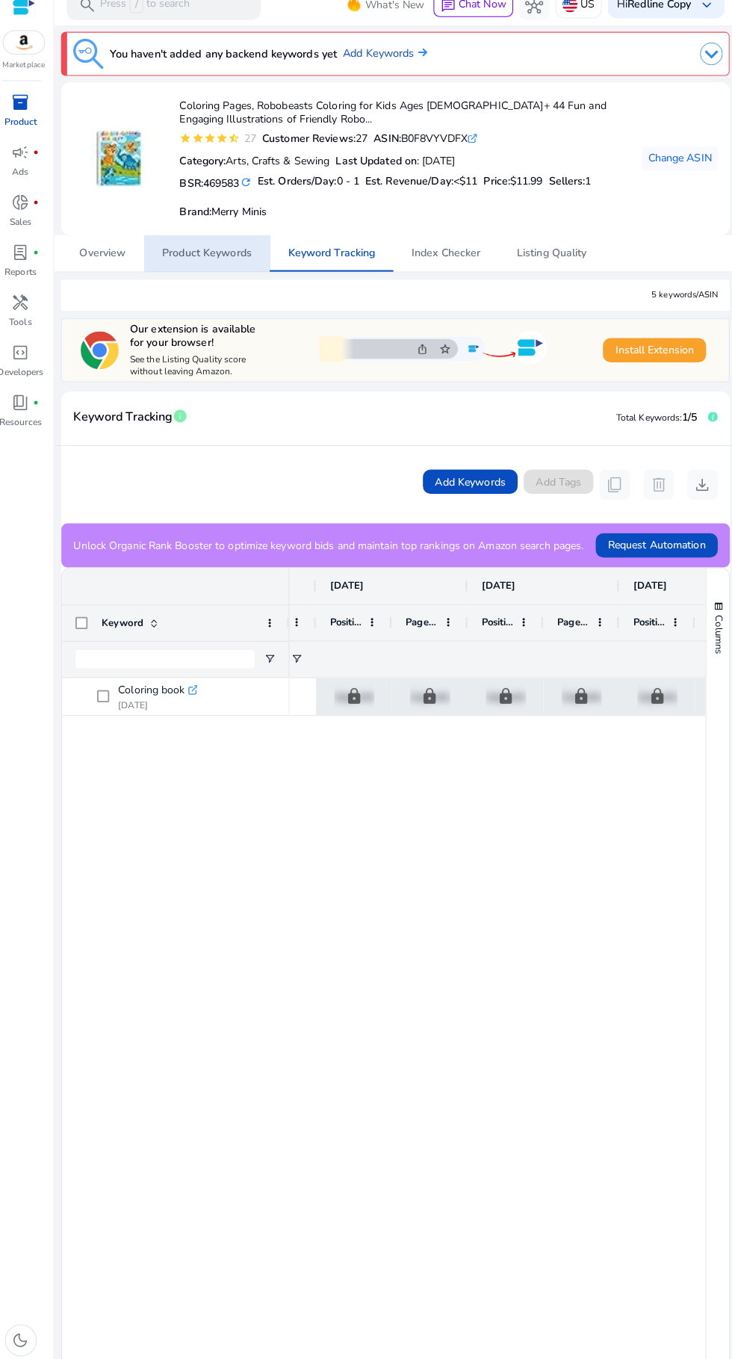
click at [219, 269] on span "Product Keywords" at bounding box center [210, 266] width 88 height 10
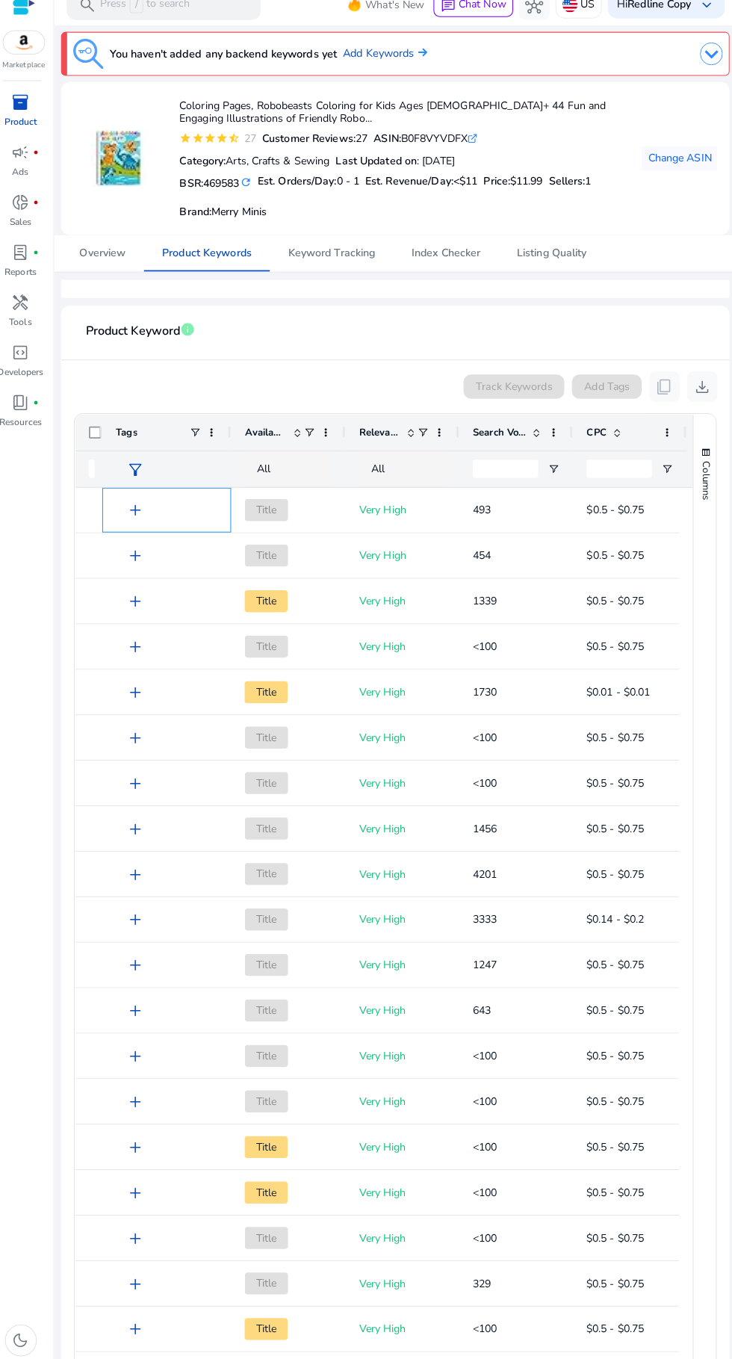
click at [170, 514] on div "add" at bounding box center [174, 519] width 93 height 28
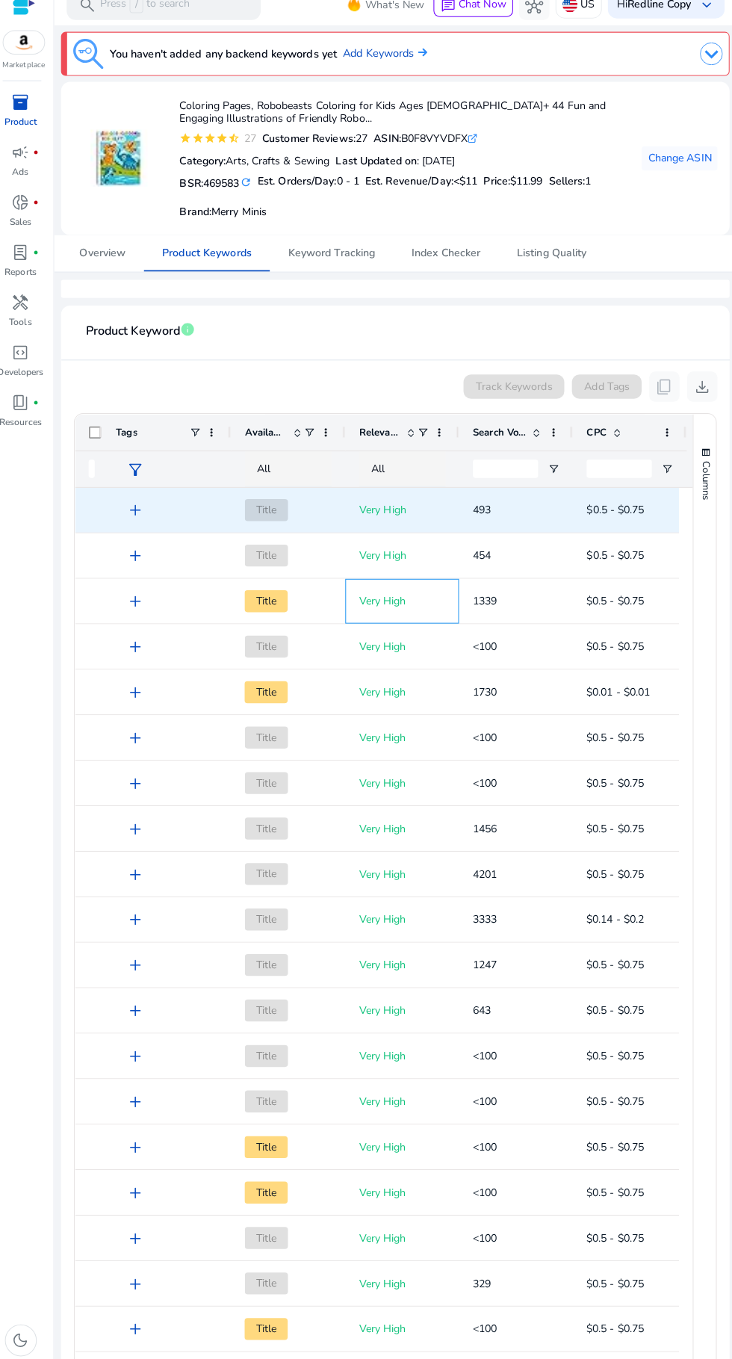
click at [356, 607] on div "Very High" at bounding box center [403, 608] width 112 height 44
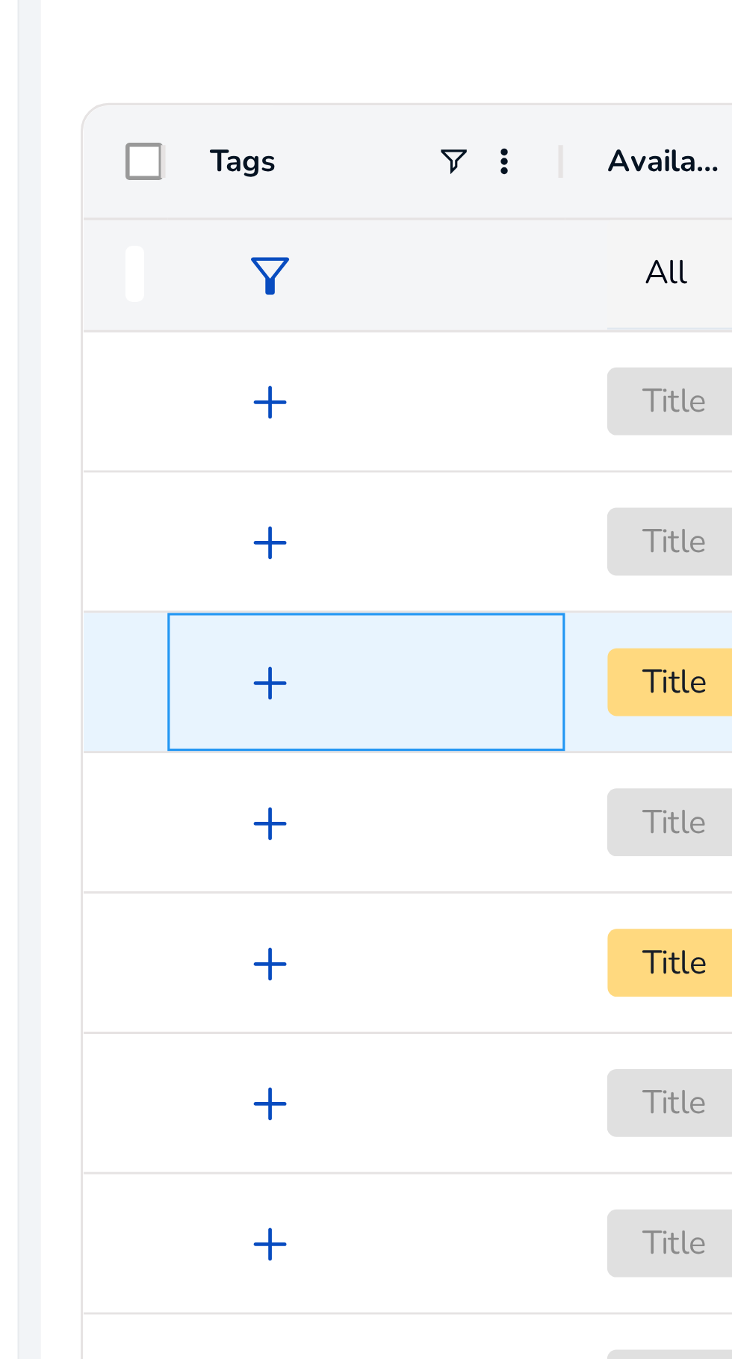
click at [136, 604] on span "add" at bounding box center [140, 609] width 18 height 18
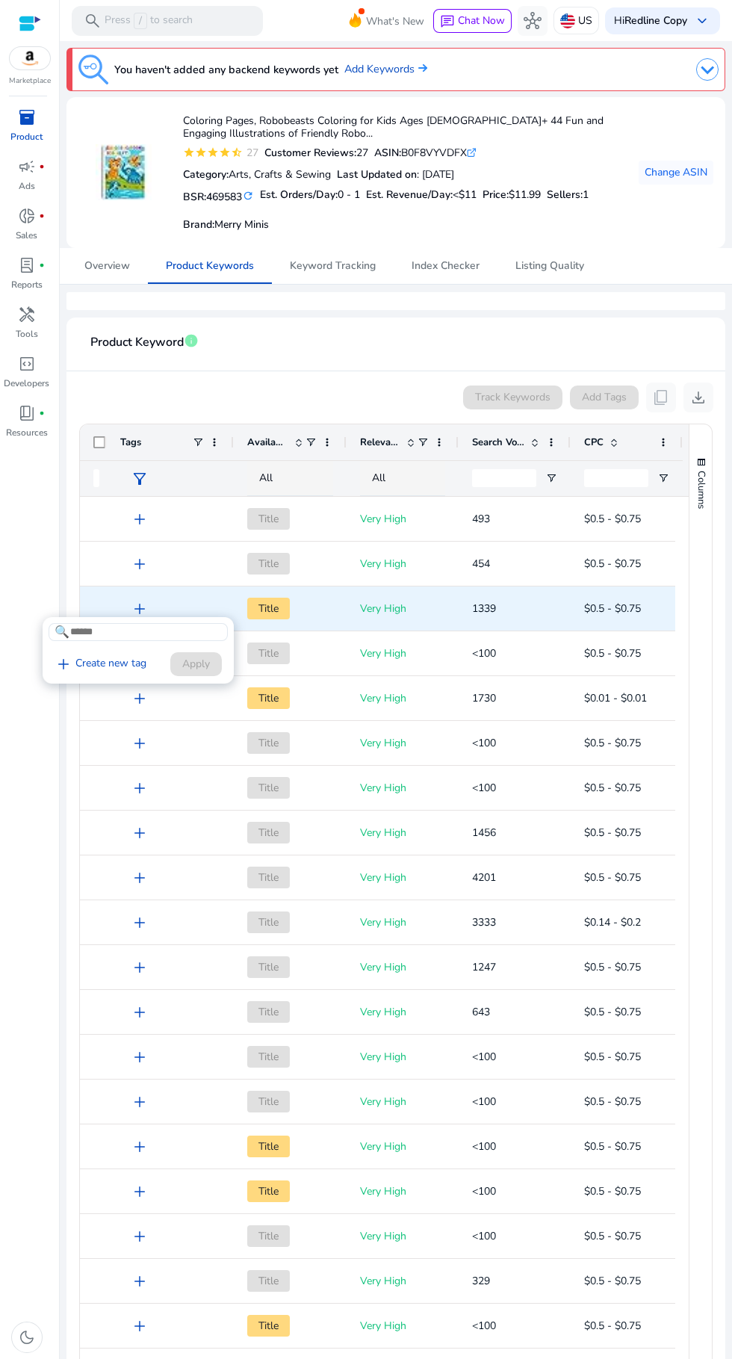
click at [45, 313] on div at bounding box center [366, 679] width 732 height 1359
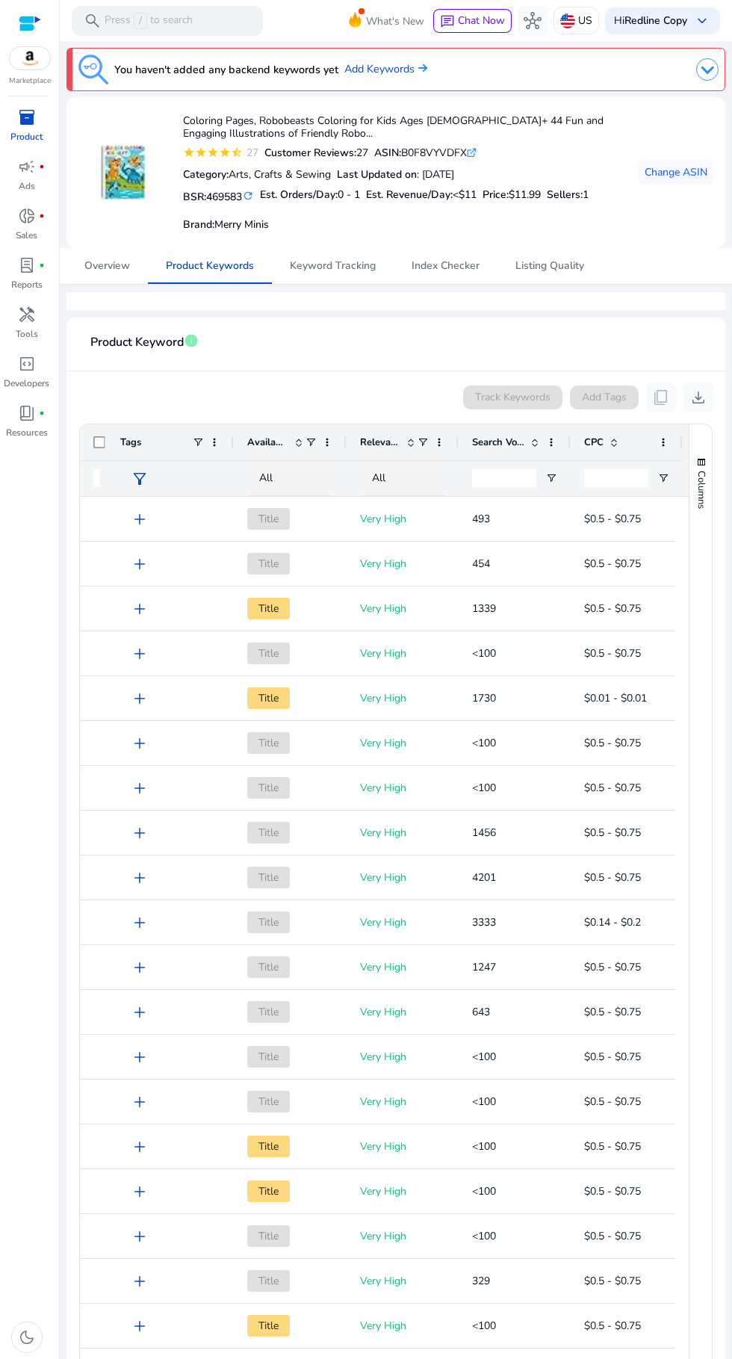
click at [31, 228] on link "donut_small fiber_manual_record Sales" at bounding box center [26, 228] width 53 height 49
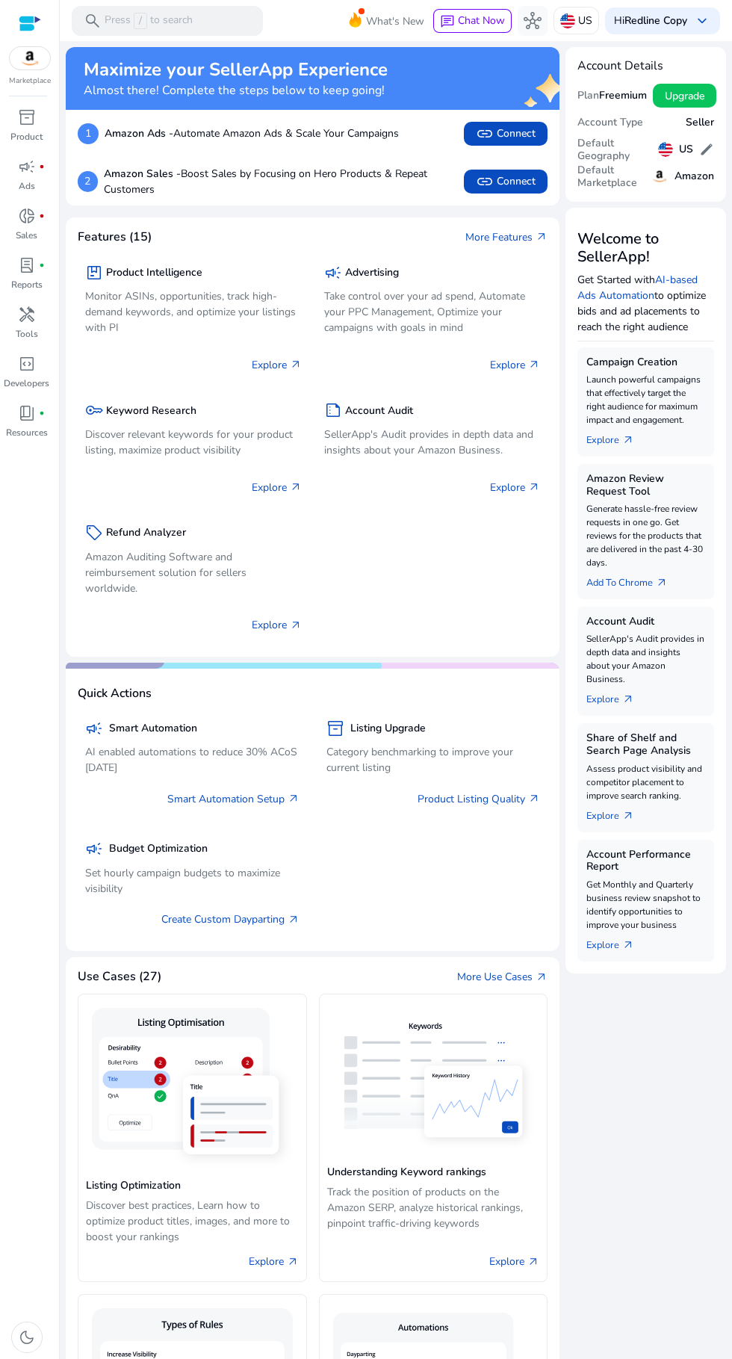
click at [10, 328] on link "handyman Tools" at bounding box center [26, 327] width 53 height 49
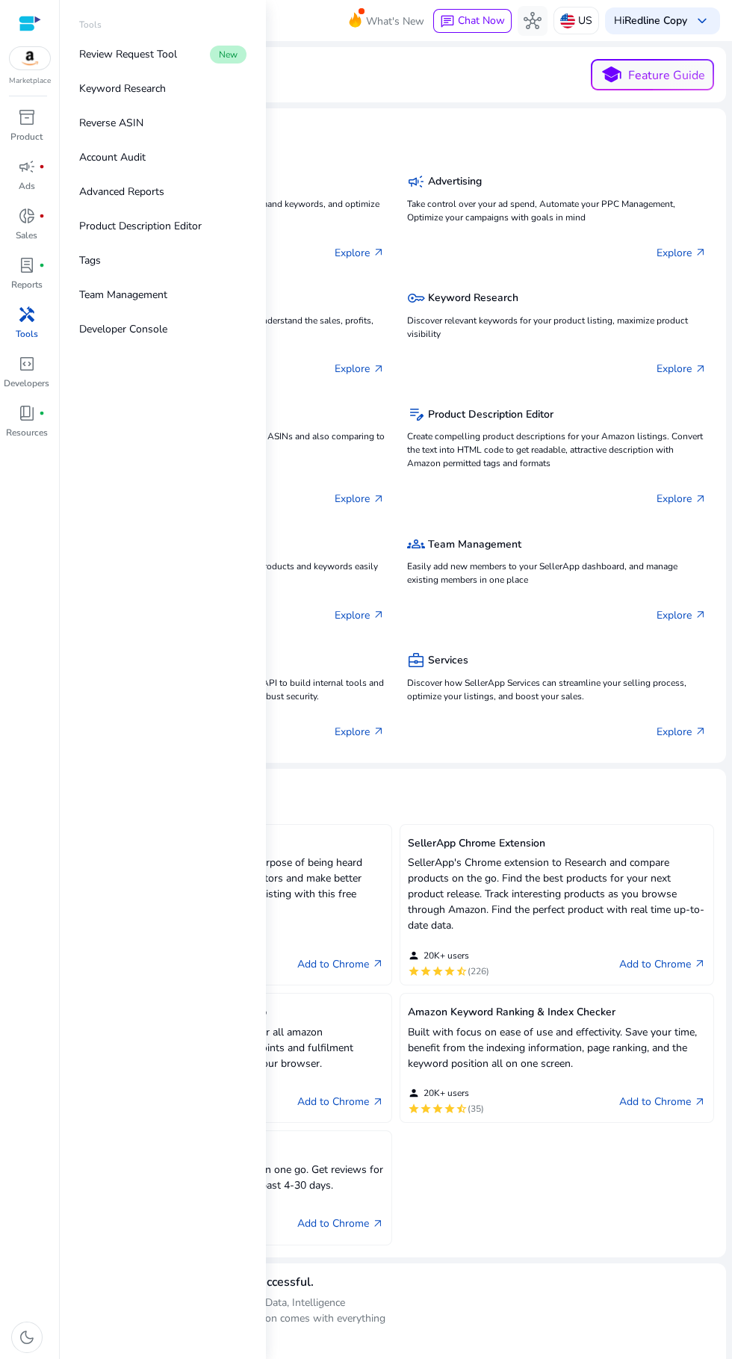
click at [90, 99] on link "Keyword Research" at bounding box center [162, 89] width 191 height 34
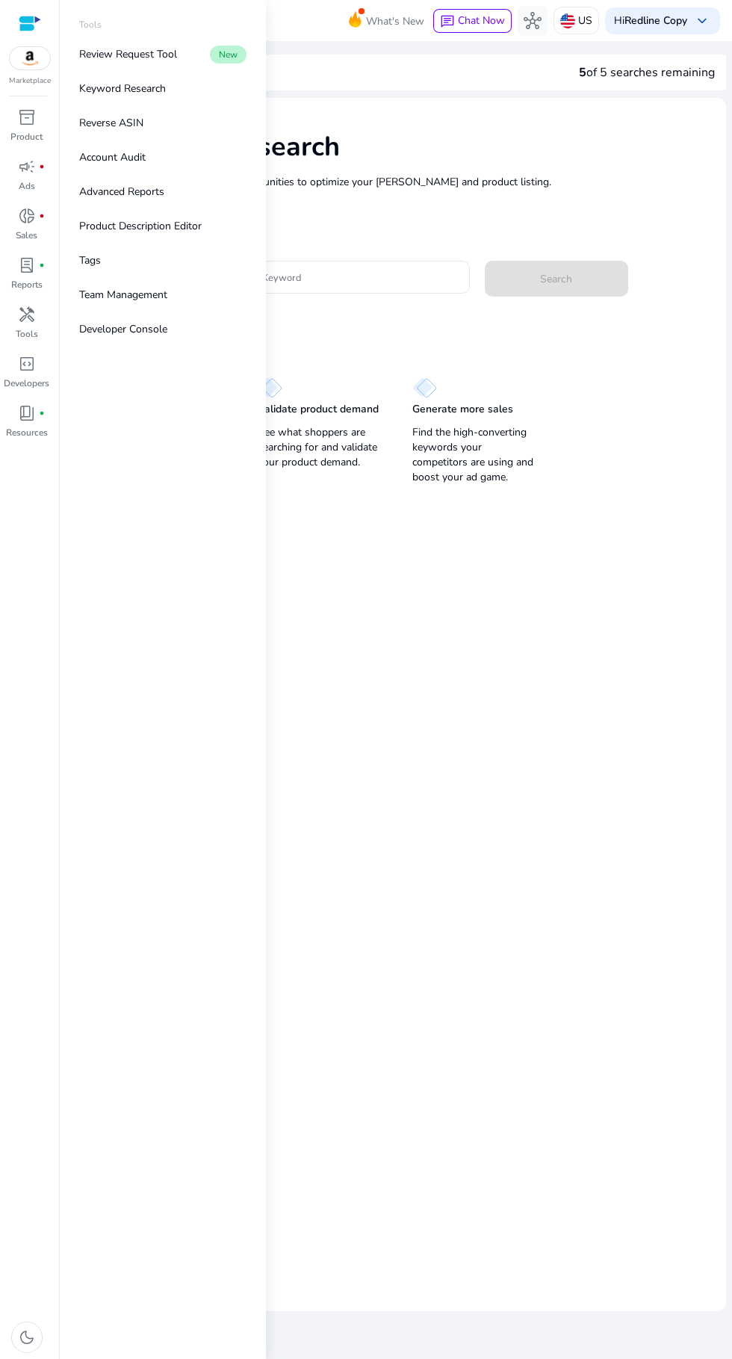
click at [563, 583] on mat-card "Keyword Research Research and find keyword opportunities to optimize your ad ca…" at bounding box center [396, 704] width 660 height 1213
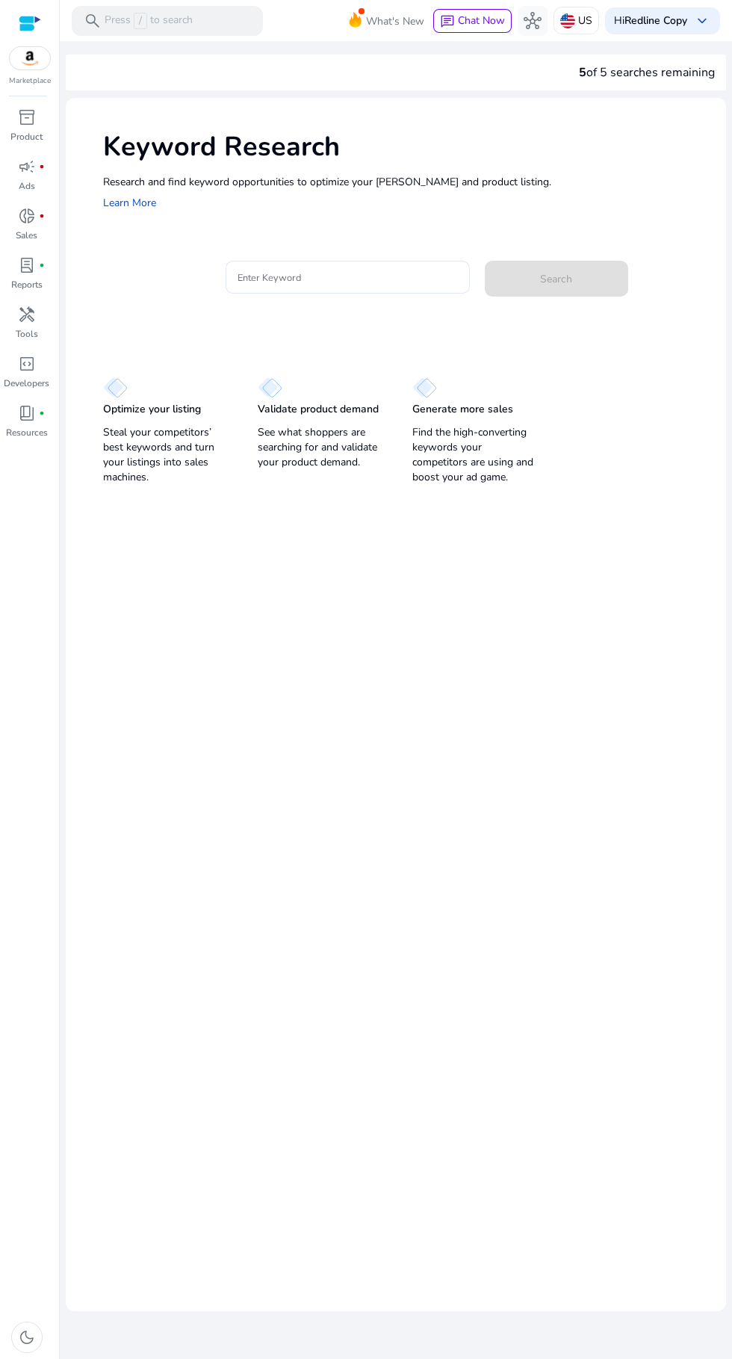
click at [25, 216] on span "donut_small" at bounding box center [27, 216] width 18 height 18
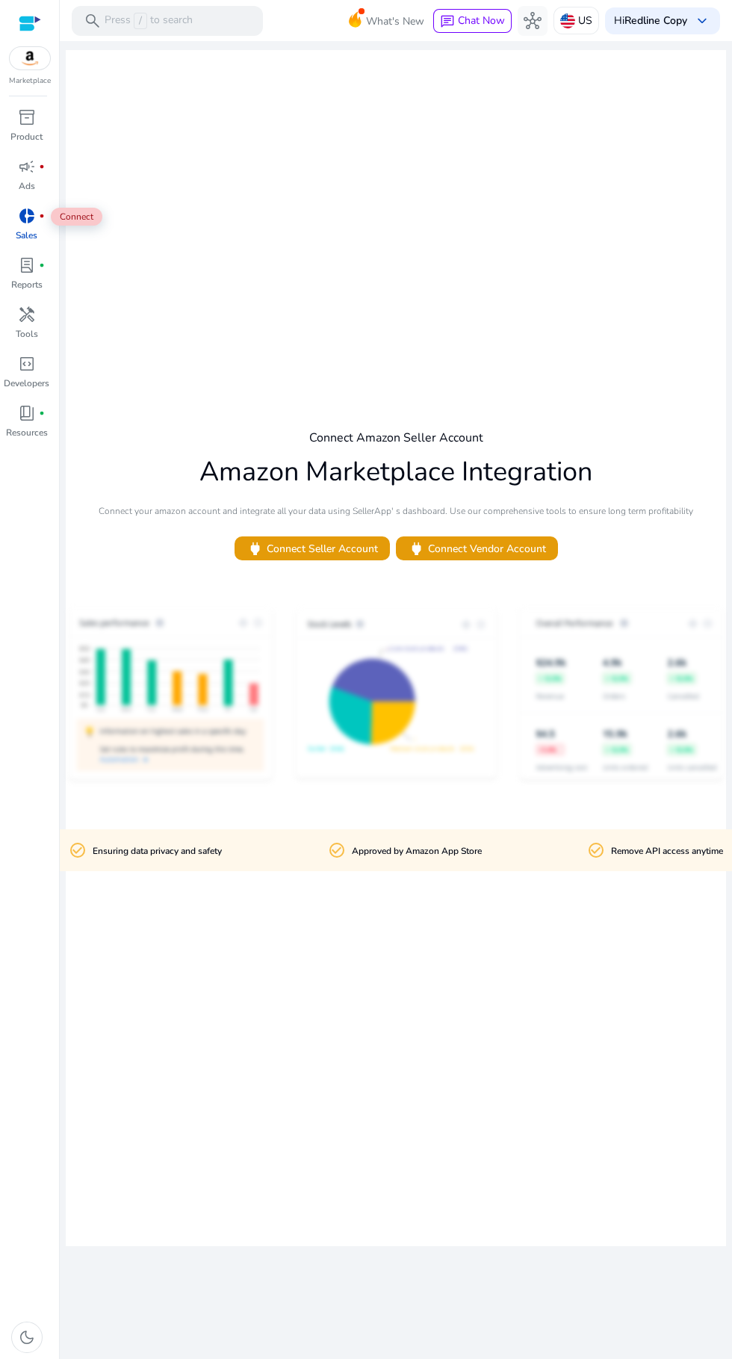
click at [25, 117] on span "inventory_2" at bounding box center [27, 117] width 18 height 18
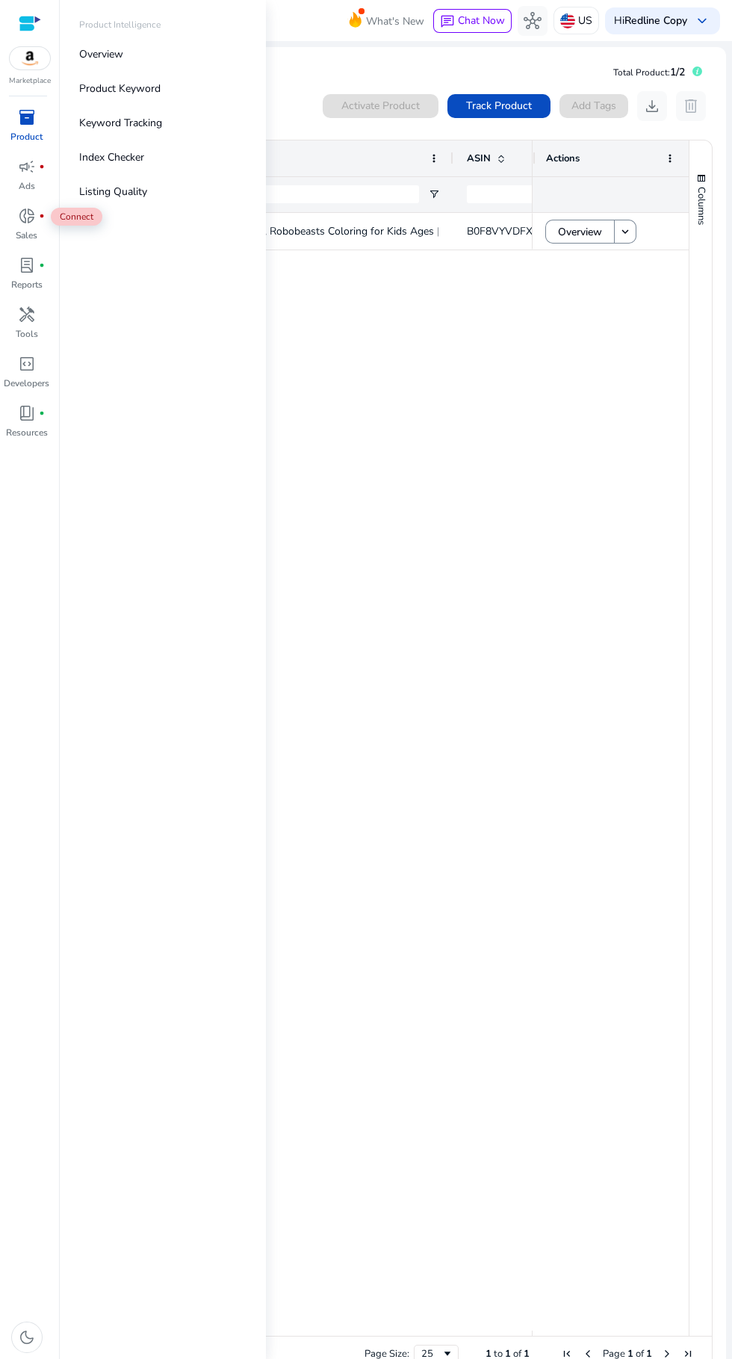
click at [491, 444] on div "Coloring Pages, Robobeasts Coloring for Kids Ages 3+ 44 Fun and... B0F8VYVDFX .…" at bounding box center [324, 771] width 415 height 1117
click at [108, 93] on p "Product Keyword" at bounding box center [119, 89] width 81 height 16
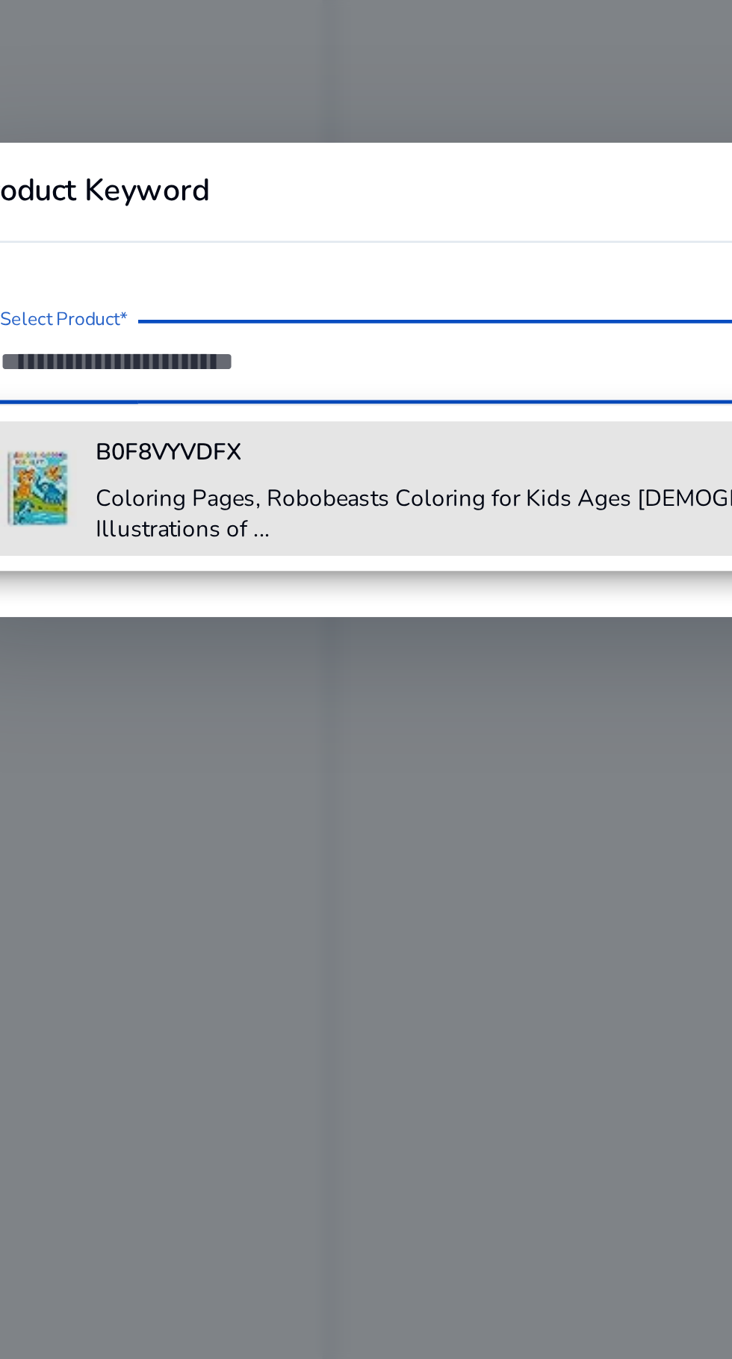
click at [183, 722] on h4 "Coloring Pages, Robobeasts Coloring for Kids Ages 3+ 44 Fun and Engaging Illust…" at bounding box center [385, 731] width 414 height 24
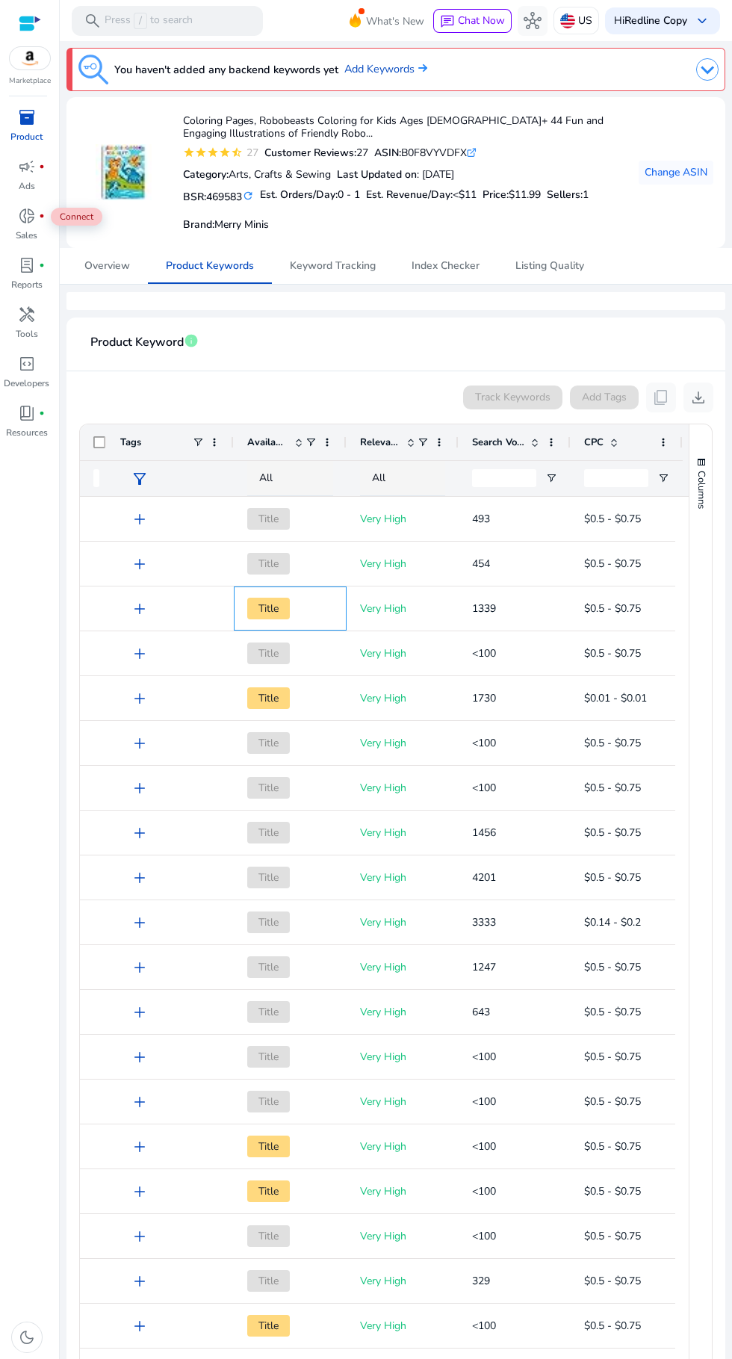
click at [288, 608] on span "Title" at bounding box center [268, 609] width 43 height 22
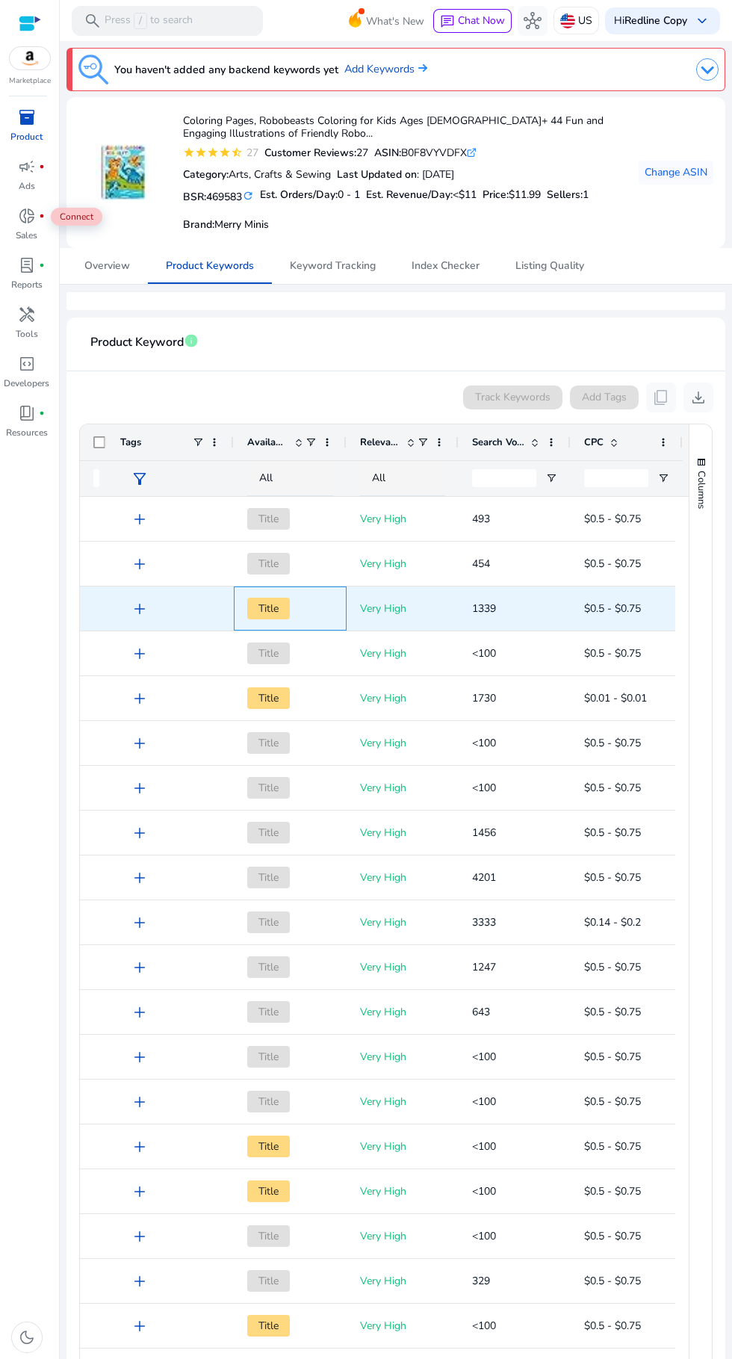
click at [270, 607] on span "Title" at bounding box center [268, 609] width 43 height 22
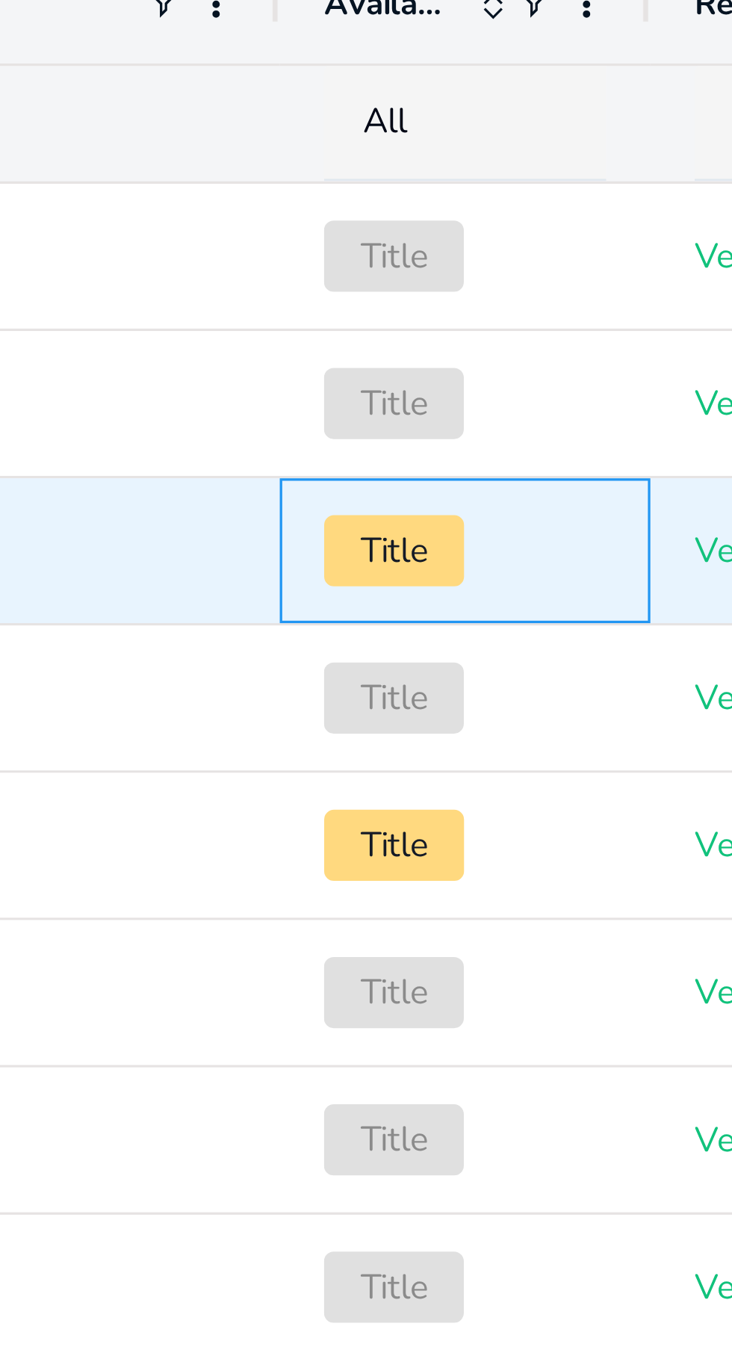
click at [267, 604] on span "Title" at bounding box center [268, 609] width 43 height 22
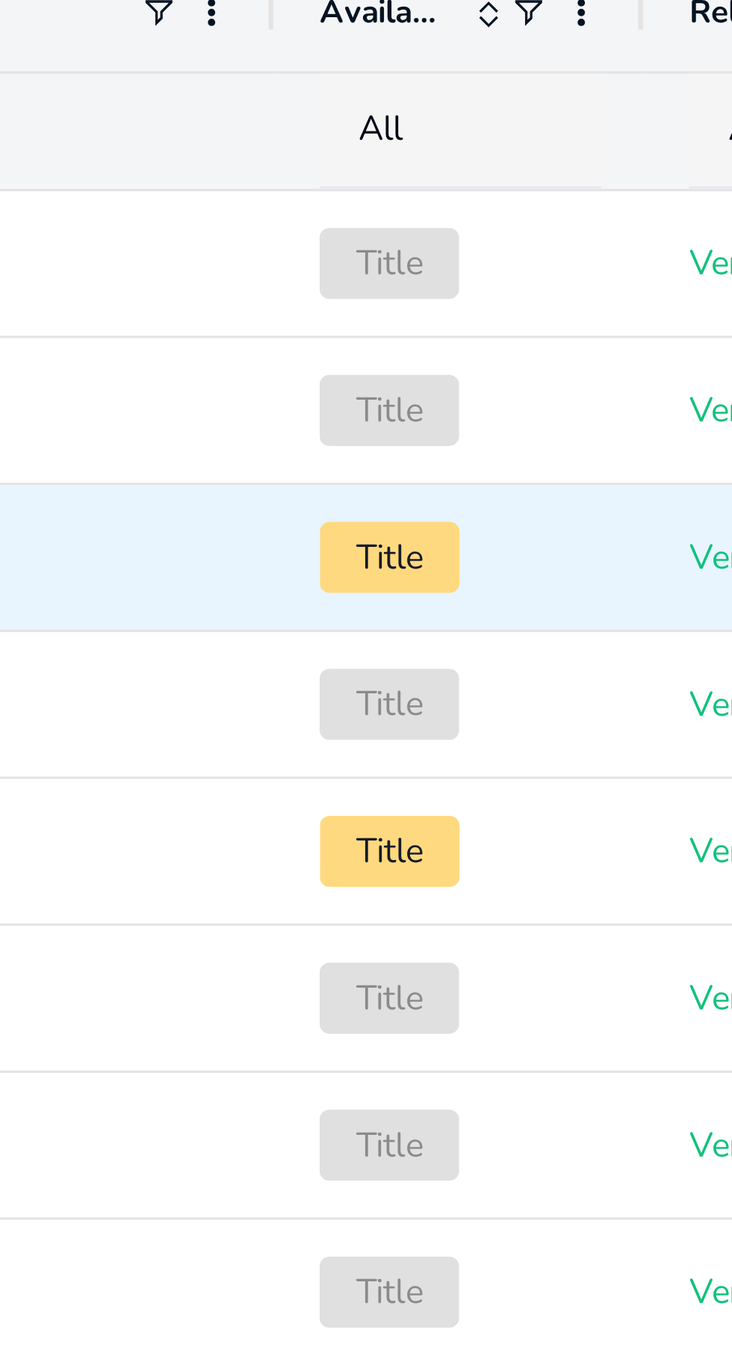
click at [297, 566] on span "Title" at bounding box center [290, 563] width 86 height 31
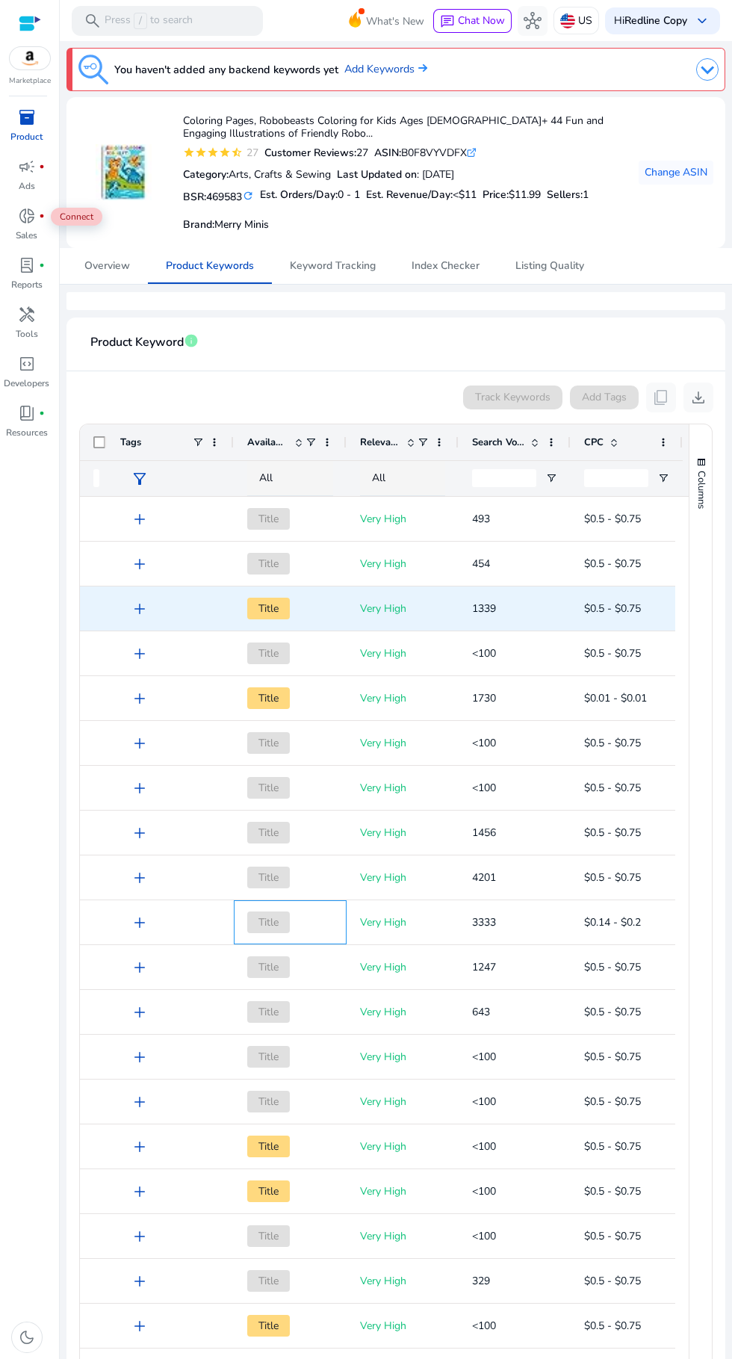
click at [269, 920] on span "Title" at bounding box center [268, 922] width 43 height 22
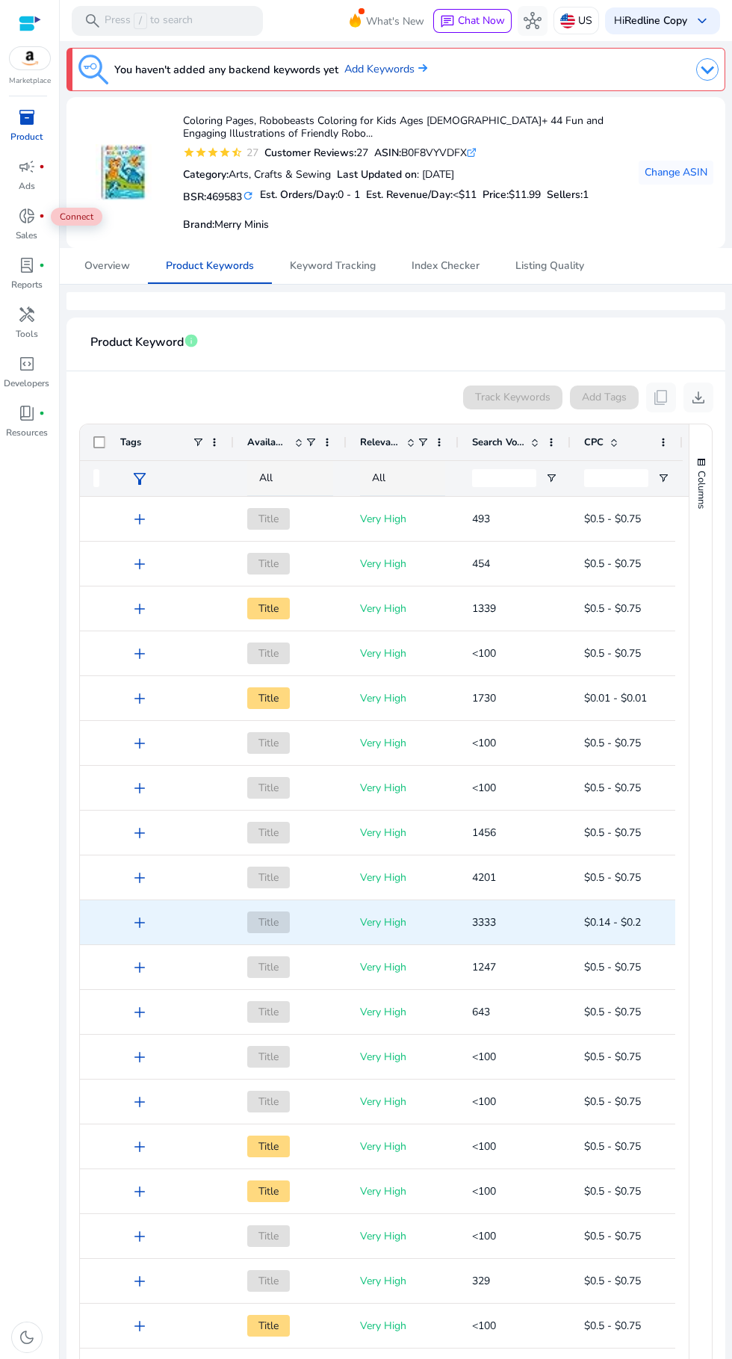
click at [32, 325] on div "handyman" at bounding box center [27, 315] width 42 height 24
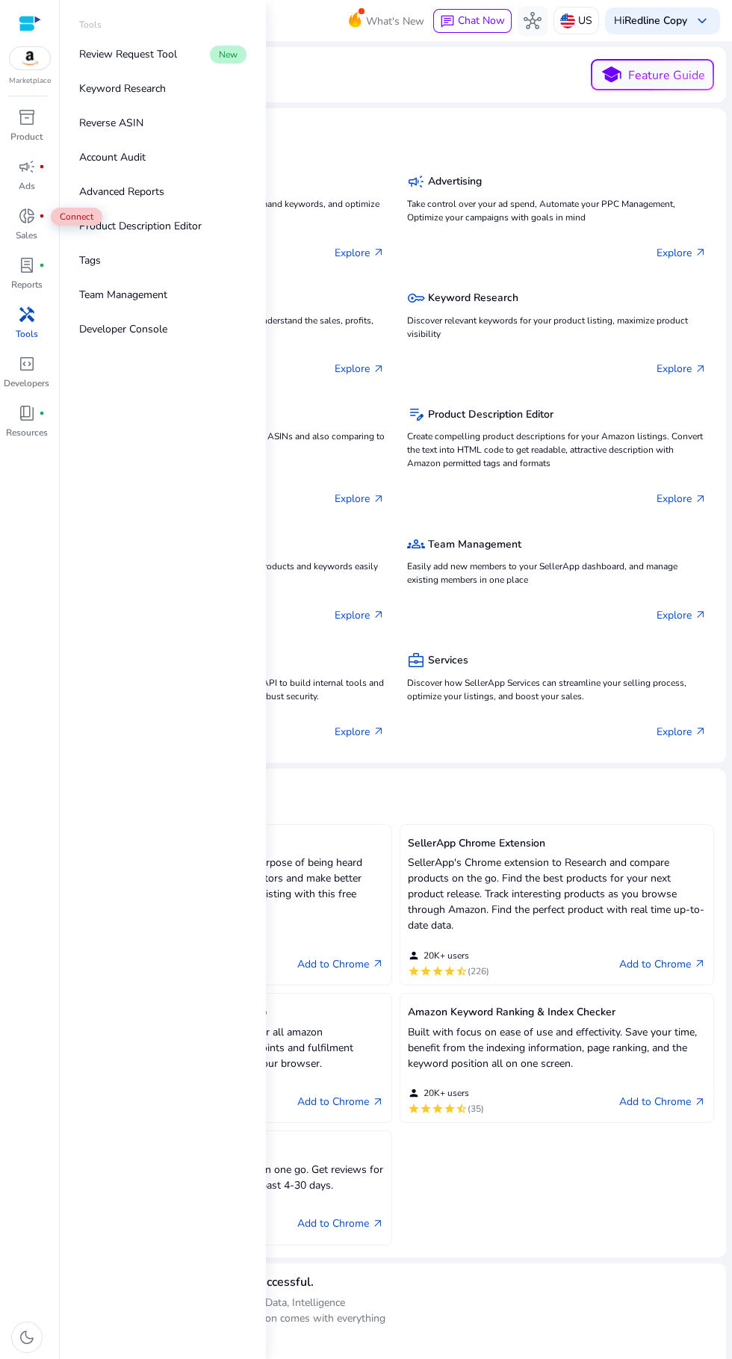
click at [567, 311] on div "key Keyword Research Discover relevant keywords for your product listing, maxim…" at bounding box center [557, 315] width 300 height 57
